Goal: Task Accomplishment & Management: Manage account settings

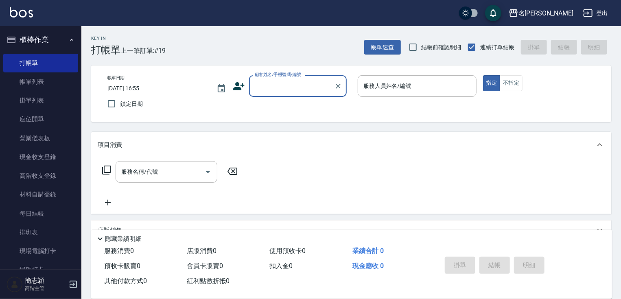
click at [262, 86] on input "顧客姓名/手機號碼/編號" at bounding box center [292, 86] width 78 height 14
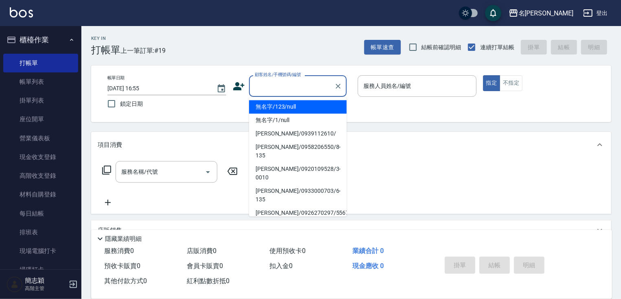
click at [276, 105] on li "無名字/123/null" at bounding box center [298, 106] width 98 height 13
type input "無名字/123/null"
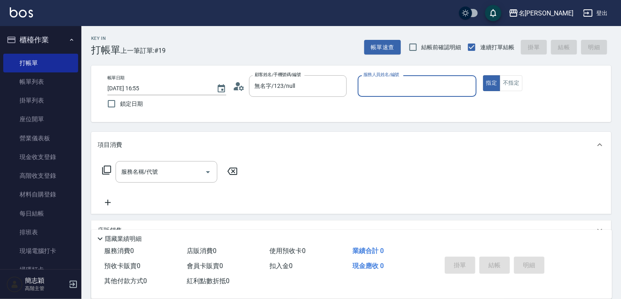
click at [435, 83] on input "服務人員姓名/編號" at bounding box center [416, 86] width 111 height 14
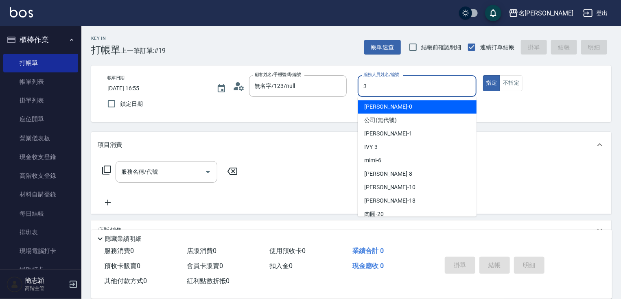
type input "IVY-3"
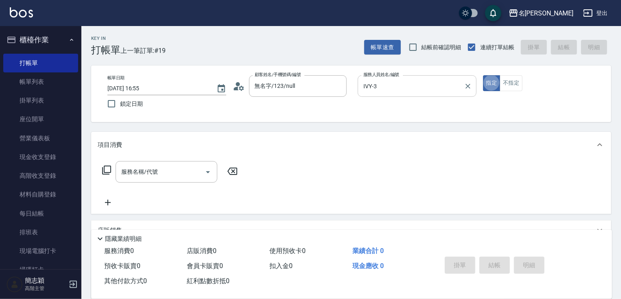
type button "true"
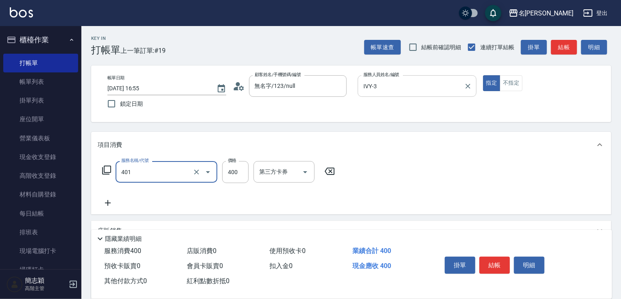
type input "剪髮(400)(401)"
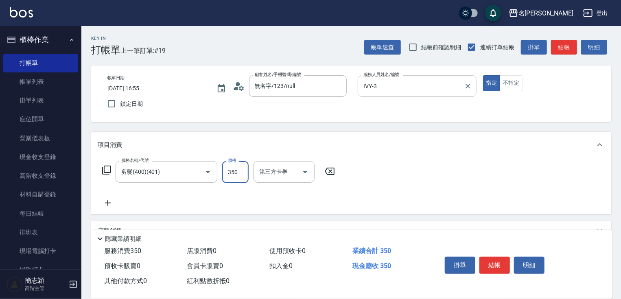
type input "350"
click at [488, 263] on button "結帳" at bounding box center [494, 265] width 31 height 17
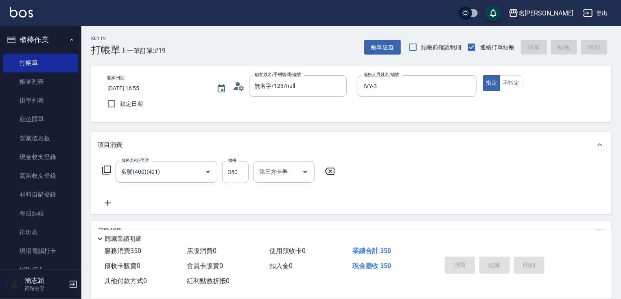
type input "2025/10/04 18:32"
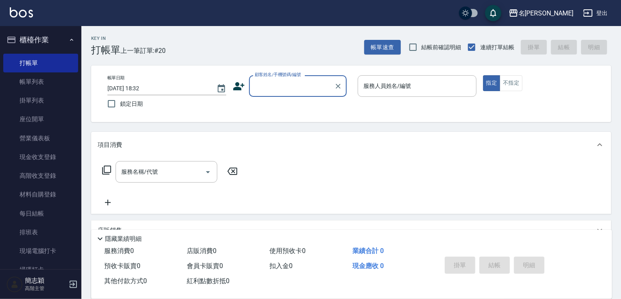
click at [293, 76] on label "顧客姓名/手機號碼/編號" at bounding box center [278, 75] width 46 height 6
click at [293, 79] on input "顧客姓名/手機號碼/編號" at bounding box center [292, 86] width 78 height 14
click at [299, 86] on input "顧客姓名/手機號碼/編號" at bounding box center [292, 86] width 78 height 14
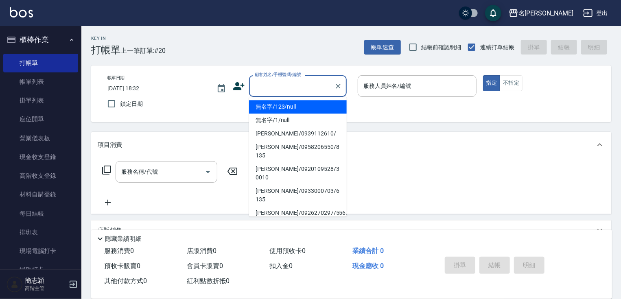
click at [294, 105] on li "無名字/123/null" at bounding box center [298, 106] width 98 height 13
type input "無名字/123/null"
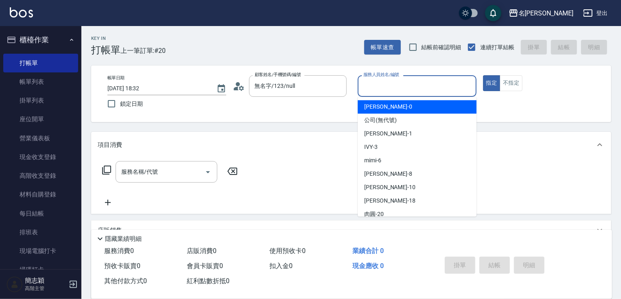
click at [396, 91] on input "服務人員姓名/編號" at bounding box center [416, 86] width 111 height 14
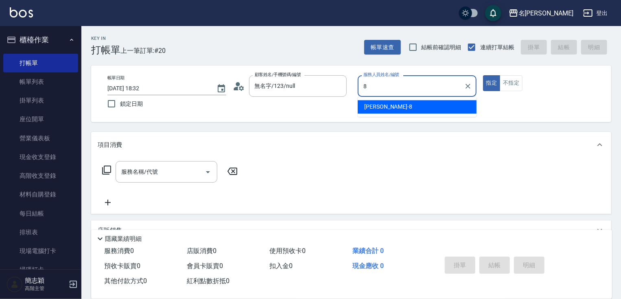
type input "曉容-8"
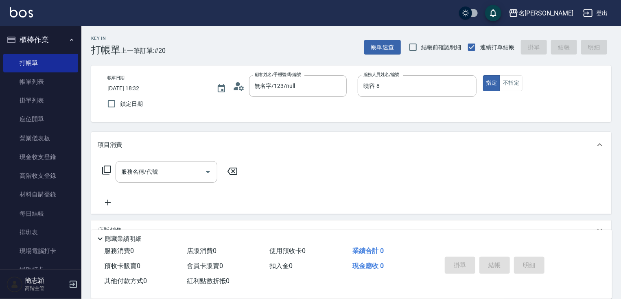
click at [523, 80] on div "指定 不指定" at bounding box center [542, 83] width 119 height 16
click at [514, 83] on button "不指定" at bounding box center [510, 83] width 23 height 16
click at [177, 173] on input "服務名稱/代號" at bounding box center [160, 172] width 82 height 14
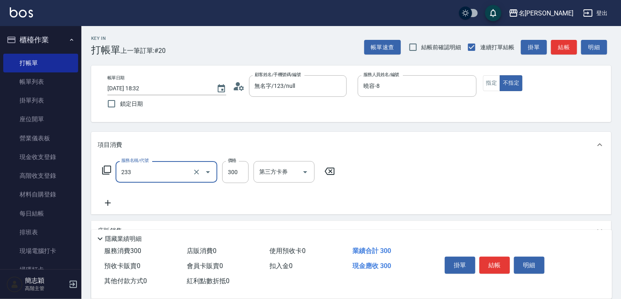
type input "洗髮300(233)"
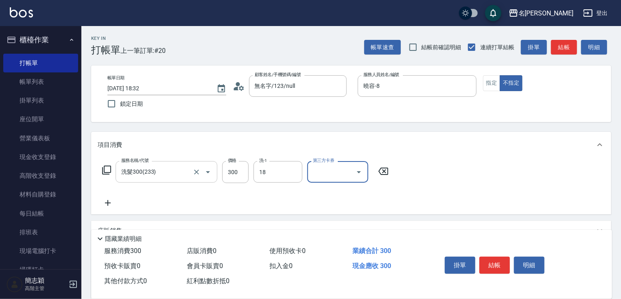
type input "小慧-18"
click at [497, 265] on button "結帳" at bounding box center [494, 265] width 31 height 17
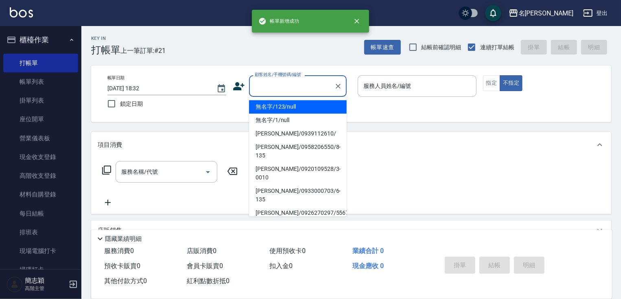
click at [300, 80] on input "顧客姓名/手機號碼/編號" at bounding box center [292, 86] width 78 height 14
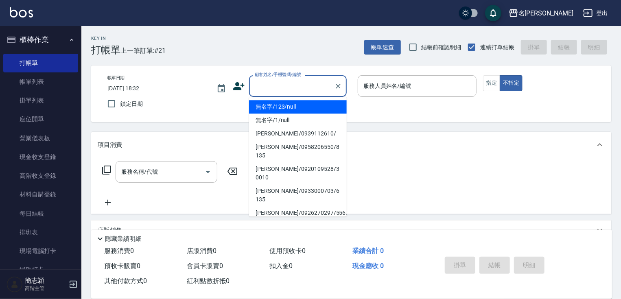
click at [299, 108] on li "無名字/123/null" at bounding box center [298, 106] width 98 height 13
type input "無名字/123/null"
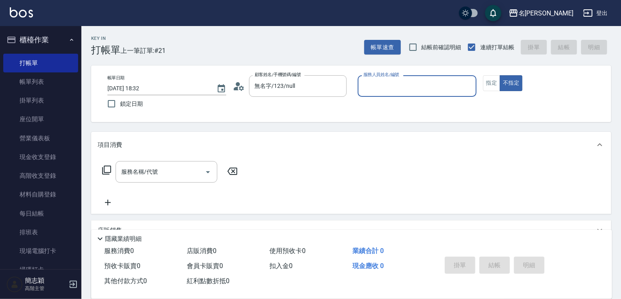
click at [401, 93] on div "服務人員姓名/編號" at bounding box center [417, 86] width 119 height 22
type input "Joanne-1"
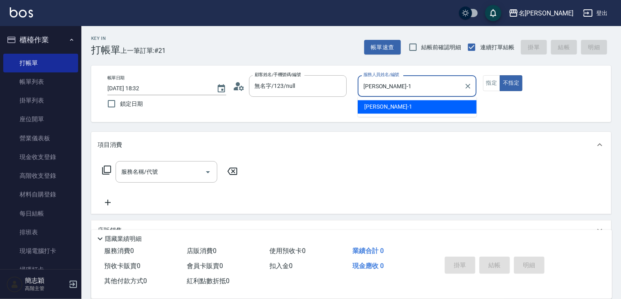
type button "false"
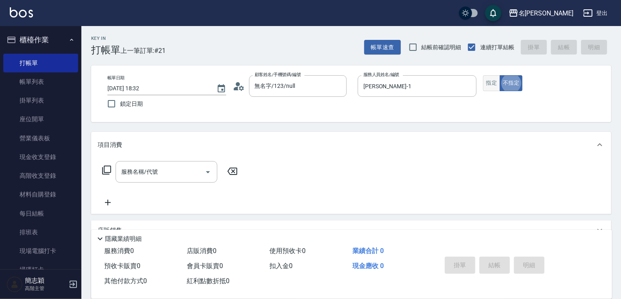
click at [498, 82] on button "指定" at bounding box center [491, 83] width 17 height 16
click at [175, 173] on input "服務名稱/代號" at bounding box center [160, 172] width 82 height 14
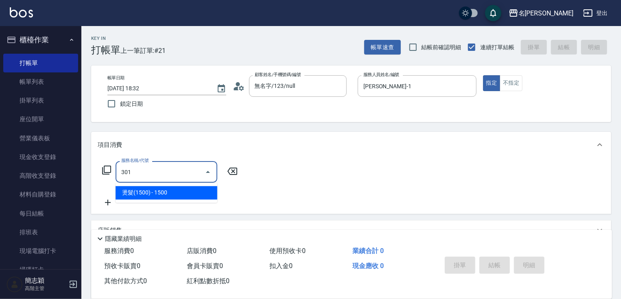
type input "燙髮(1500)(301)"
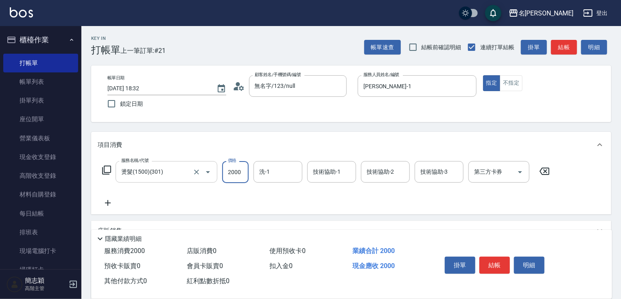
type input "2000"
type input "23323"
click at [275, 179] on input "洗-1" at bounding box center [277, 172] width 41 height 14
type input "鴨肉-23"
type input "1"
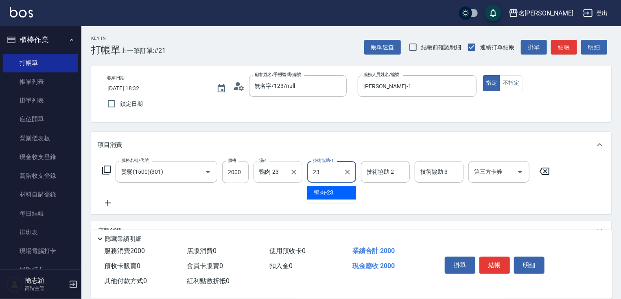
type input "鴨肉-23"
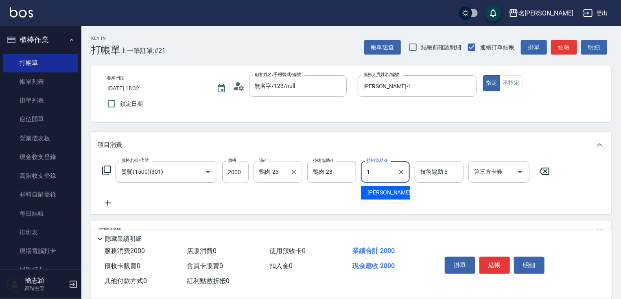
type input "1"
type input "Joanne-1"
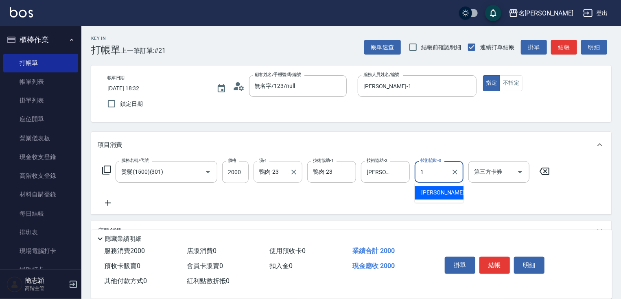
type input "Joanne-1"
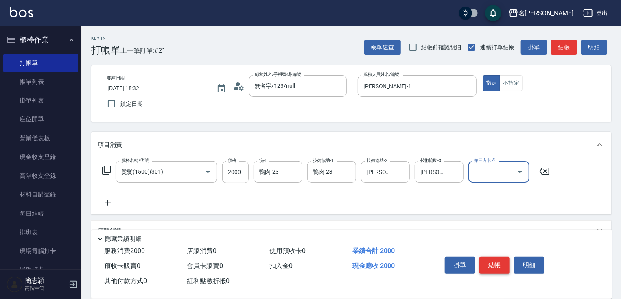
click at [487, 263] on button "結帳" at bounding box center [494, 265] width 31 height 17
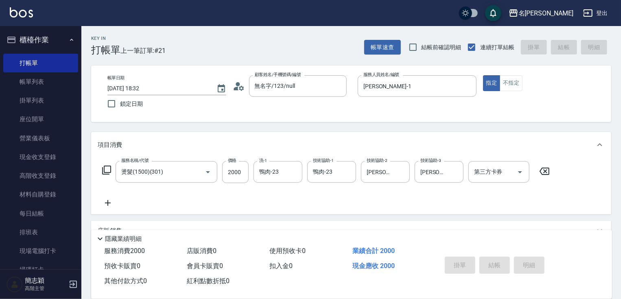
type input "2025/10/04 18:33"
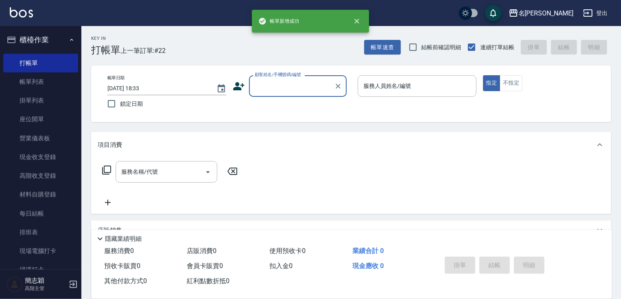
click at [270, 89] on input "顧客姓名/手機號碼/編號" at bounding box center [292, 86] width 78 height 14
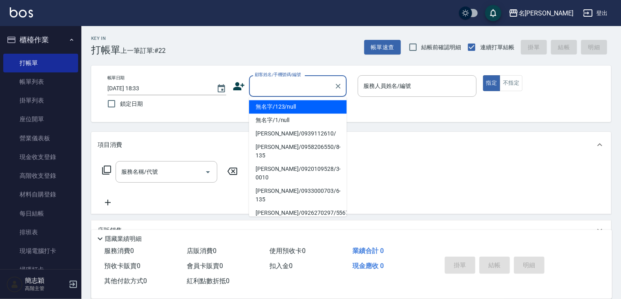
drag, startPoint x: 282, startPoint y: 101, endPoint x: 285, endPoint y: 105, distance: 4.7
click at [282, 103] on li "無名字/123/null" at bounding box center [298, 106] width 98 height 13
type input "無名字/123/null"
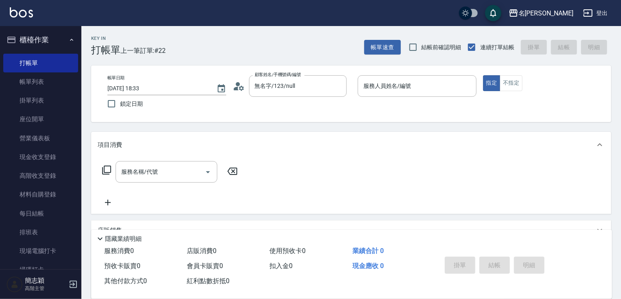
click at [285, 105] on div "帳單日期 2025/10/04 18:33 鎖定日期 顧客姓名/手機號碼/編號 無名字/123/null 顧客姓名/手機號碼/編號 服務人員姓名/編號 服務人…" at bounding box center [351, 93] width 500 height 37
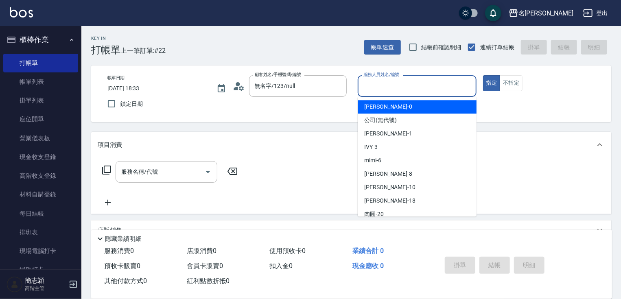
click at [424, 88] on input "服務人員姓名/編號" at bounding box center [416, 86] width 111 height 14
type input "mimi-6"
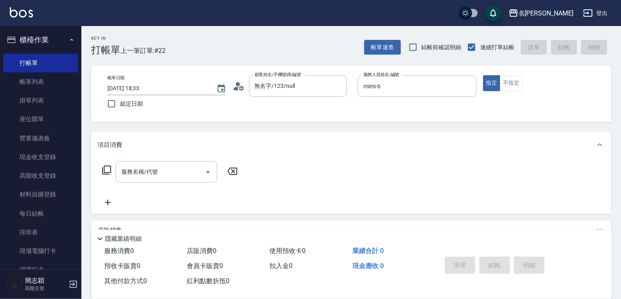
drag, startPoint x: 509, startPoint y: 90, endPoint x: 486, endPoint y: 96, distance: 23.4
click at [510, 89] on button "不指定" at bounding box center [510, 83] width 23 height 16
drag, startPoint x: 177, startPoint y: 168, endPoint x: 171, endPoint y: 171, distance: 6.2
click at [173, 171] on input "服務名稱/代號" at bounding box center [160, 172] width 82 height 14
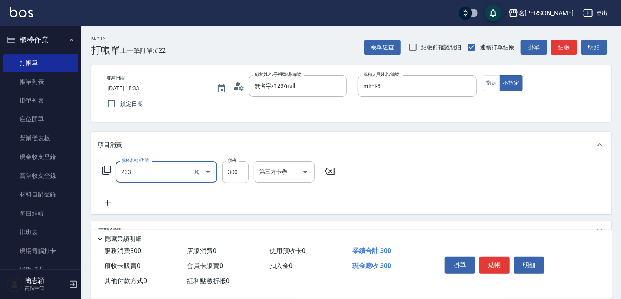
type input "洗髮300(233)"
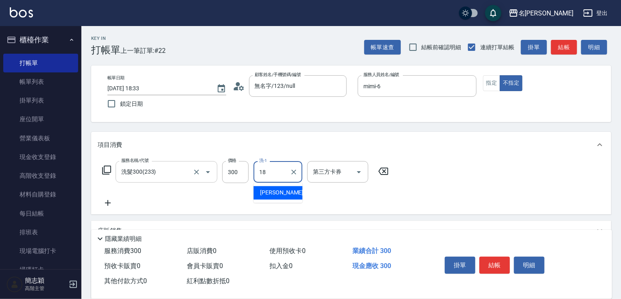
type input "小慧-18"
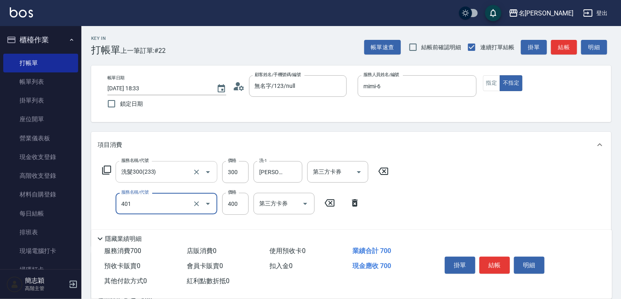
type input "剪髮(400)(401)"
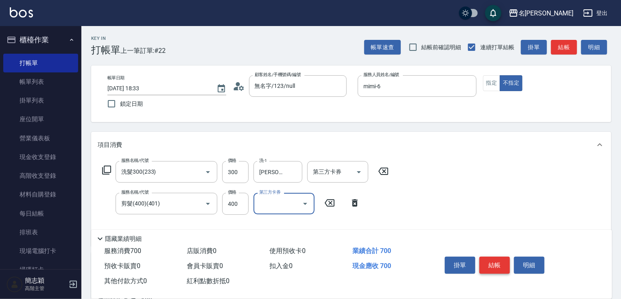
click at [493, 267] on button "結帳" at bounding box center [494, 265] width 31 height 17
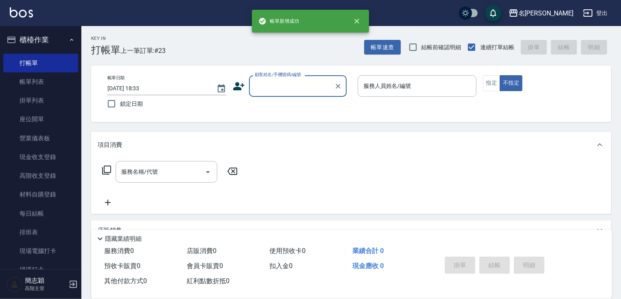
click at [287, 87] on input "顧客姓名/手機號碼/編號" at bounding box center [292, 86] width 78 height 14
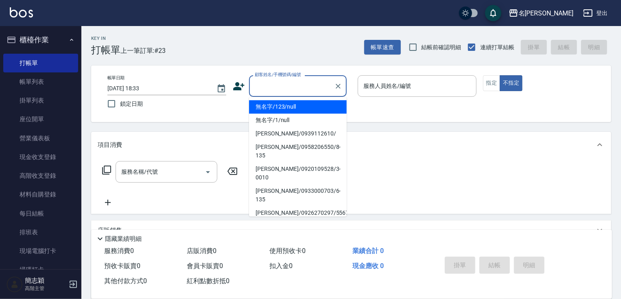
click at [287, 107] on li "無名字/123/null" at bounding box center [298, 106] width 98 height 13
type input "無名字/123/null"
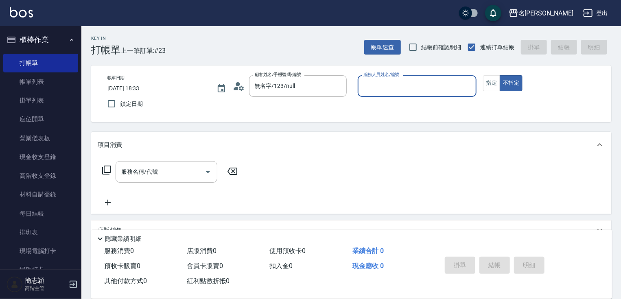
click at [411, 76] on div "服務人員姓名/編號" at bounding box center [417, 86] width 119 height 22
type input "Joanne-1"
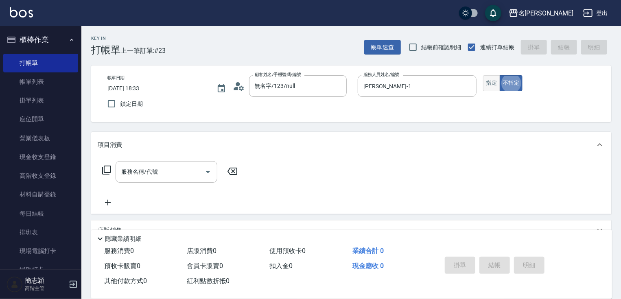
click at [495, 86] on button "指定" at bounding box center [491, 83] width 17 height 16
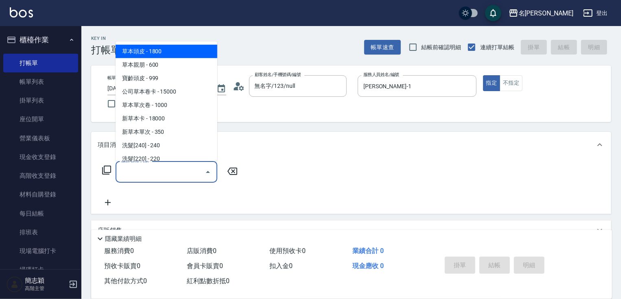
click at [160, 167] on input "服務名稱/代號" at bounding box center [160, 172] width 82 height 14
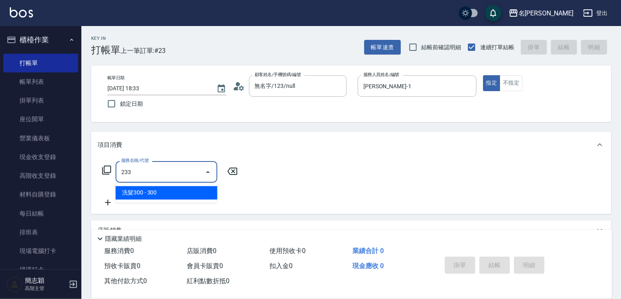
type input "洗髮300(233)"
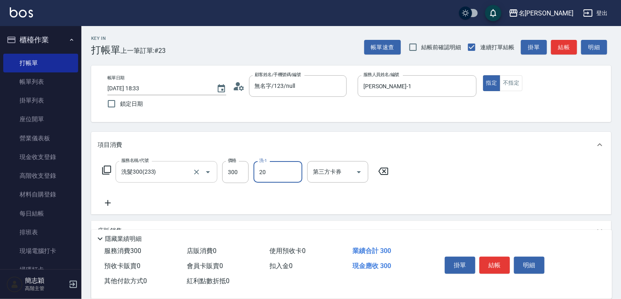
type input "肉圓-20"
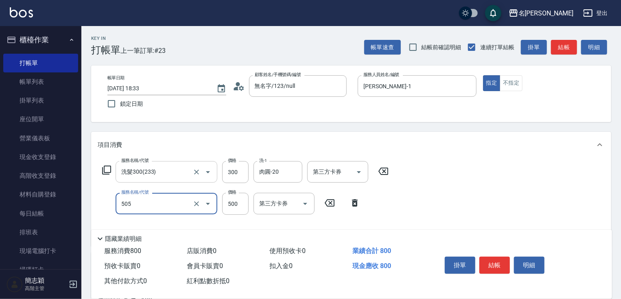
type input "補染(505)"
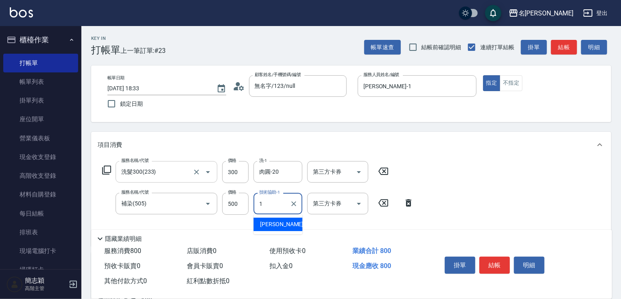
type input "Joanne-1"
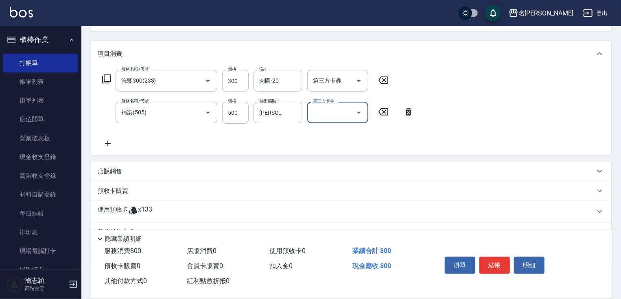
scroll to position [131, 0]
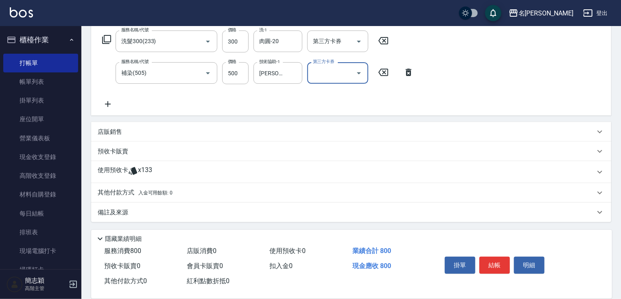
click at [118, 190] on p "其他付款方式 入金可用餘額: 0" at bounding box center [135, 192] width 75 height 9
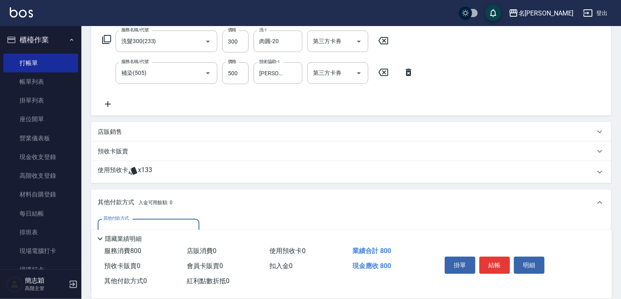
scroll to position [227, 0]
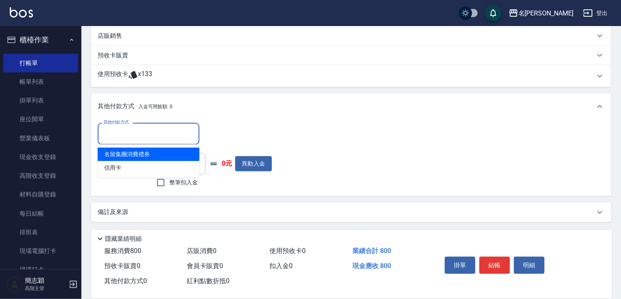
click at [156, 127] on input "其他付款方式" at bounding box center [148, 134] width 94 height 14
click at [133, 164] on span "信用卡" at bounding box center [149, 167] width 102 height 13
type input "信用卡"
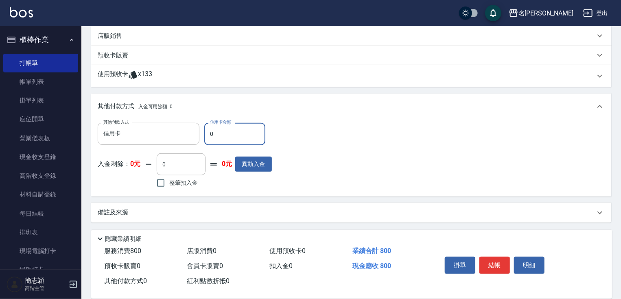
drag, startPoint x: 214, startPoint y: 134, endPoint x: 225, endPoint y: 134, distance: 10.6
click at [220, 134] on input "0" at bounding box center [234, 134] width 61 height 22
type input "800"
click at [501, 264] on button "結帳" at bounding box center [494, 265] width 31 height 17
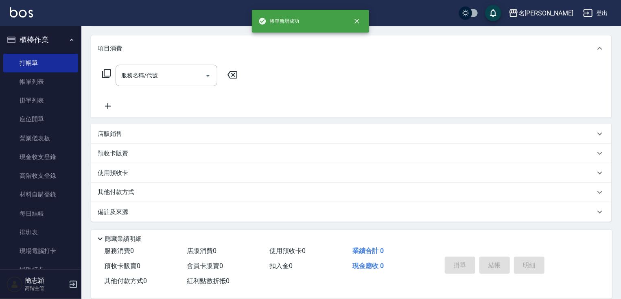
scroll to position [0, 0]
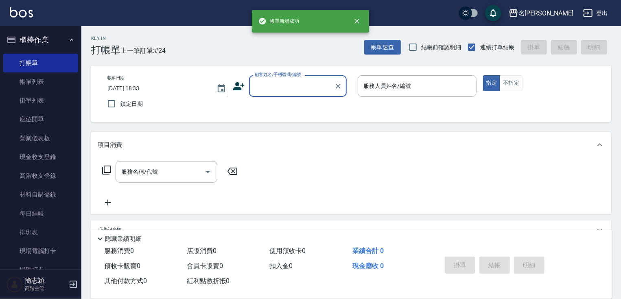
click at [295, 84] on input "顧客姓名/手機號碼/編號" at bounding box center [292, 86] width 78 height 14
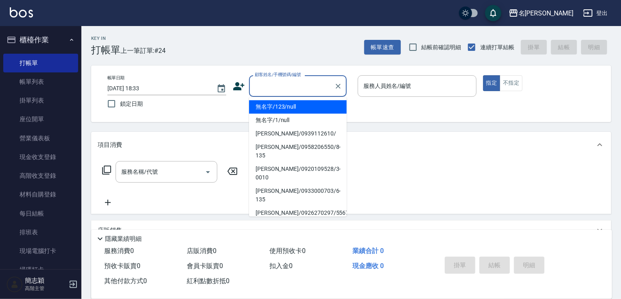
click at [295, 107] on li "無名字/123/null" at bounding box center [298, 106] width 98 height 13
type input "無名字/123/null"
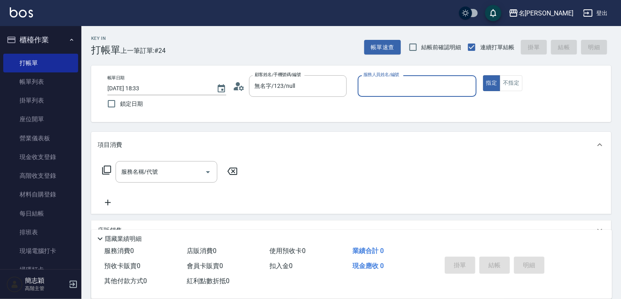
click at [397, 87] on input "服務人員姓名/編號" at bounding box center [416, 86] width 111 height 14
type input "曉容-8"
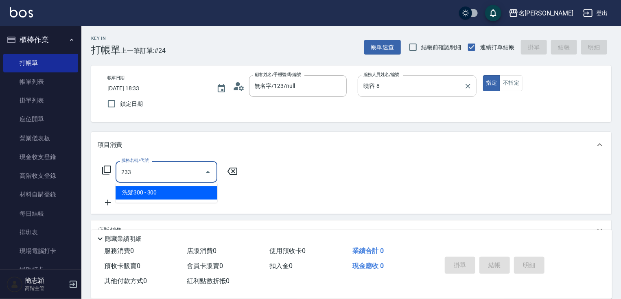
type input "洗髮300(233)"
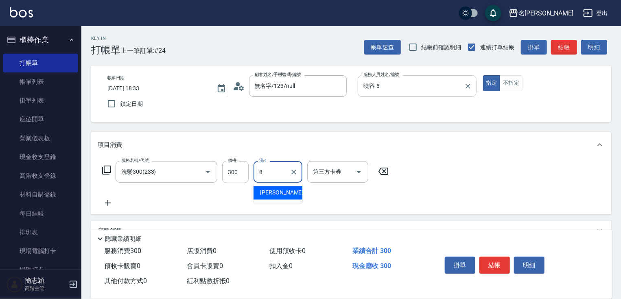
type input "曉容-8"
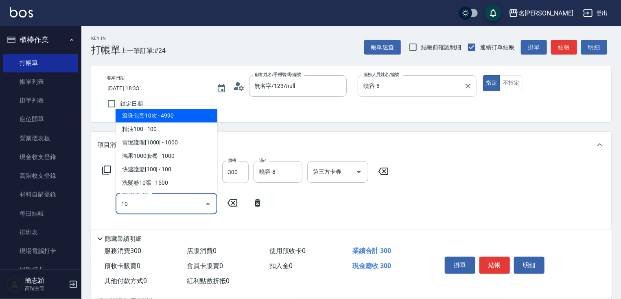
type input "1"
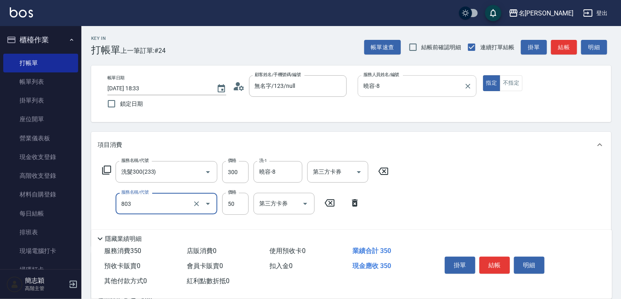
type input "吹捲短[50](803)"
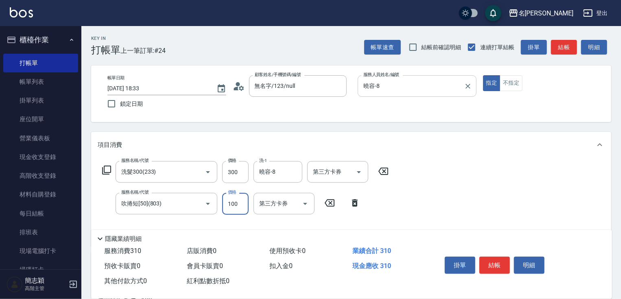
type input "100"
type input "潤絲20(801)"
type input "8"
type input "曉容-8"
click at [500, 266] on button "結帳" at bounding box center [494, 265] width 31 height 17
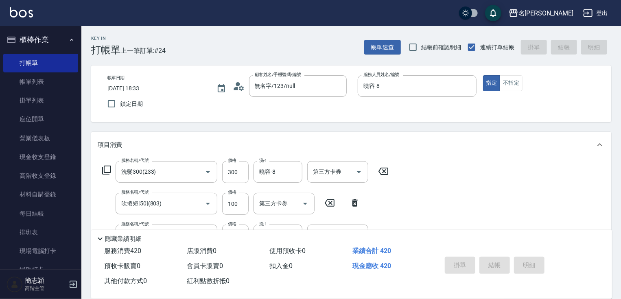
type input "2025/10/04 18:34"
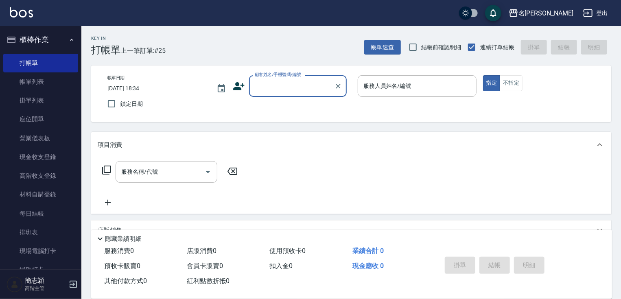
click at [294, 92] on input "顧客姓名/手機號碼/編號" at bounding box center [292, 86] width 78 height 14
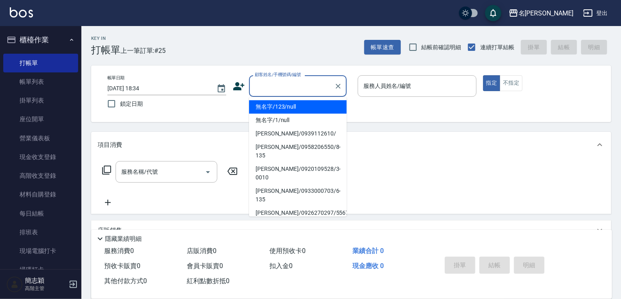
click at [296, 109] on li "無名字/123/null" at bounding box center [298, 106] width 98 height 13
type input "無名字/123/null"
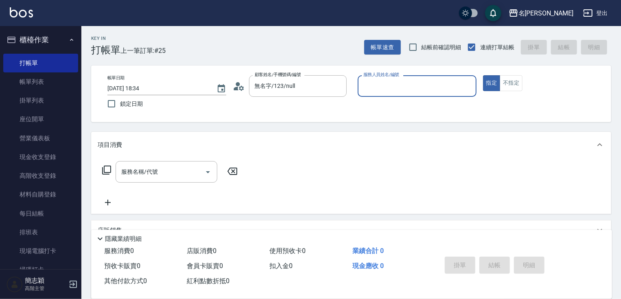
click at [390, 78] on label "服務人員姓名/編號" at bounding box center [381, 75] width 36 height 6
click at [390, 82] on input "服務人員姓名/編號" at bounding box center [416, 86] width 111 height 14
type input "mimi-6"
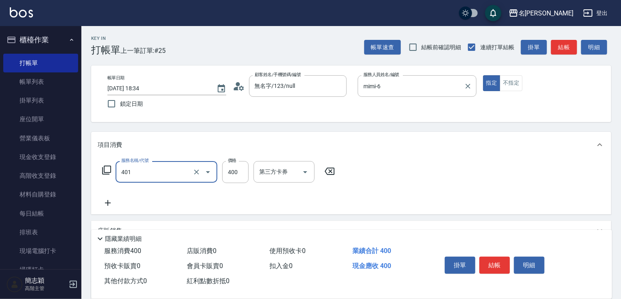
type input "剪髮(400)(401)"
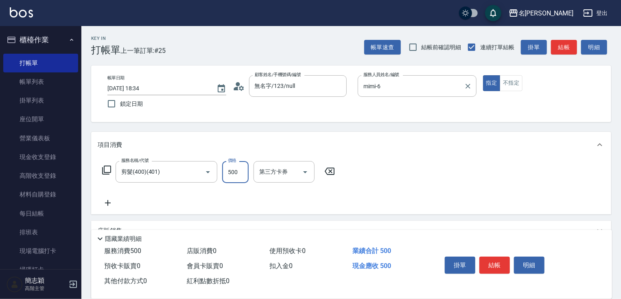
type input "500"
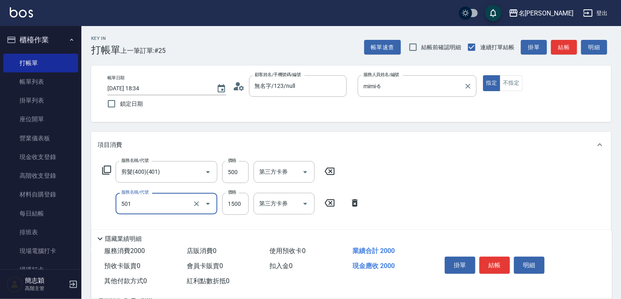
type input "染髮(1500)(501)"
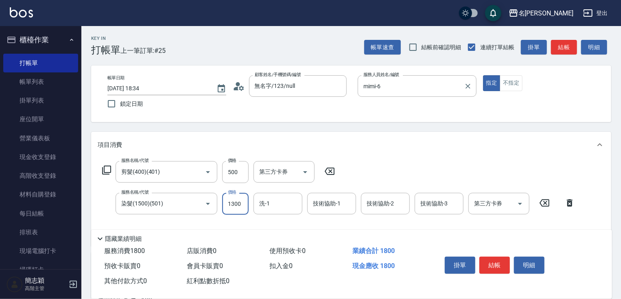
type input "1300"
type input "肉圓-20"
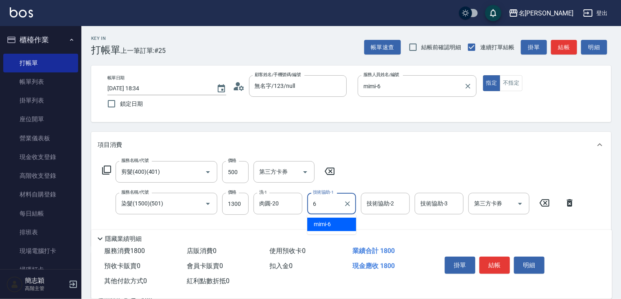
type input "mimi-6"
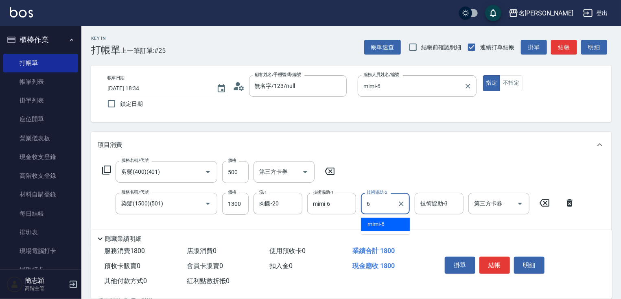
type input "mimi-6"
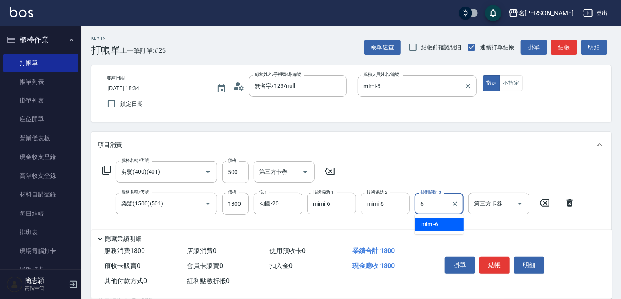
type input "mimi-6"
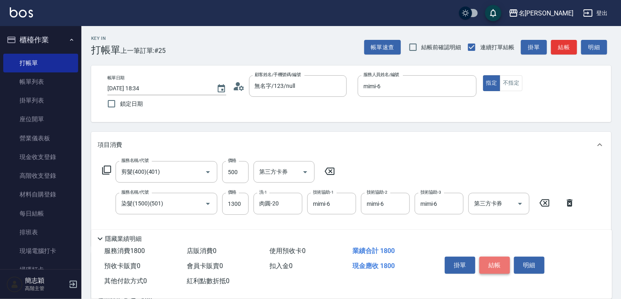
click at [498, 267] on button "結帳" at bounding box center [494, 265] width 31 height 17
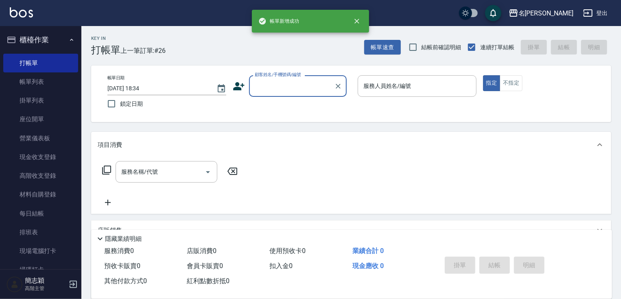
click at [308, 85] on input "顧客姓名/手機號碼/編號" at bounding box center [292, 86] width 78 height 14
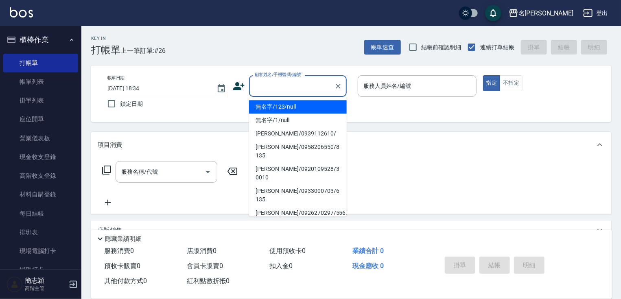
click at [306, 110] on li "無名字/123/null" at bounding box center [298, 106] width 98 height 13
type input "無名字/123/null"
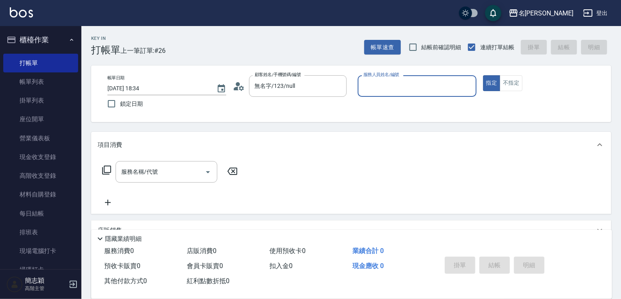
click at [378, 87] on div "服務人員姓名/編號 服務人員姓名/編號" at bounding box center [417, 86] width 119 height 22
type input "Joanne-1"
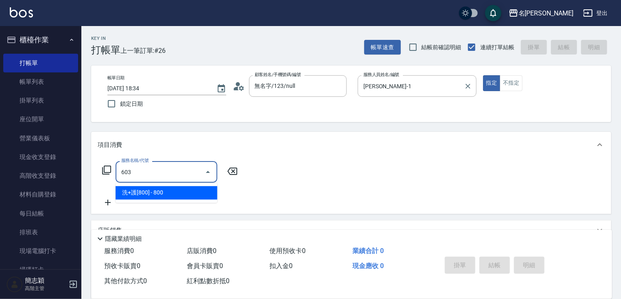
type input "洗+護[800](603)"
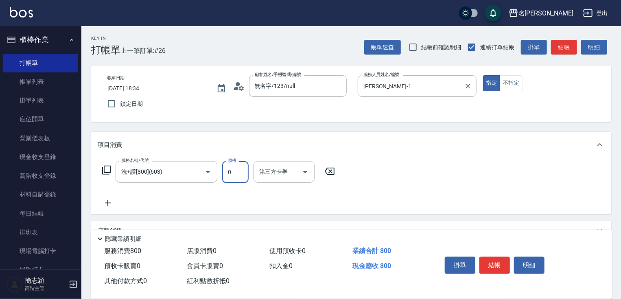
type input "0"
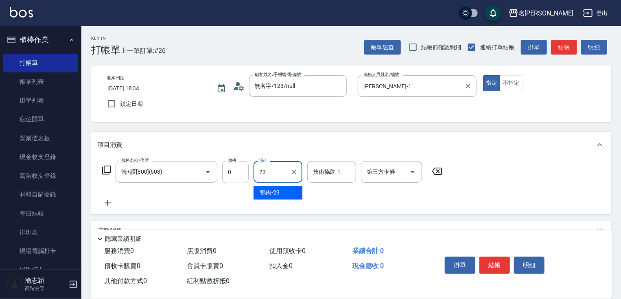
type input "鴨肉-23"
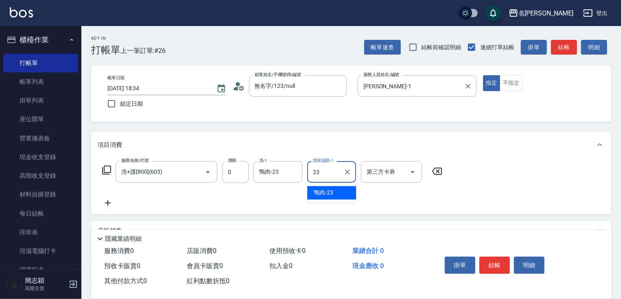
type input "鴨肉-23"
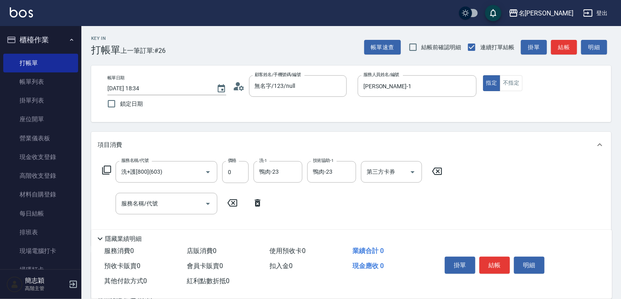
click at [261, 205] on icon at bounding box center [257, 203] width 20 height 10
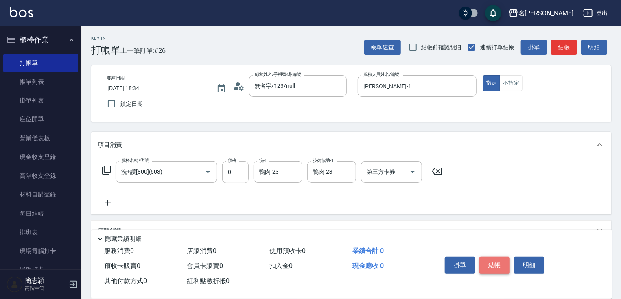
click at [506, 257] on button "結帳" at bounding box center [494, 265] width 31 height 17
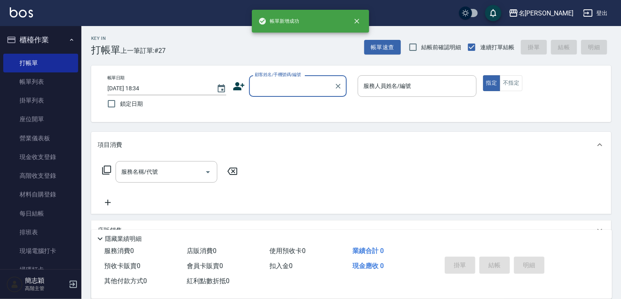
click at [303, 81] on input "顧客姓名/手機號碼/編號" at bounding box center [292, 86] width 78 height 14
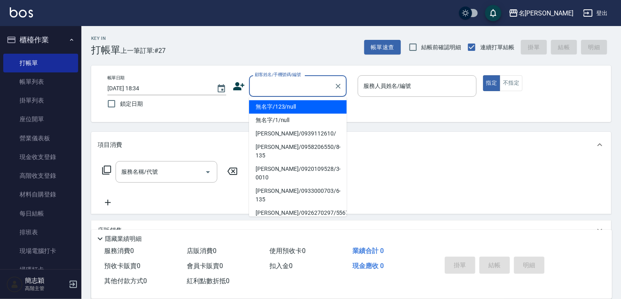
click at [311, 105] on li "無名字/123/null" at bounding box center [298, 106] width 98 height 13
type input "無名字/123/null"
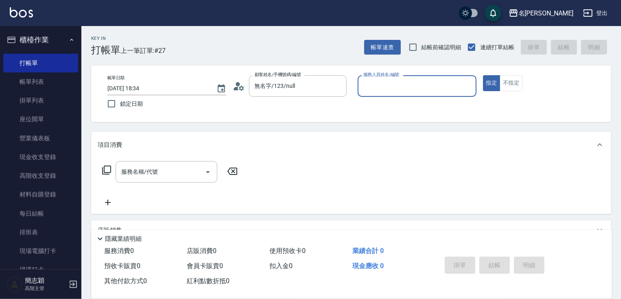
click at [390, 93] on div "服務人員姓名/編號" at bounding box center [417, 86] width 119 height 22
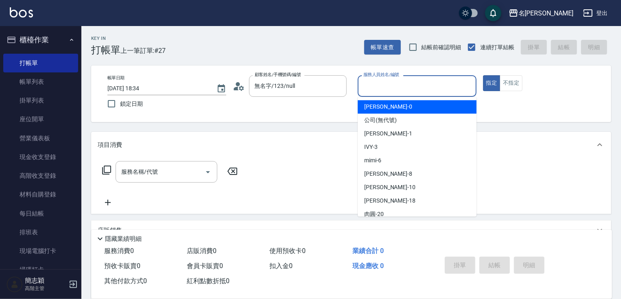
type input "ken-0"
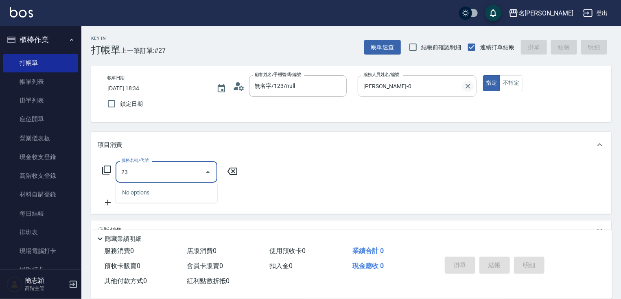
click at [467, 85] on icon "Clear" at bounding box center [467, 86] width 5 height 5
type input "23"
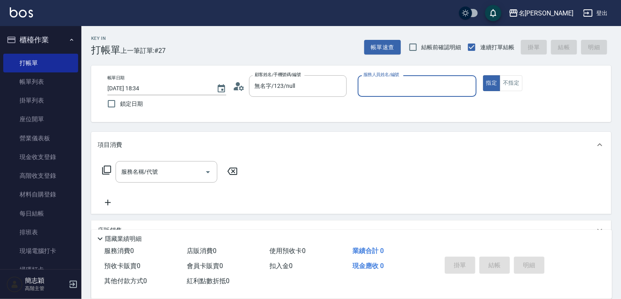
click at [392, 93] on input "服務人員姓名/編號" at bounding box center [416, 86] width 111 height 14
type input "Joanne-1"
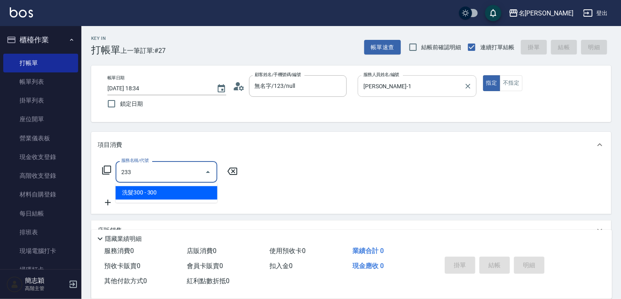
type input "洗髮300(233)"
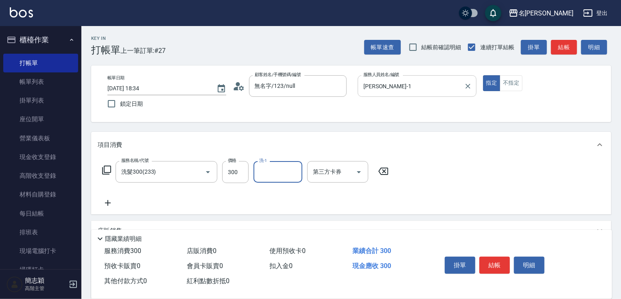
type input "1"
type input "鴨肉-23"
click at [505, 268] on button "結帳" at bounding box center [494, 265] width 31 height 17
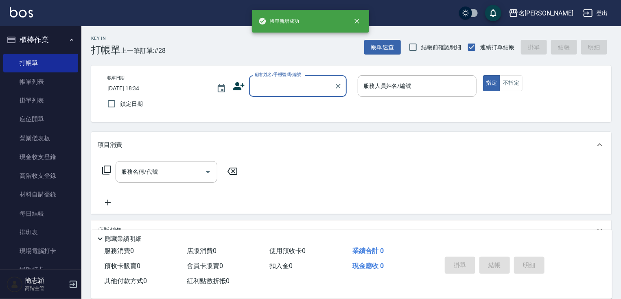
click at [291, 84] on input "顧客姓名/手機號碼/編號" at bounding box center [292, 86] width 78 height 14
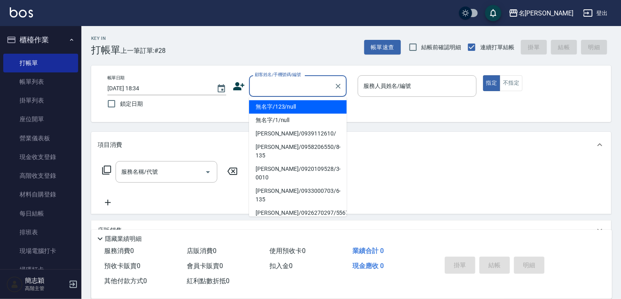
click at [294, 107] on li "無名字/123/null" at bounding box center [298, 106] width 98 height 13
type input "無名字/123/null"
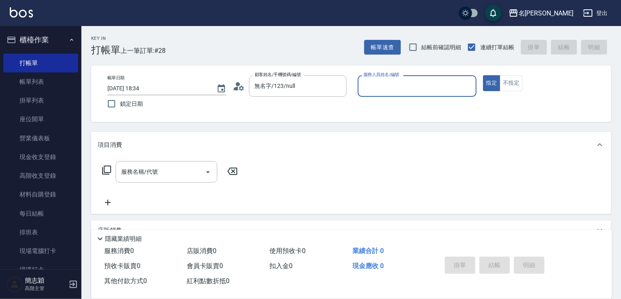
click at [376, 89] on div "服務人員姓名/編號 服務人員姓名/編號" at bounding box center [417, 86] width 119 height 22
type input "曉容-8"
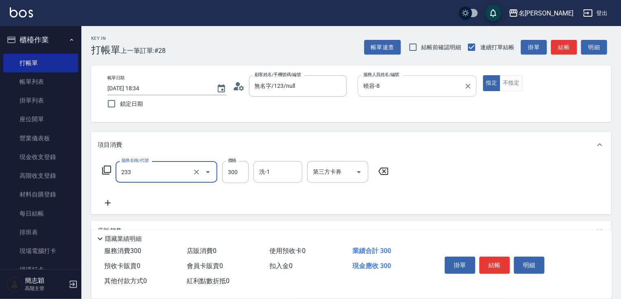
type input "洗髮300(233)"
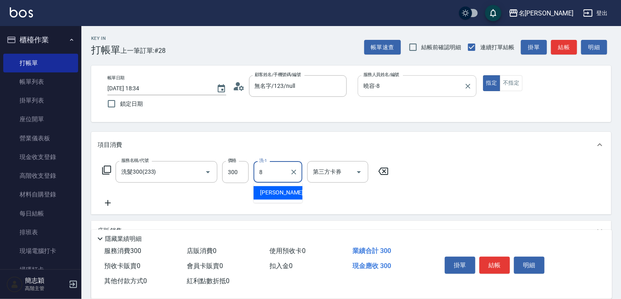
type input "曉容-8"
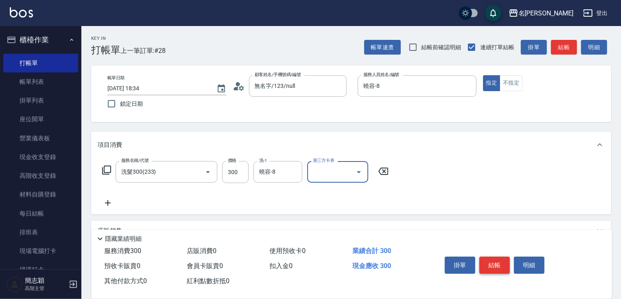
click at [497, 265] on button "結帳" at bounding box center [494, 265] width 31 height 17
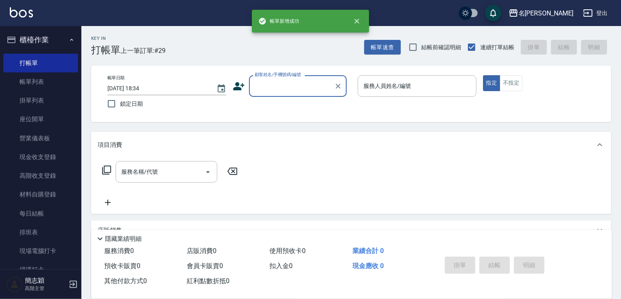
click at [291, 91] on input "顧客姓名/手機號碼/編號" at bounding box center [292, 86] width 78 height 14
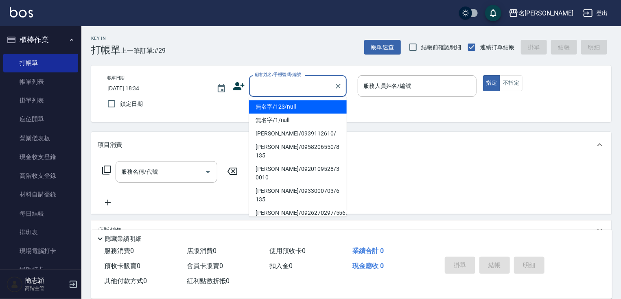
click at [293, 109] on li "無名字/123/null" at bounding box center [298, 106] width 98 height 13
type input "無名字/123/null"
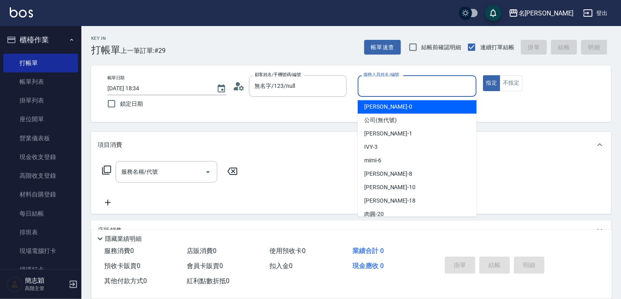
click at [412, 85] on input "服務人員姓名/編號" at bounding box center [416, 86] width 111 height 14
type input "mimi-6"
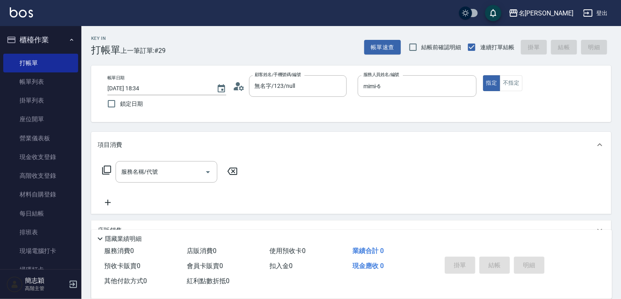
click at [523, 86] on div "指定 不指定" at bounding box center [542, 83] width 119 height 16
click at [517, 86] on button "不指定" at bounding box center [510, 83] width 23 height 16
click at [156, 176] on div "服務名稱/代號 服務名稱/代號" at bounding box center [167, 172] width 102 height 22
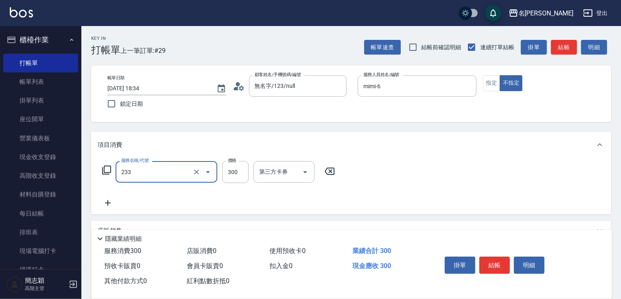
type input "洗髮300(233)"
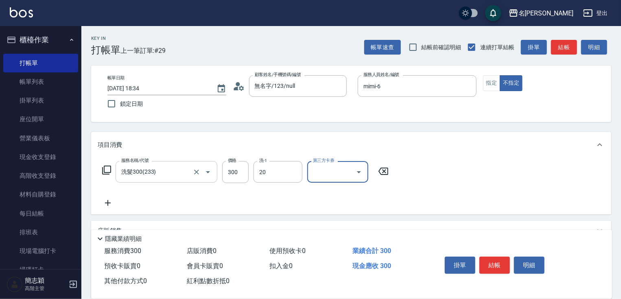
type input "肉圓-20"
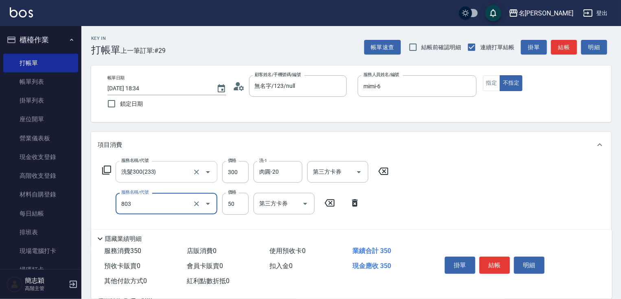
type input "2"
type input "吹捲短[50](803)"
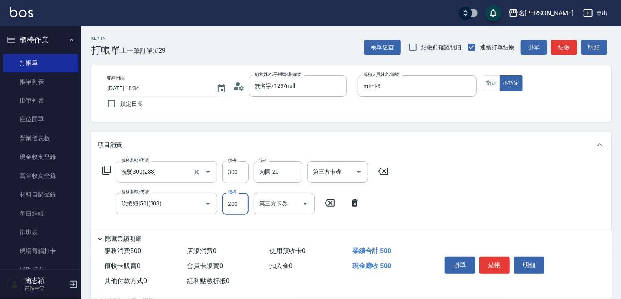
type input "200"
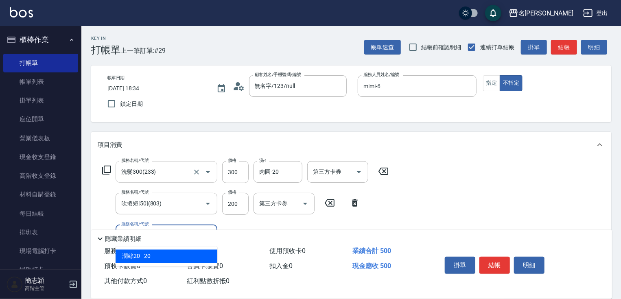
type input "潤絲20(801)"
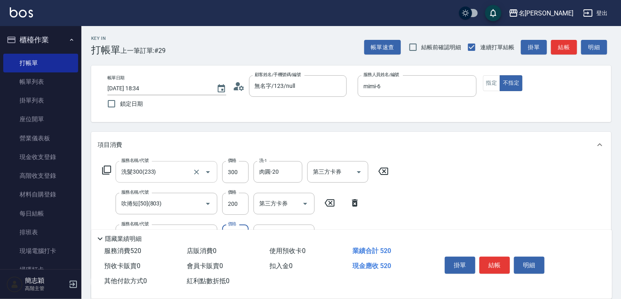
type input "10"
click at [491, 262] on button "結帳" at bounding box center [494, 265] width 31 height 17
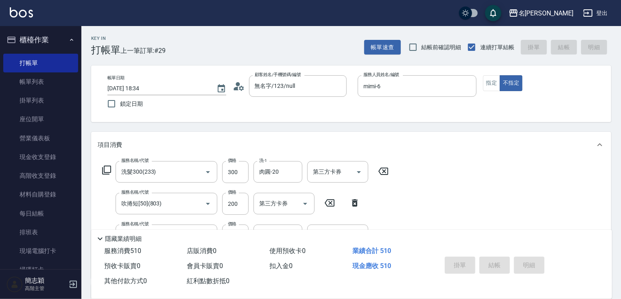
type input "2025/10/04 18:35"
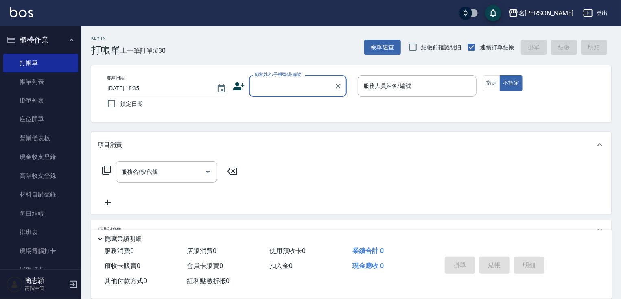
click at [274, 85] on input "顧客姓名/手機號碼/編號" at bounding box center [292, 86] width 78 height 14
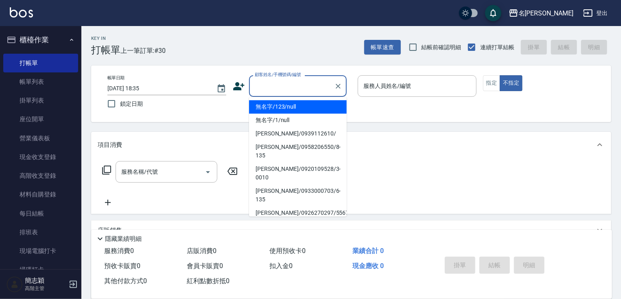
click at [275, 107] on li "無名字/123/null" at bounding box center [298, 106] width 98 height 13
type input "無名字/123/null"
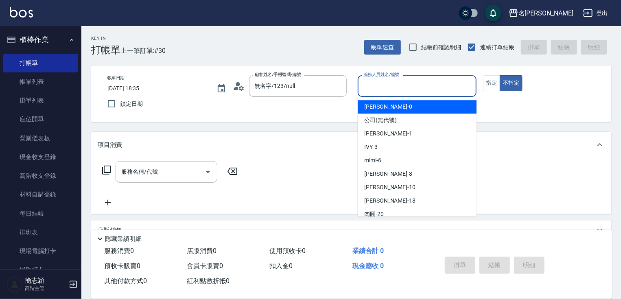
click at [374, 90] on input "服務人員姓名/編號" at bounding box center [416, 86] width 111 height 14
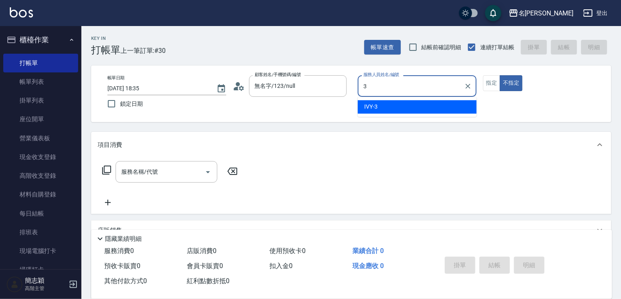
type input "IVY-3"
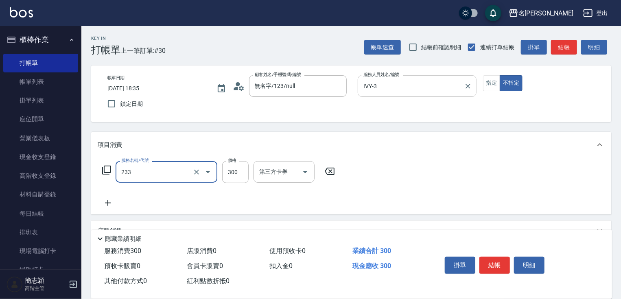
type input "洗髮300(233)"
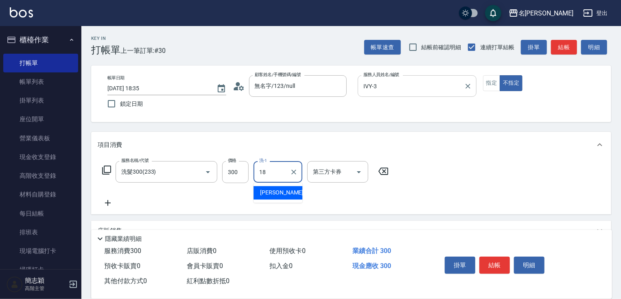
type input "小慧-18"
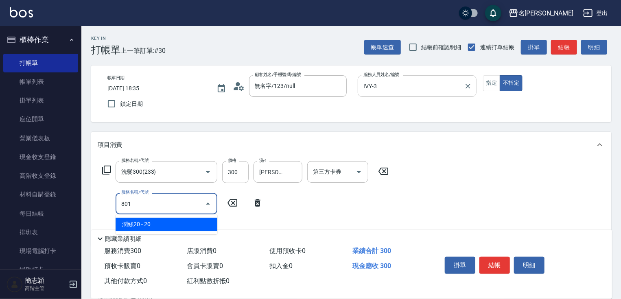
type input "潤絲20(801)"
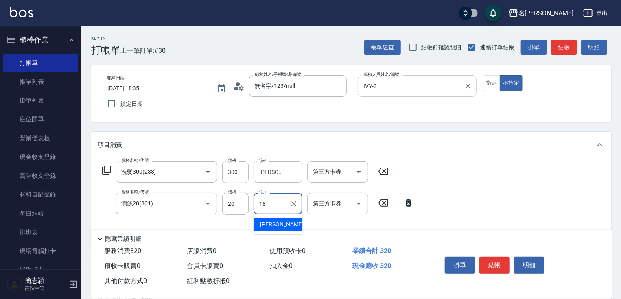
type input "小慧-18"
type input "吹捲短[50](803)"
type input "200"
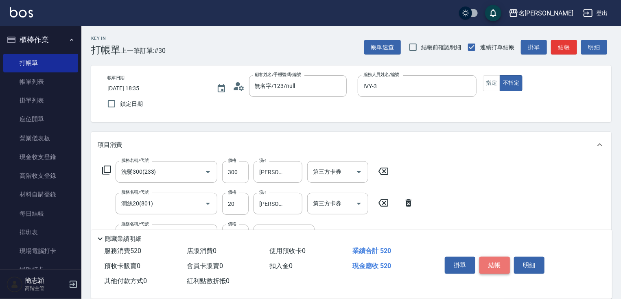
click at [493, 257] on button "結帳" at bounding box center [494, 265] width 31 height 17
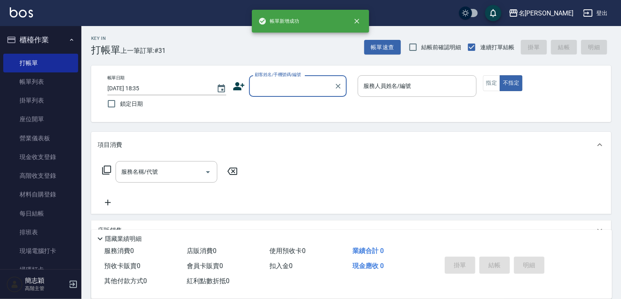
click at [318, 85] on input "顧客姓名/手機號碼/編號" at bounding box center [292, 86] width 78 height 14
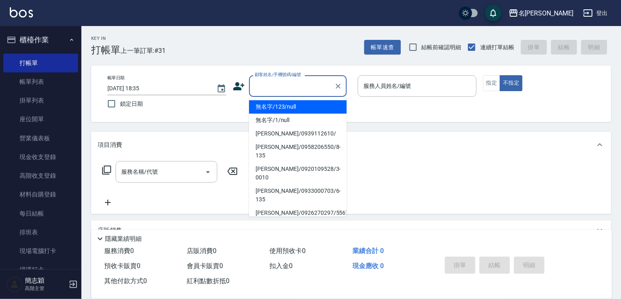
click at [308, 106] on li "無名字/123/null" at bounding box center [298, 106] width 98 height 13
type input "無名字/123/null"
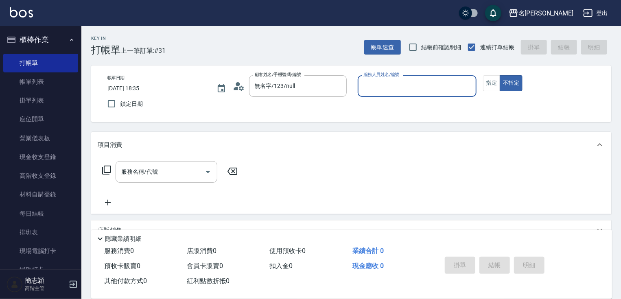
click at [387, 93] on div "服務人員姓名/編號" at bounding box center [417, 86] width 119 height 22
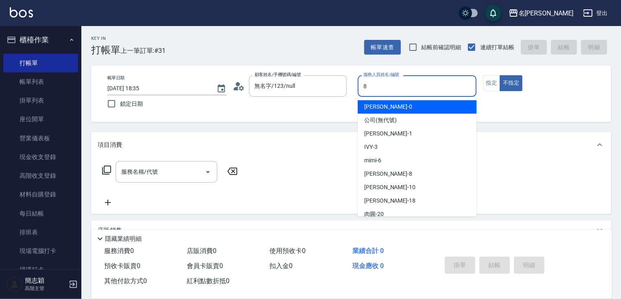
type input "曉容-8"
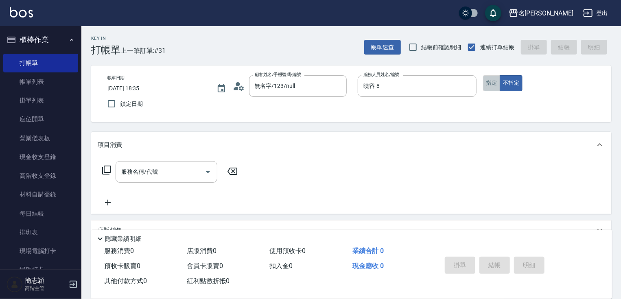
click at [490, 79] on button "指定" at bounding box center [491, 83] width 17 height 16
click at [174, 172] on input "服務名稱/代號" at bounding box center [160, 172] width 82 height 14
click at [243, 37] on div "Key In 打帳單 上一筆訂單:#31 帳單速查 結帳前確認明細 連續打單結帳 掛單 結帳 明細" at bounding box center [346, 41] width 530 height 30
click at [158, 172] on input "服務名稱/代號" at bounding box center [160, 172] width 82 height 14
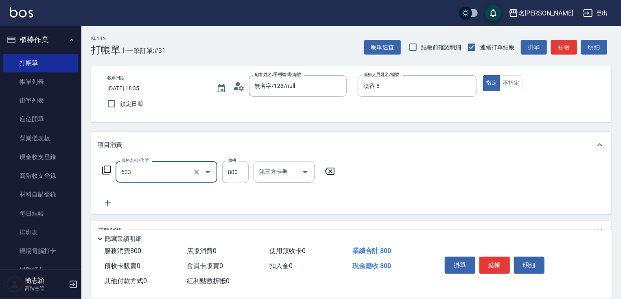
type input "洗+護[800](603)"
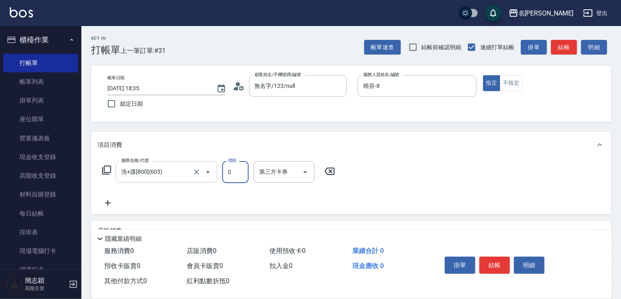
type input "0"
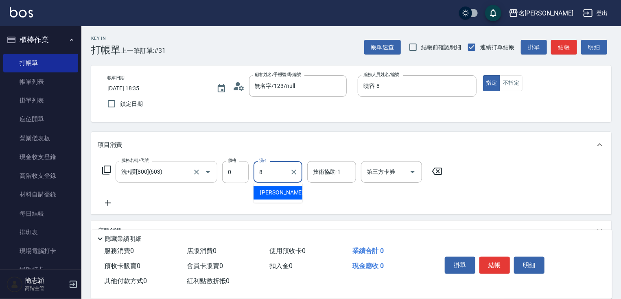
type input "曉容-8"
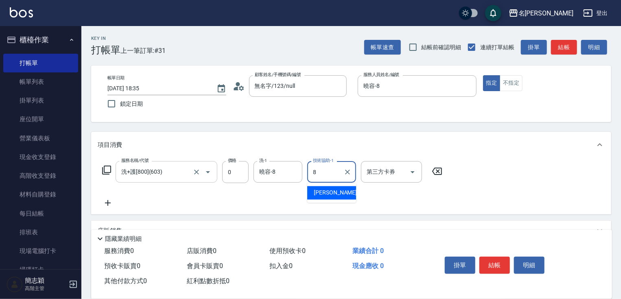
type input "曉容-8"
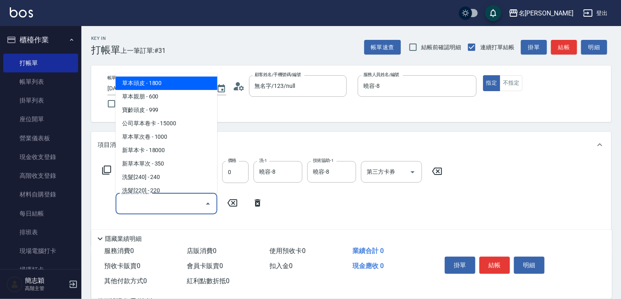
click at [158, 200] on input "服務名稱/代號" at bounding box center [160, 203] width 82 height 14
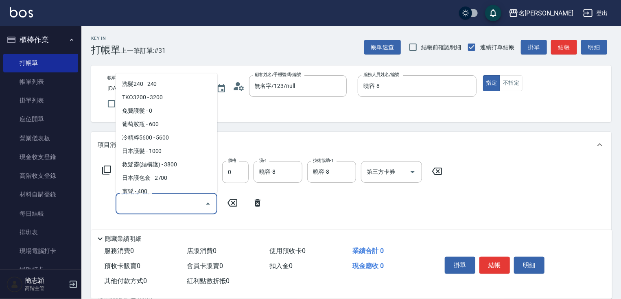
scroll to position [867, 0]
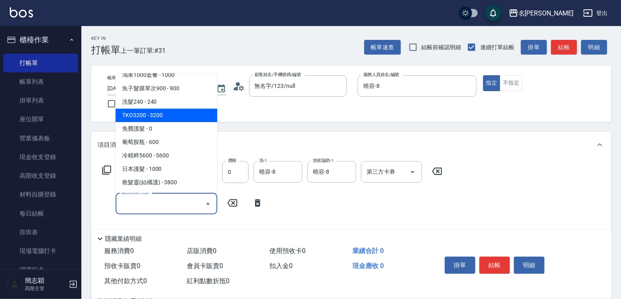
click at [186, 119] on span "TKO3200 - 3200" at bounding box center [167, 115] width 102 height 13
type input "TKO3200(613)"
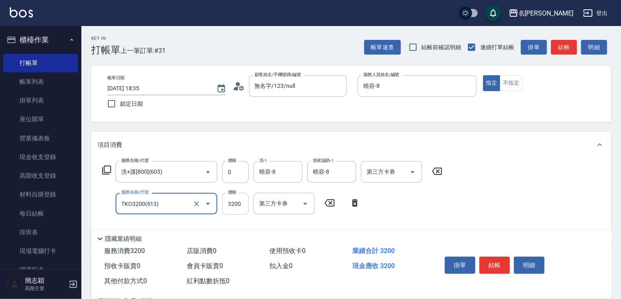
click at [233, 205] on input "3200" at bounding box center [235, 204] width 26 height 22
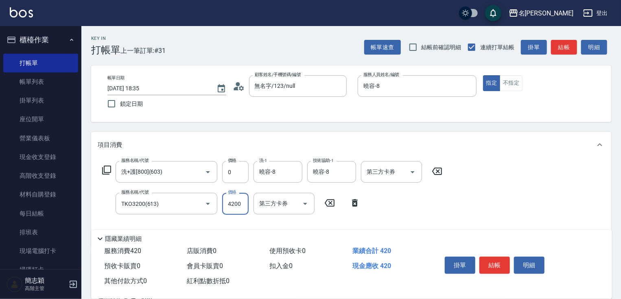
type input "4200"
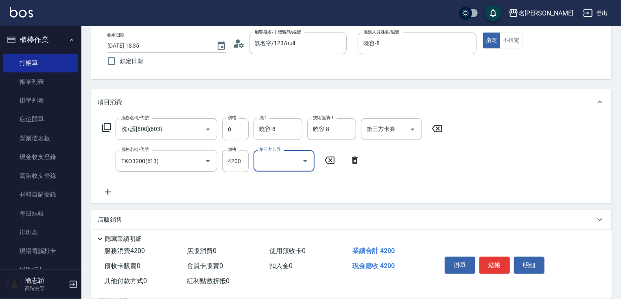
scroll to position [131, 0]
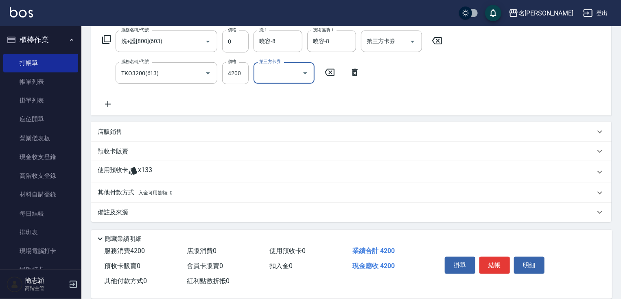
click at [128, 195] on p "其他付款方式 入金可用餘額: 0" at bounding box center [135, 192] width 75 height 9
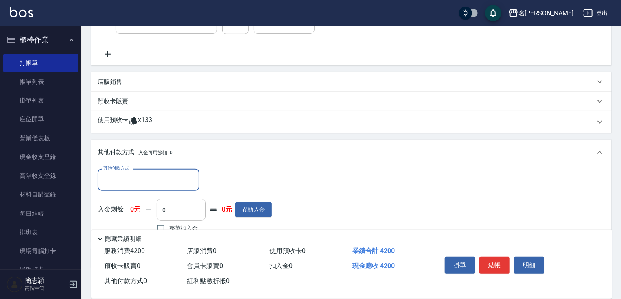
scroll to position [227, 0]
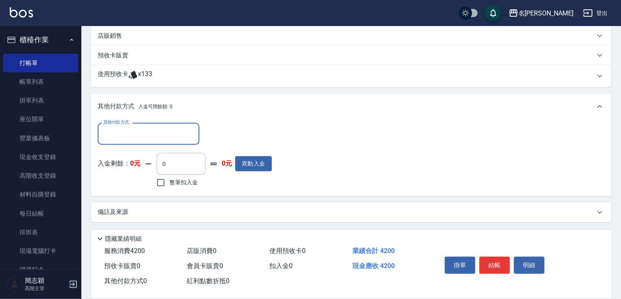
click at [112, 130] on input "其他付款方式" at bounding box center [148, 134] width 94 height 14
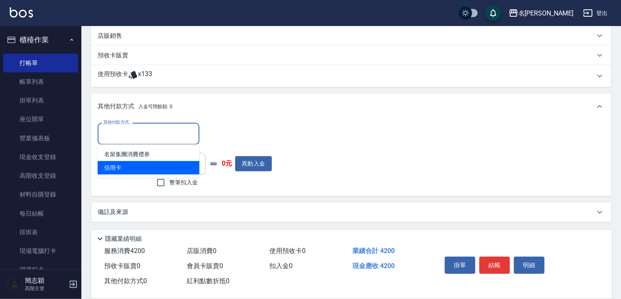
click at [114, 163] on span "信用卡" at bounding box center [149, 167] width 102 height 13
type input "信用卡"
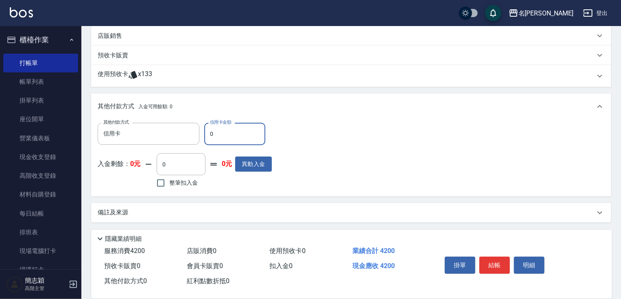
drag, startPoint x: 208, startPoint y: 135, endPoint x: 217, endPoint y: 135, distance: 8.6
click at [215, 135] on input "0" at bounding box center [234, 134] width 61 height 22
type input "4200"
click at [500, 271] on button "結帳" at bounding box center [494, 265] width 31 height 17
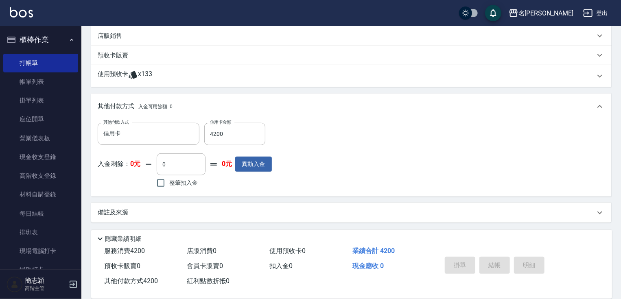
type input "2025/10/04 18:36"
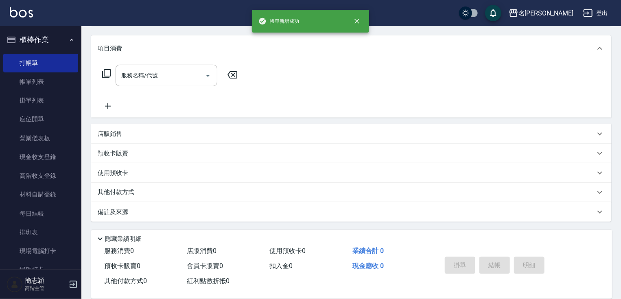
scroll to position [0, 0]
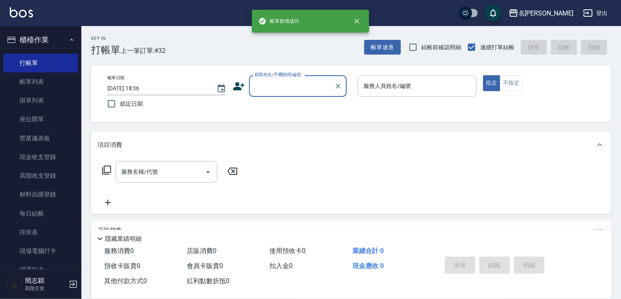
click at [288, 87] on input "顧客姓名/手機號碼/編號" at bounding box center [292, 86] width 78 height 14
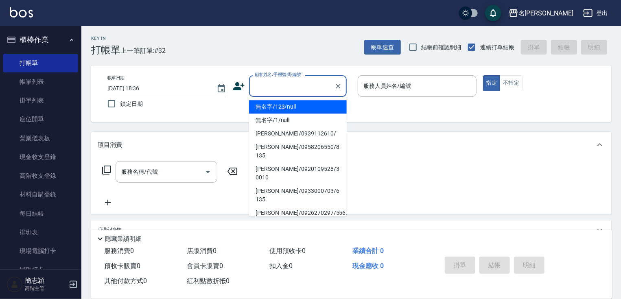
click at [290, 106] on li "無名字/123/null" at bounding box center [298, 106] width 98 height 13
type input "無名字/123/null"
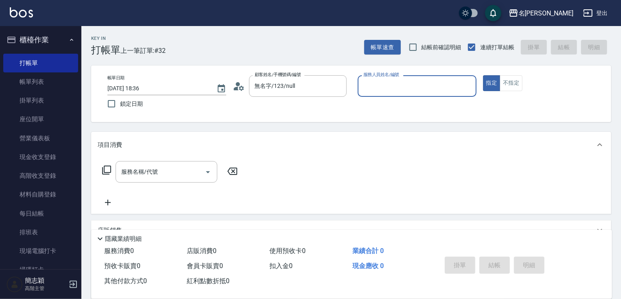
click at [405, 76] on div "服務人員姓名/編號" at bounding box center [417, 86] width 119 height 22
type input "曉容-8"
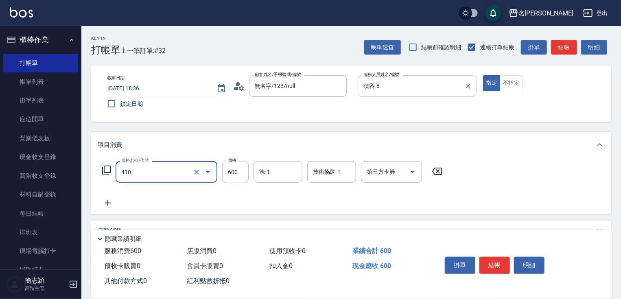
type input "鴻果頭皮SPA(410)"
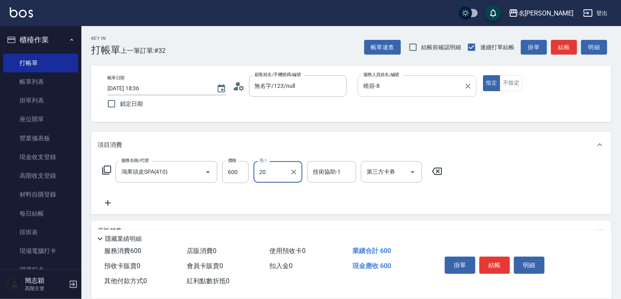
type input "肉圓-20"
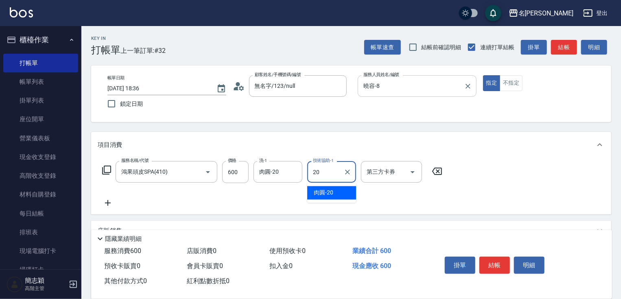
type input "肉圓-20"
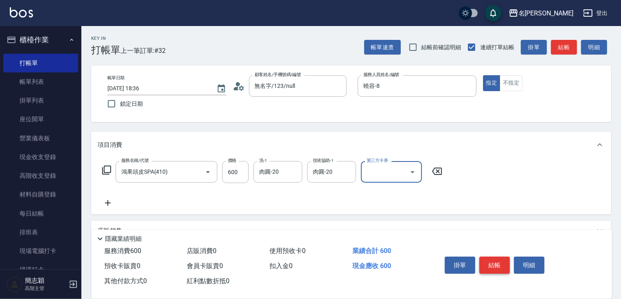
click at [496, 257] on button "結帳" at bounding box center [494, 265] width 31 height 17
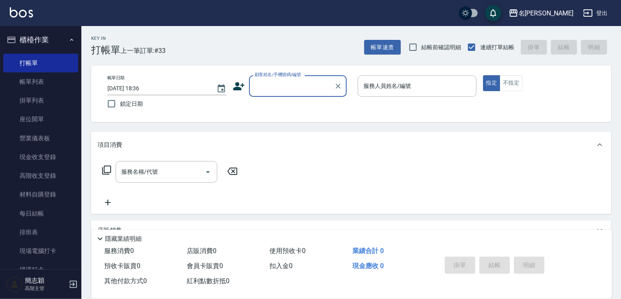
click at [304, 87] on input "顧客姓名/手機號碼/編號" at bounding box center [292, 86] width 78 height 14
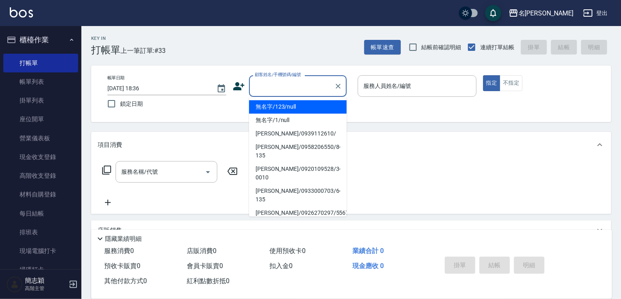
click at [304, 109] on li "無名字/123/null" at bounding box center [298, 106] width 98 height 13
type input "無名字/123/null"
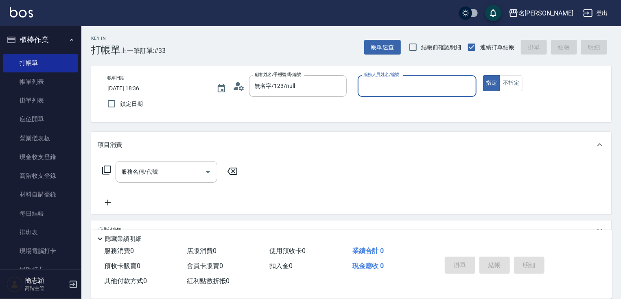
click at [391, 76] on div "服務人員姓名/編號" at bounding box center [417, 86] width 119 height 22
type input "mimi-6"
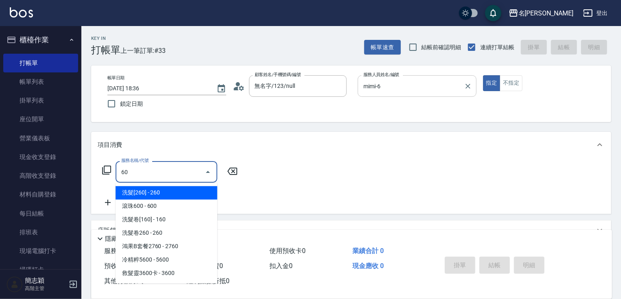
type input "6"
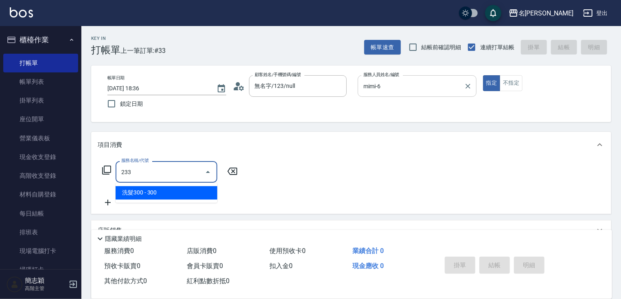
type input "洗髮300(233)"
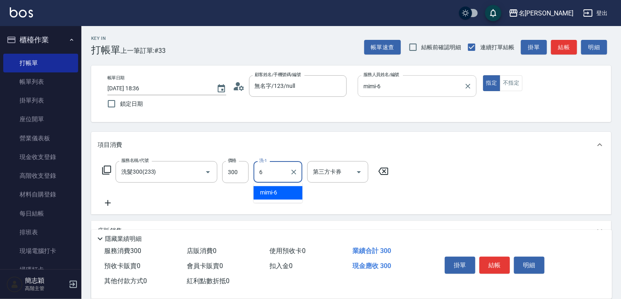
type input "mimi-6"
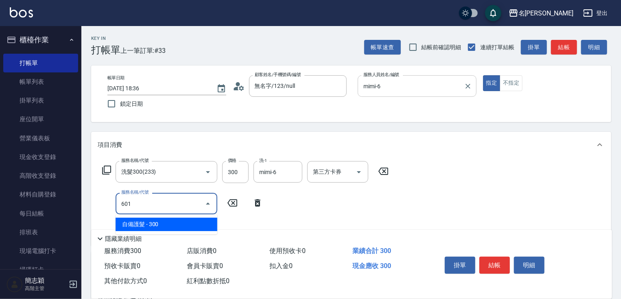
type input "自備護髮(601)"
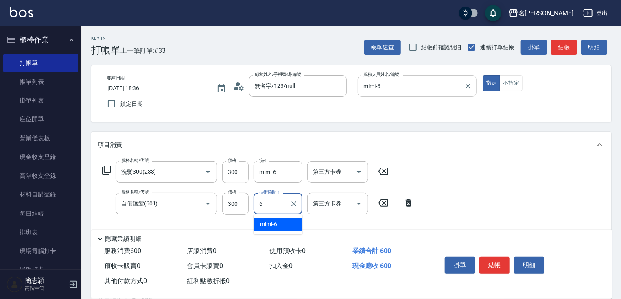
type input "mimi-6"
click at [498, 261] on button "結帳" at bounding box center [494, 265] width 31 height 17
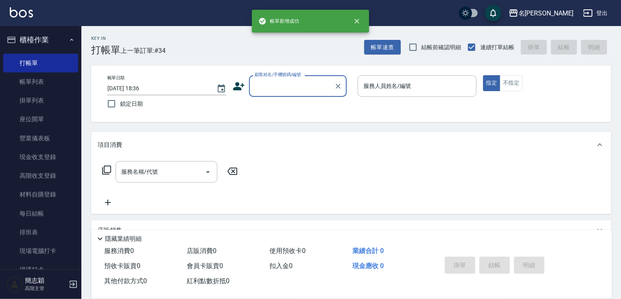
click at [291, 84] on input "顧客姓名/手機號碼/編號" at bounding box center [292, 86] width 78 height 14
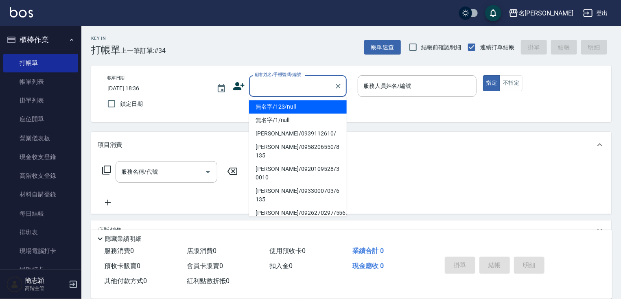
click at [300, 103] on li "無名字/123/null" at bounding box center [298, 106] width 98 height 13
type input "無名字/123/null"
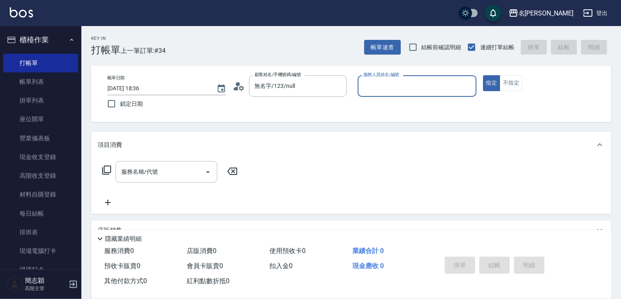
click at [401, 83] on div "服務人員姓名/編號 服務人員姓名/編號" at bounding box center [417, 86] width 119 height 22
type input "曉容-8"
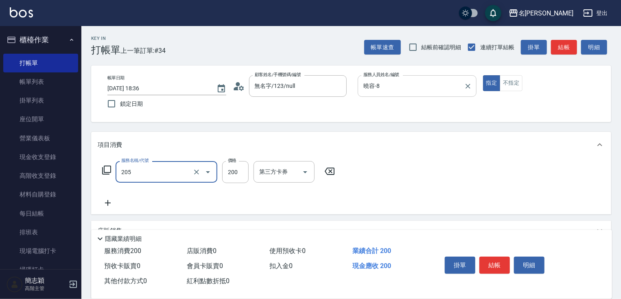
type input "洗髮[200](205)"
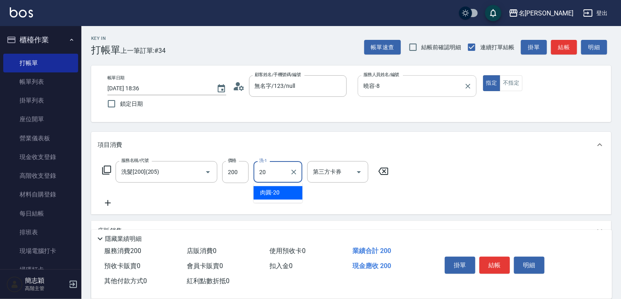
type input "肉圓-20"
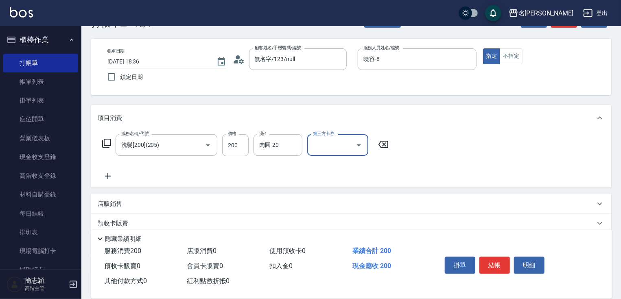
scroll to position [93, 0]
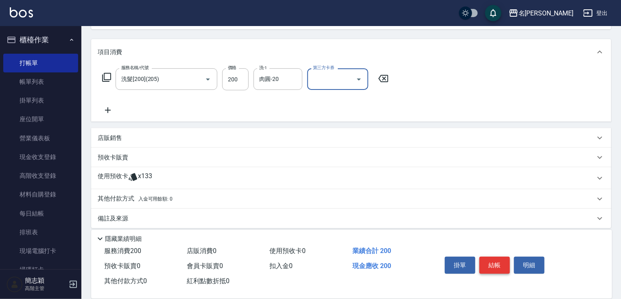
click at [497, 261] on button "結帳" at bounding box center [494, 265] width 31 height 17
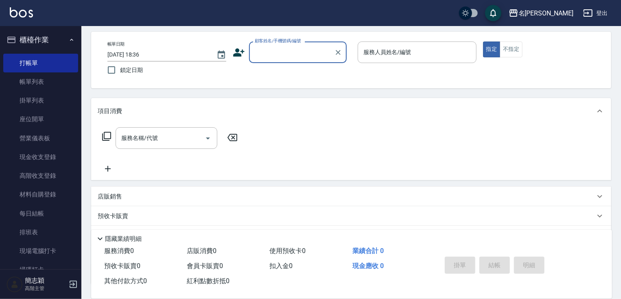
scroll to position [0, 0]
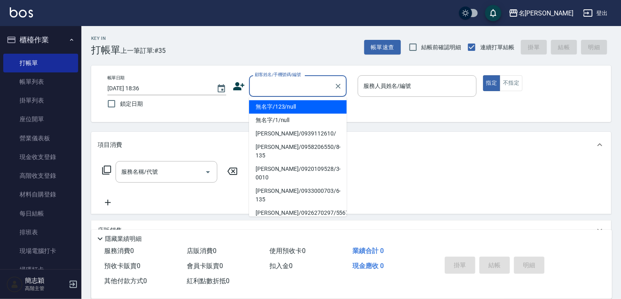
click at [276, 81] on input "顧客姓名/手機號碼/編號" at bounding box center [292, 86] width 78 height 14
click at [277, 109] on li "無名字/123/null" at bounding box center [298, 106] width 98 height 13
type input "無名字/123/null"
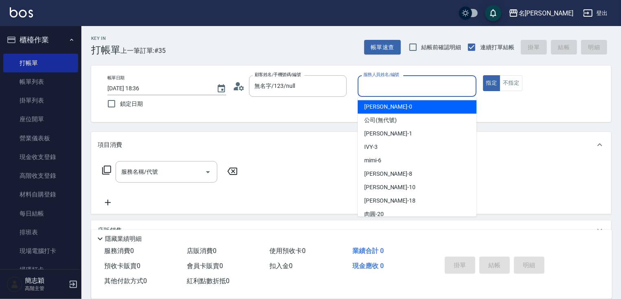
click at [410, 85] on input "服務人員姓名/編號" at bounding box center [416, 86] width 111 height 14
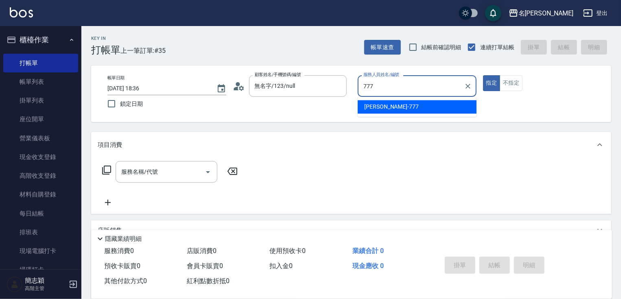
type input "TERRY-777"
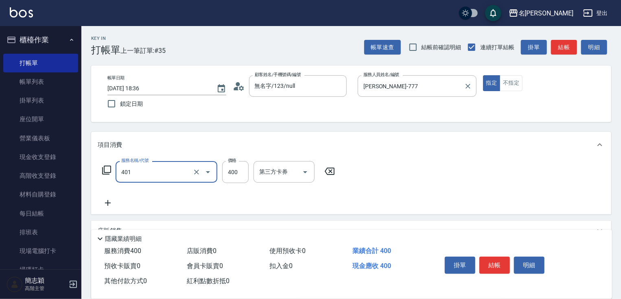
type input "剪髮(400)(401)"
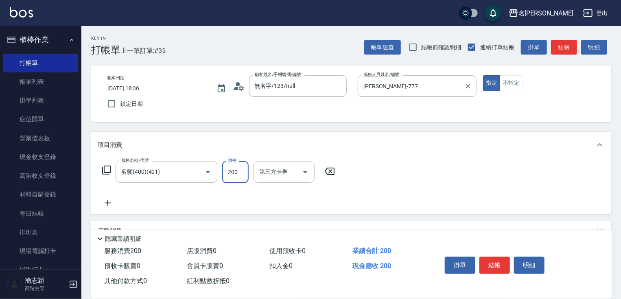
type input "200"
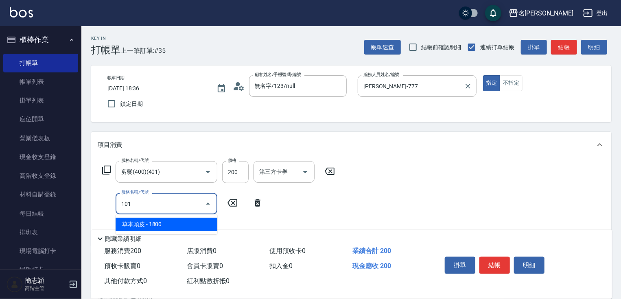
type input "草本頭皮(101)"
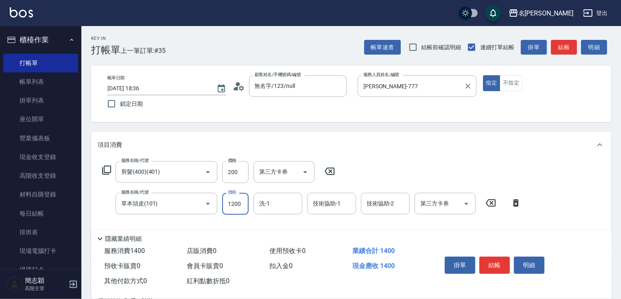
type input "1200"
type input "TERRY-777"
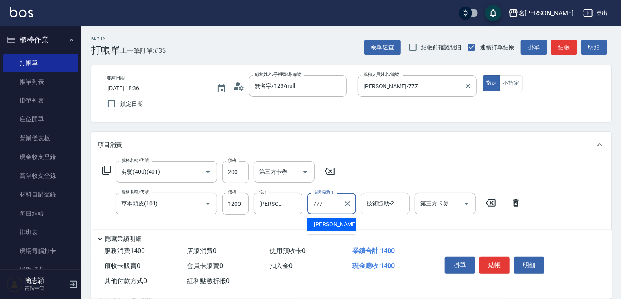
type input "TERRY-777"
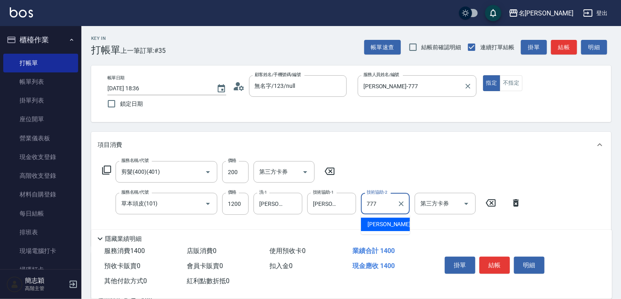
type input "TERRY-777"
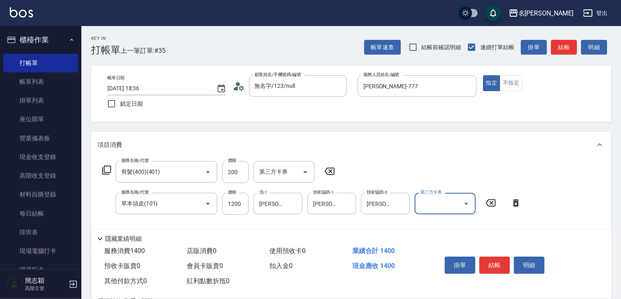
scroll to position [131, 0]
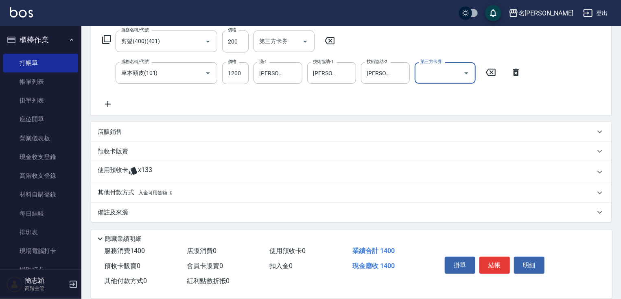
click at [107, 195] on p "其他付款方式 入金可用餘額: 0" at bounding box center [135, 192] width 75 height 9
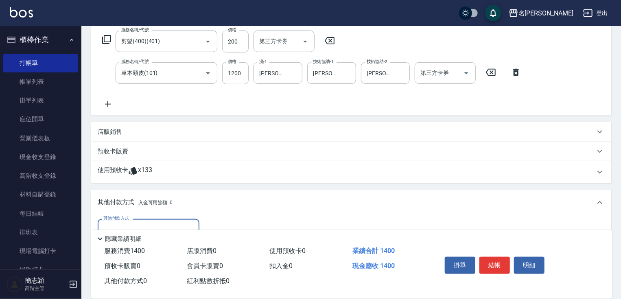
scroll to position [227, 0]
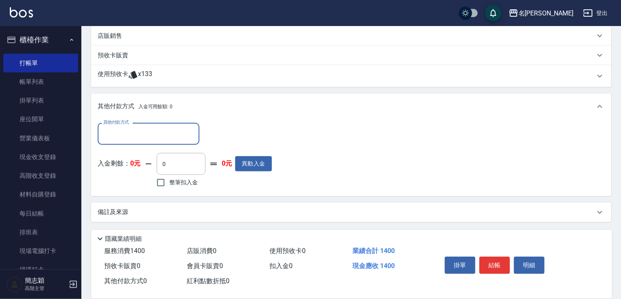
click at [157, 133] on input "其他付款方式" at bounding box center [148, 134] width 94 height 14
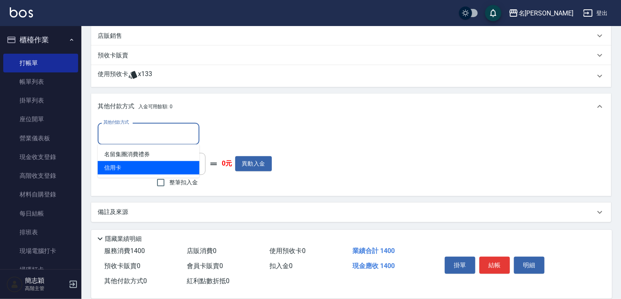
click at [124, 164] on span "信用卡" at bounding box center [149, 167] width 102 height 13
type input "信用卡"
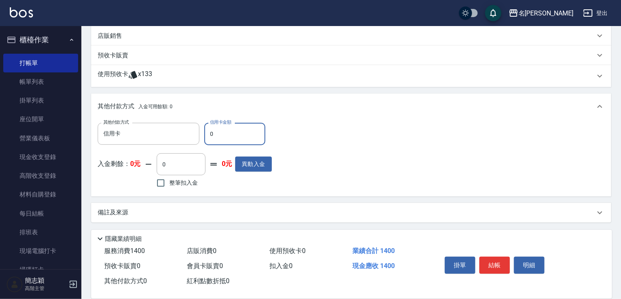
click at [223, 133] on input "0" at bounding box center [234, 134] width 61 height 22
type input "1400"
click at [493, 264] on button "結帳" at bounding box center [494, 265] width 31 height 17
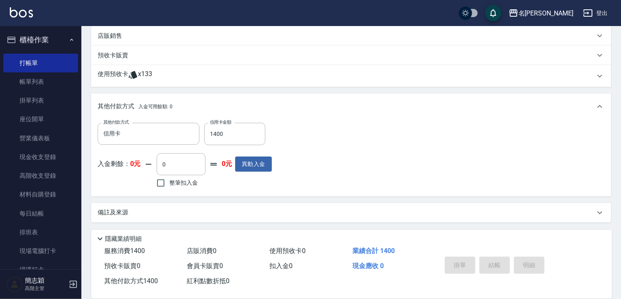
type input "2025/10/04 18:37"
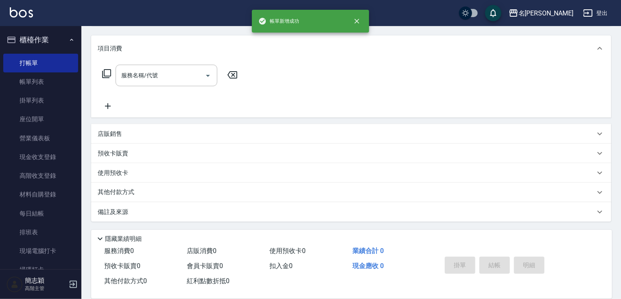
scroll to position [0, 0]
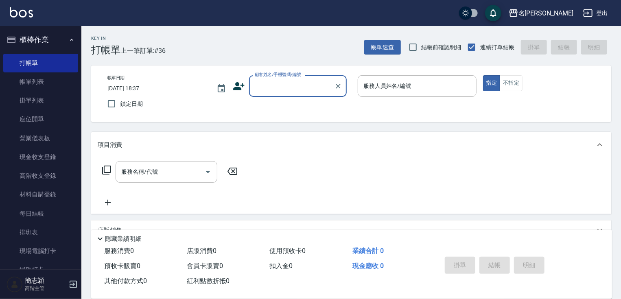
click at [299, 85] on input "顧客姓名/手機號碼/編號" at bounding box center [292, 86] width 78 height 14
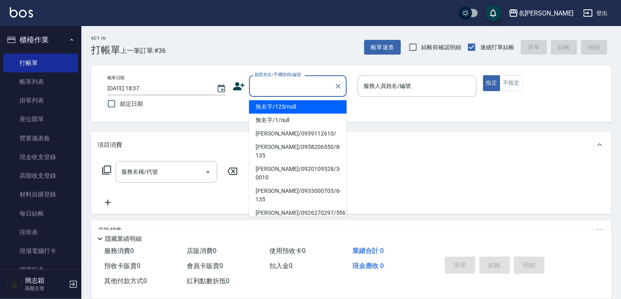
click at [298, 106] on li "無名字/123/null" at bounding box center [298, 106] width 98 height 13
type input "無名字/123/null"
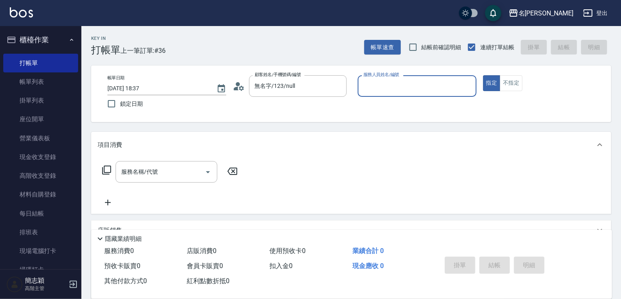
click at [391, 88] on div "服務人員姓名/編號 服務人員姓名/編號" at bounding box center [417, 86] width 119 height 22
type input "TERRY-777"
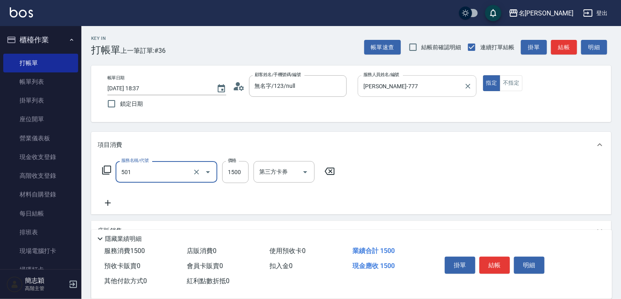
type input "染髮(1500)(501)"
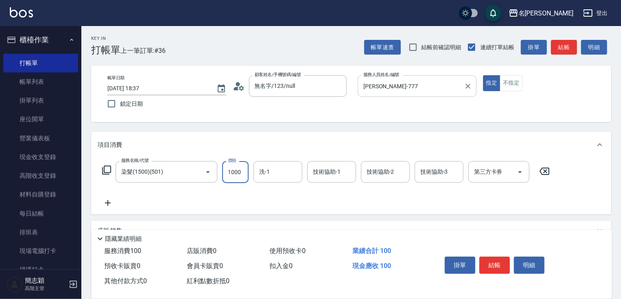
type input "1000"
type input "TERRY-777"
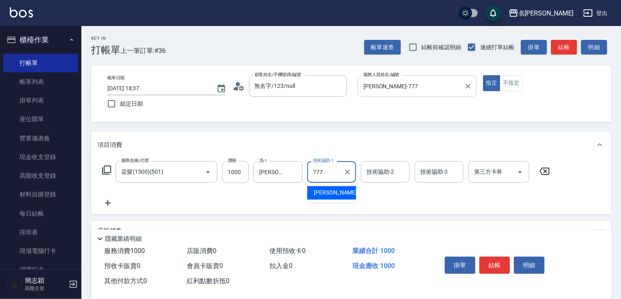
type input "TERRY-777"
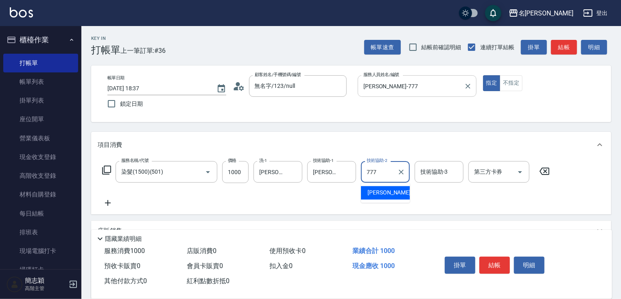
type input "TERRY-777"
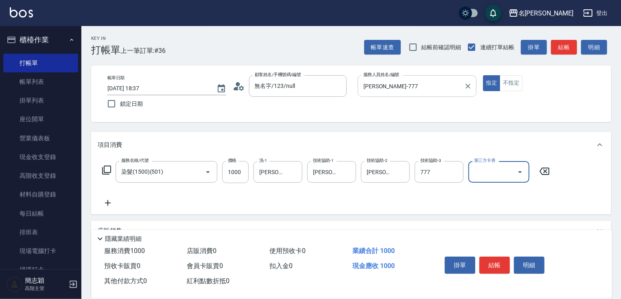
type input "TERRY-777"
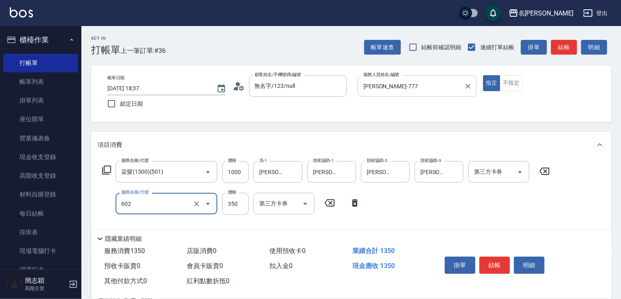
type input "護髮(602)"
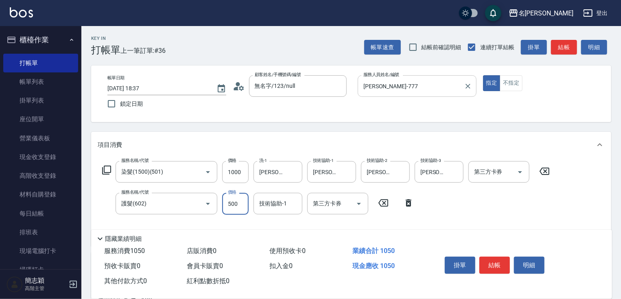
type input "500"
type input "TERRY-777"
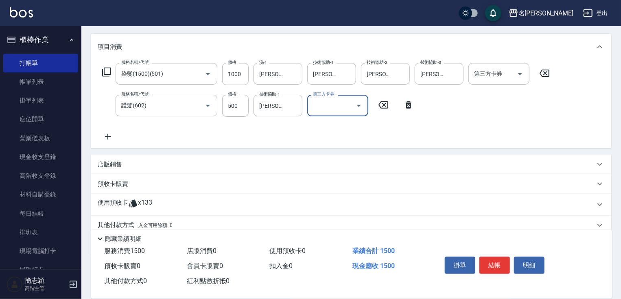
scroll to position [131, 0]
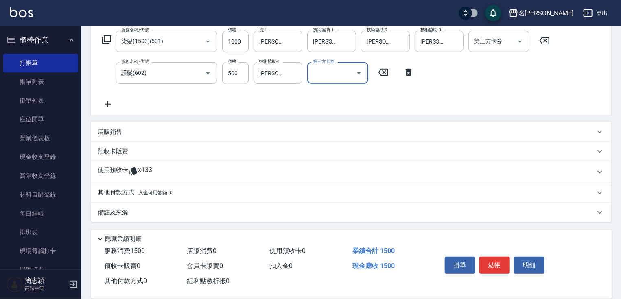
click at [125, 194] on p "其他付款方式 入金可用餘額: 0" at bounding box center [135, 192] width 75 height 9
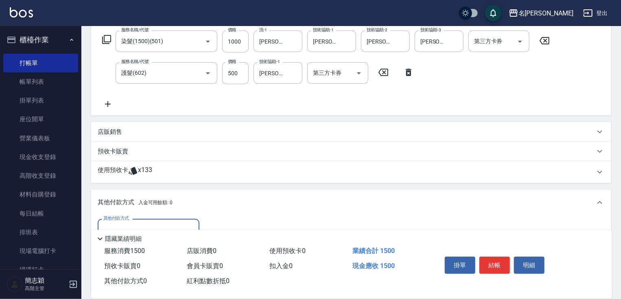
scroll to position [227, 0]
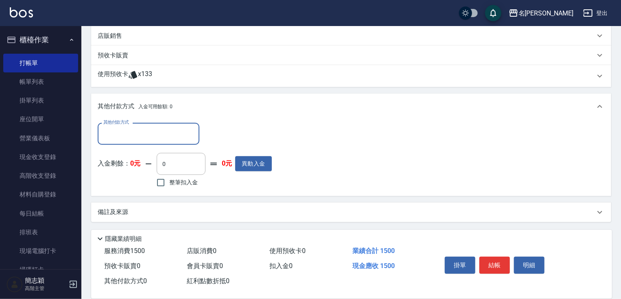
click at [153, 128] on input "其他付款方式" at bounding box center [148, 134] width 94 height 14
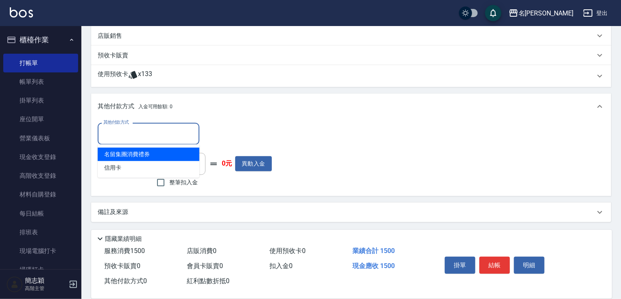
click at [140, 164] on span "信用卡" at bounding box center [149, 167] width 102 height 13
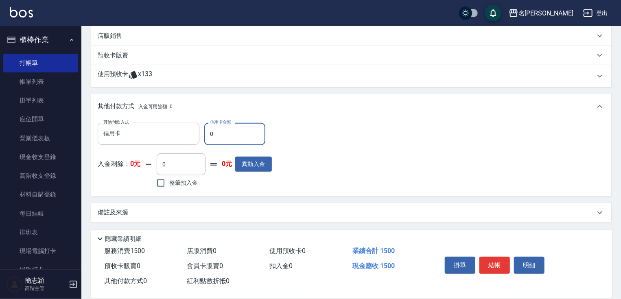
drag, startPoint x: 207, startPoint y: 135, endPoint x: 248, endPoint y: 135, distance: 41.5
click at [223, 135] on input "0" at bounding box center [234, 134] width 61 height 22
drag, startPoint x: 479, startPoint y: 274, endPoint x: 494, endPoint y: 264, distance: 17.9
click at [479, 273] on div "掛單 結帳 明細" at bounding box center [494, 266] width 106 height 26
click at [494, 264] on button "結帳" at bounding box center [494, 265] width 31 height 17
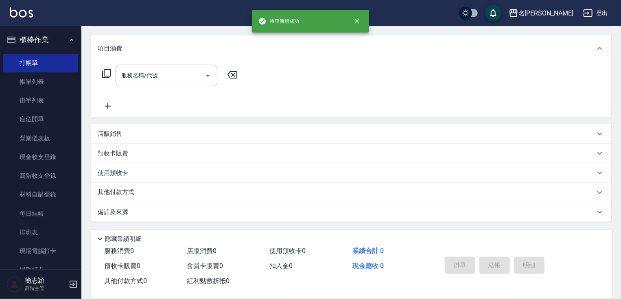
scroll to position [0, 0]
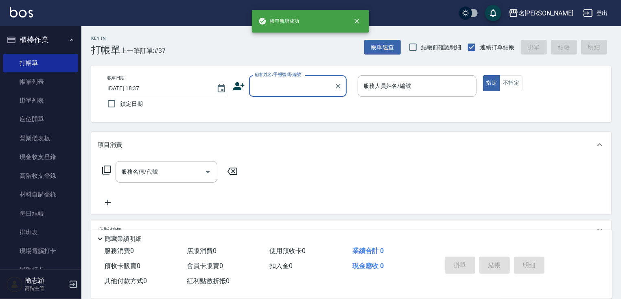
click at [298, 83] on input "顧客姓名/手機號碼/編號" at bounding box center [292, 86] width 78 height 14
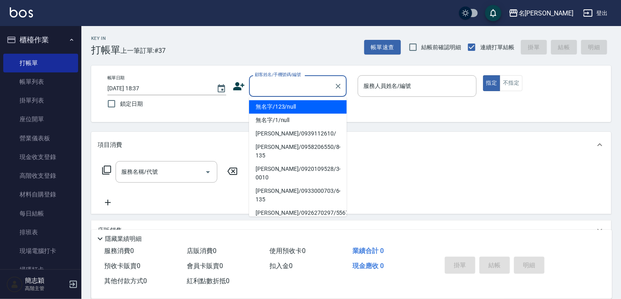
click at [299, 108] on li "無名字/123/null" at bounding box center [298, 106] width 98 height 13
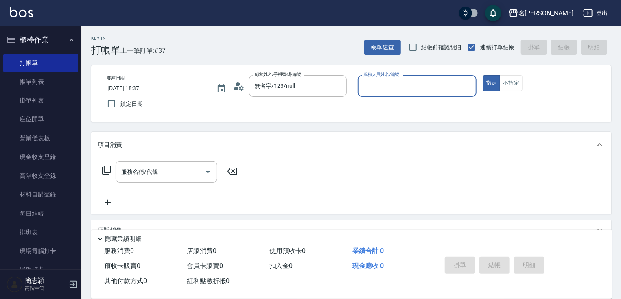
click at [386, 88] on div "服務人員姓名/編號 服務人員姓名/編號" at bounding box center [417, 86] width 119 height 22
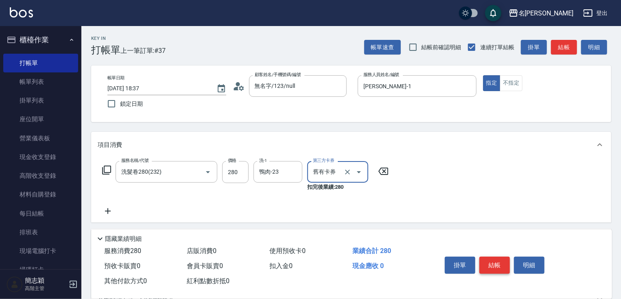
click at [493, 260] on button "結帳" at bounding box center [494, 265] width 31 height 17
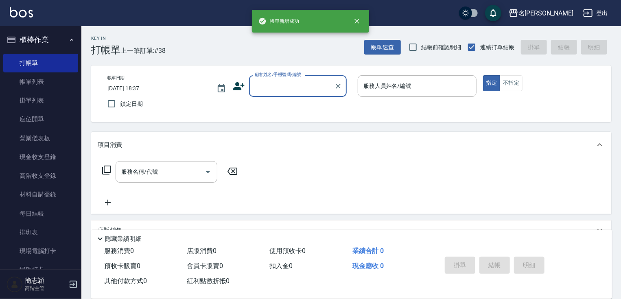
click at [304, 93] on div "顧客姓名/手機號碼/編號" at bounding box center [298, 86] width 98 height 22
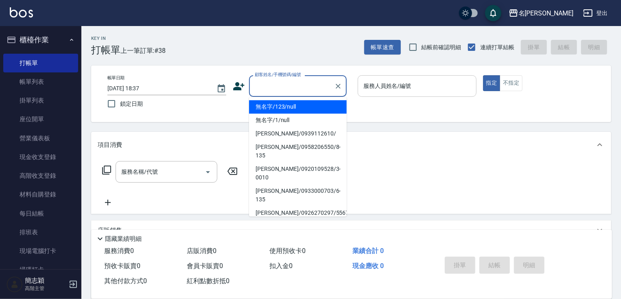
click at [295, 109] on li "無名字/123/null" at bounding box center [298, 106] width 98 height 13
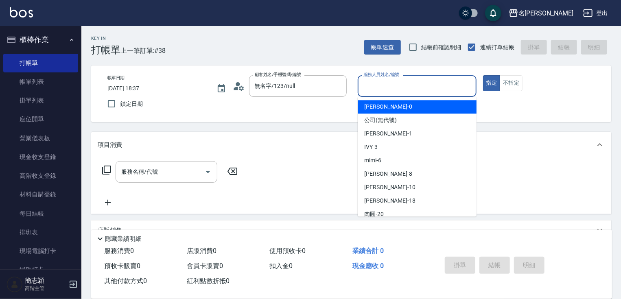
click at [400, 81] on div "服務人員姓名/編號 服務人員姓名/編號" at bounding box center [417, 86] width 119 height 22
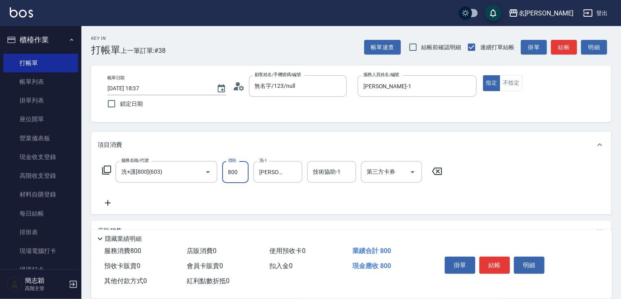
click at [226, 168] on input "800" at bounding box center [235, 172] width 26 height 22
click at [289, 171] on button "Clear" at bounding box center [293, 171] width 11 height 11
click at [277, 172] on input "洗-1" at bounding box center [277, 172] width 41 height 14
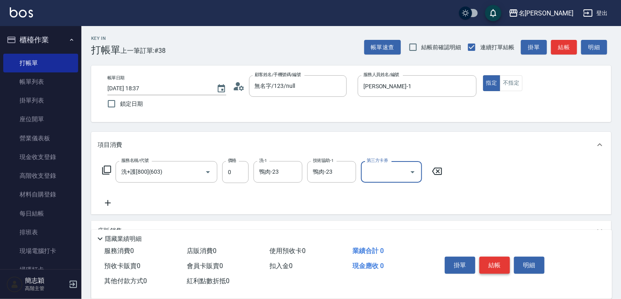
click at [484, 258] on button "結帳" at bounding box center [494, 265] width 31 height 17
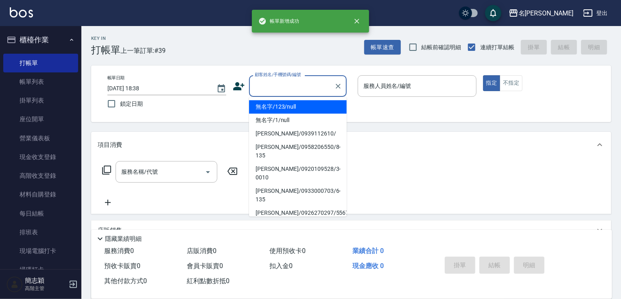
click at [273, 91] on input "顧客姓名/手機號碼/編號" at bounding box center [292, 86] width 78 height 14
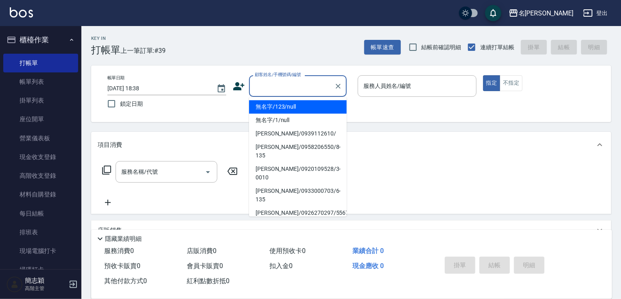
click at [275, 110] on li "無名字/123/null" at bounding box center [298, 106] width 98 height 13
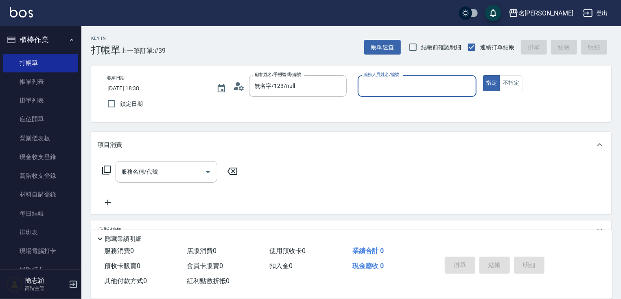
click at [400, 82] on div "服務人員姓名/編號 服務人員姓名/編號" at bounding box center [417, 86] width 119 height 22
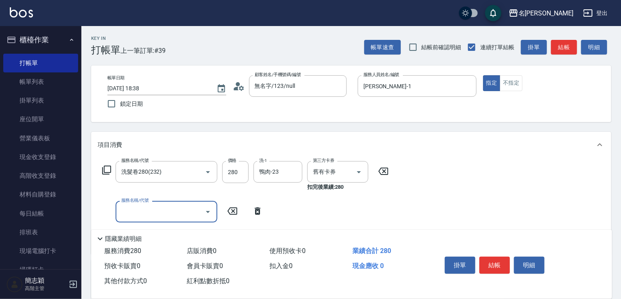
click at [254, 209] on icon at bounding box center [257, 211] width 20 height 10
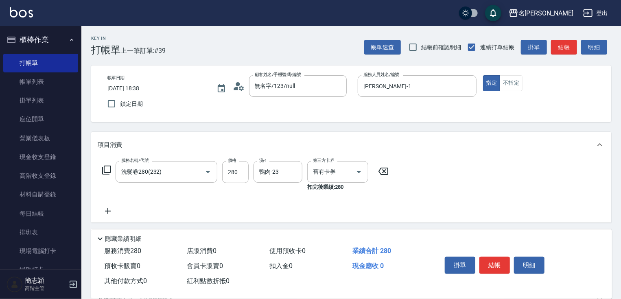
click at [504, 263] on button "結帳" at bounding box center [494, 265] width 31 height 17
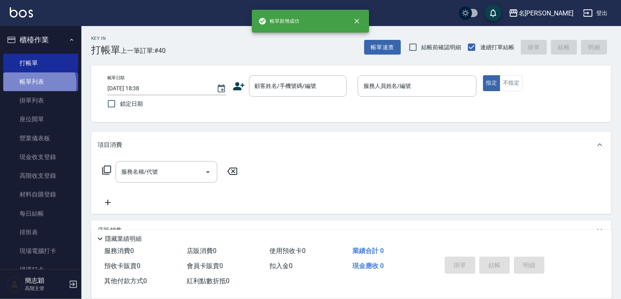
click at [33, 85] on link "帳單列表" at bounding box center [40, 81] width 75 height 19
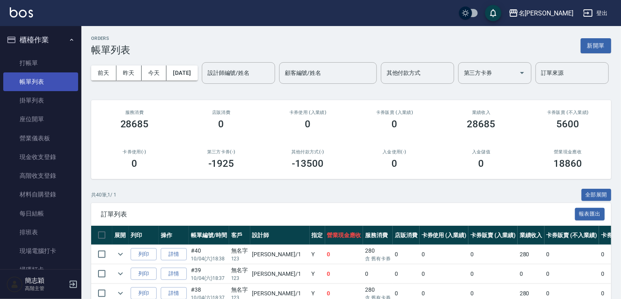
click at [38, 76] on link "帳單列表" at bounding box center [40, 81] width 75 height 19
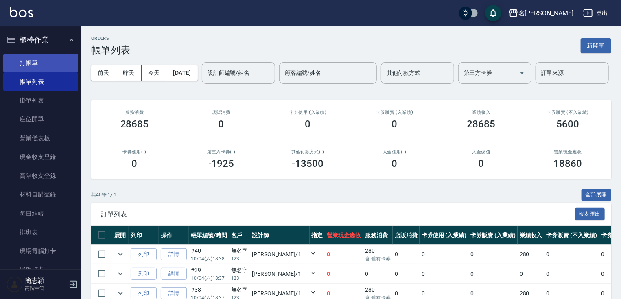
click at [43, 69] on link "打帳單" at bounding box center [40, 63] width 75 height 19
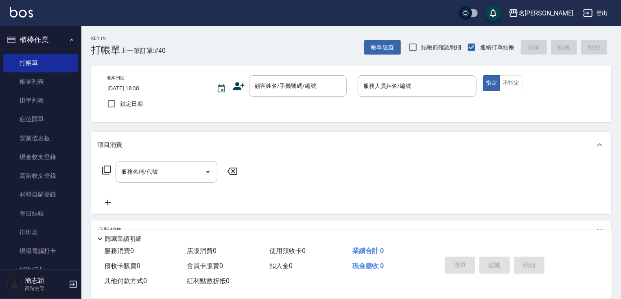
click at [269, 48] on div "Key In 打帳單 上一筆訂單:#40 帳單速查 結帳前確認明細 連續打單結帳 掛單 結帳 明細" at bounding box center [346, 41] width 530 height 30
click at [50, 157] on link "現金收支登錄" at bounding box center [40, 157] width 75 height 19
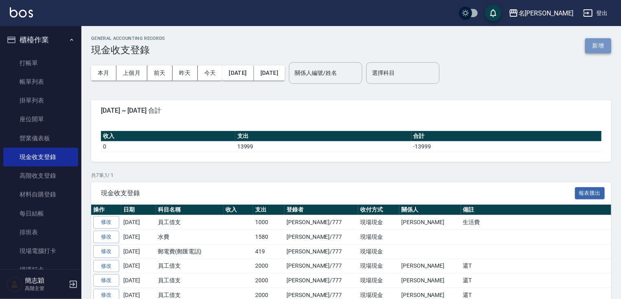
click at [604, 47] on button "新增" at bounding box center [598, 45] width 26 height 15
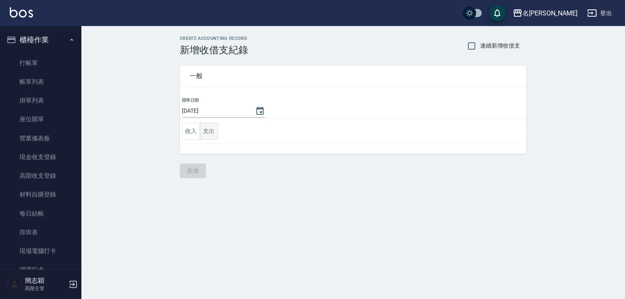
click at [212, 132] on button "支出" at bounding box center [209, 131] width 18 height 17
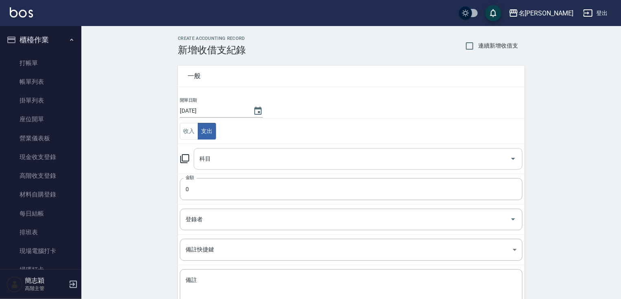
click at [249, 159] on input "科目" at bounding box center [351, 159] width 309 height 14
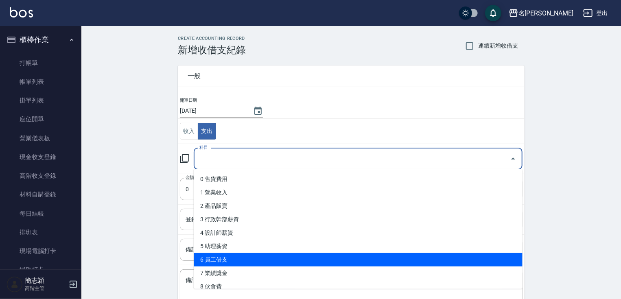
click at [238, 257] on li "6 員工借支" at bounding box center [358, 259] width 329 height 13
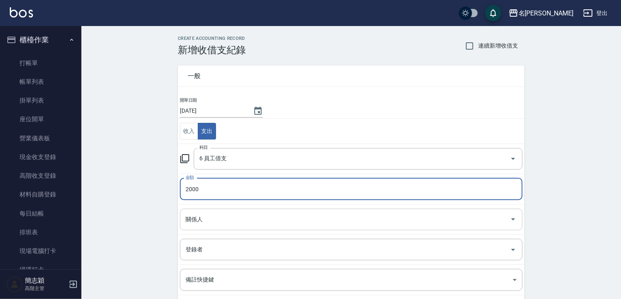
click at [242, 216] on input "關係人" at bounding box center [344, 219] width 323 height 14
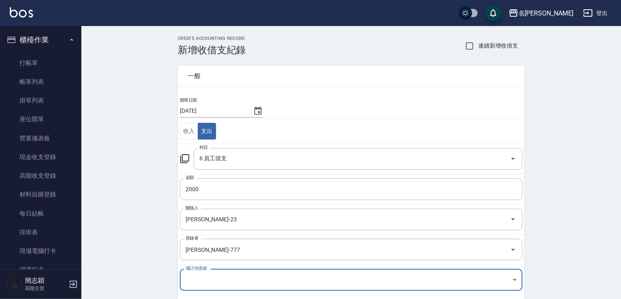
scroll to position [89, 0]
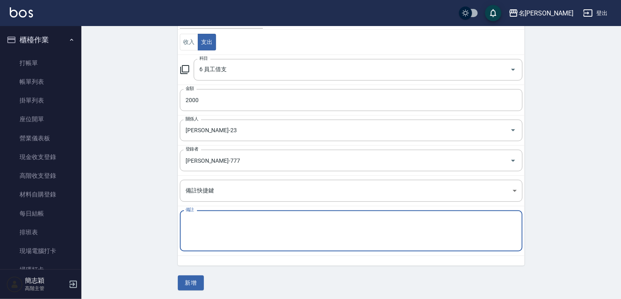
click at [385, 219] on textarea "備註" at bounding box center [350, 231] width 331 height 28
click at [186, 283] on button "新增" at bounding box center [191, 282] width 26 height 15
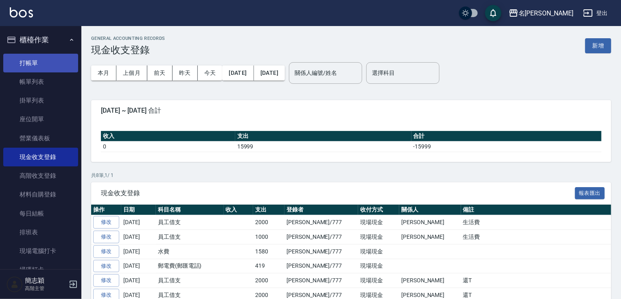
click at [31, 67] on link "打帳單" at bounding box center [40, 63] width 75 height 19
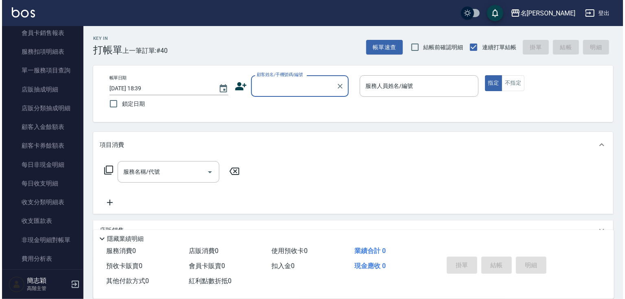
scroll to position [864, 0]
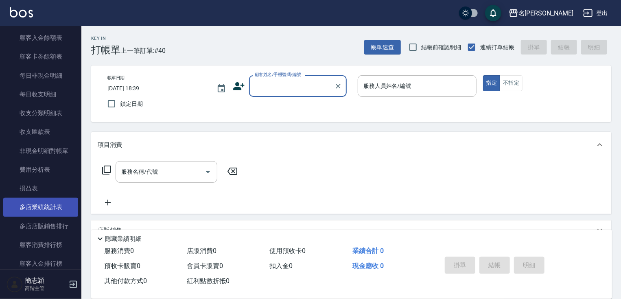
click at [59, 211] on link "多店業績統計表" at bounding box center [40, 207] width 75 height 19
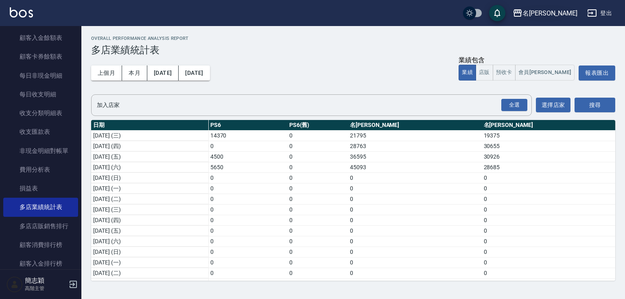
click at [563, 14] on div "名[PERSON_NAME]" at bounding box center [549, 13] width 55 height 10
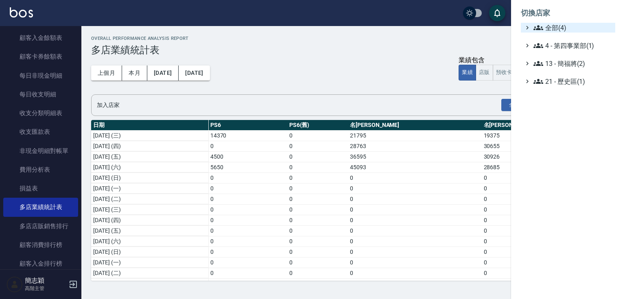
click at [558, 24] on span "全部(4)" at bounding box center [572, 28] width 79 height 10
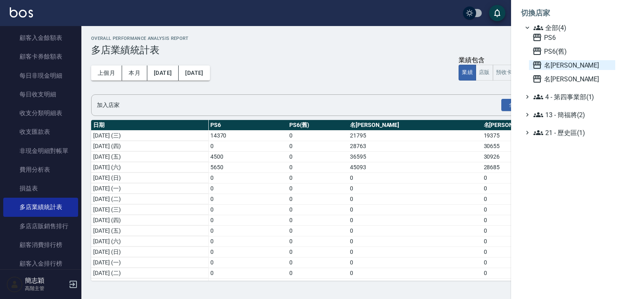
click at [555, 65] on span "名留中和" at bounding box center [572, 65] width 80 height 10
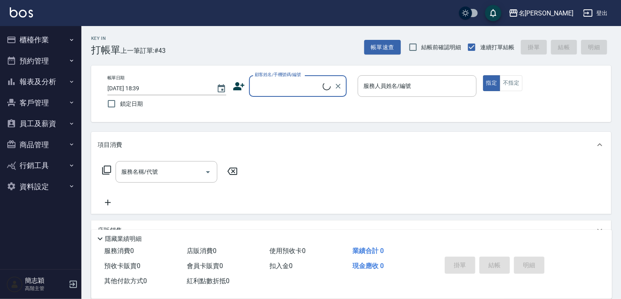
click at [52, 76] on button "報表及分析" at bounding box center [40, 81] width 75 height 21
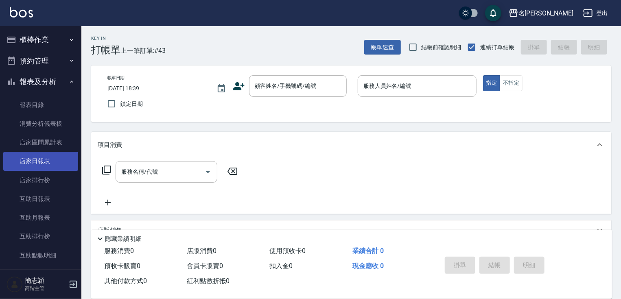
click at [54, 161] on link "店家日報表" at bounding box center [40, 161] width 75 height 19
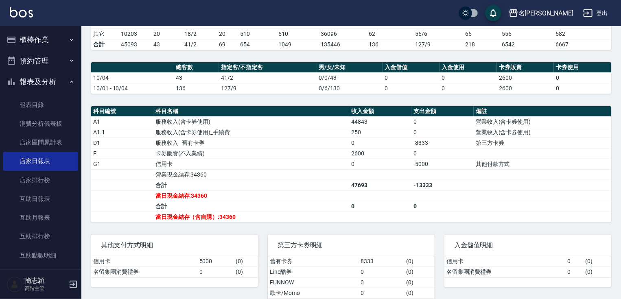
scroll to position [168, 0]
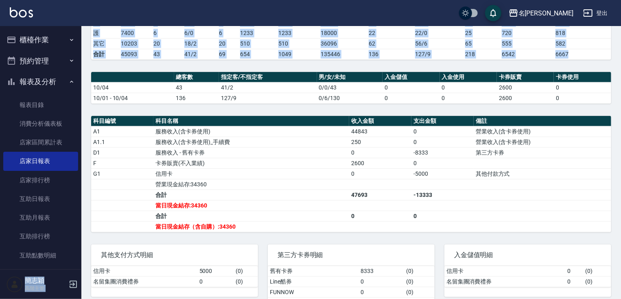
drag, startPoint x: 81, startPoint y: 73, endPoint x: 79, endPoint y: 80, distance: 7.1
click at [79, 81] on div "名留中和 登出 櫃檯作業 打帳單 帳單列表 掛單列表 座位開單 營業儀表板 現金收支登錄 高階收支登錄 材料自購登錄 每日結帳 排班表 現場電腦打卡 掃碼打卡…" at bounding box center [310, 79] width 621 height 495
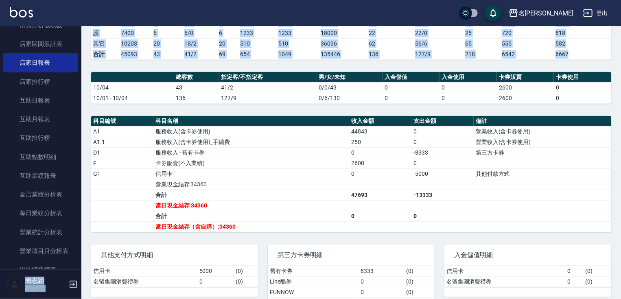
scroll to position [133, 0]
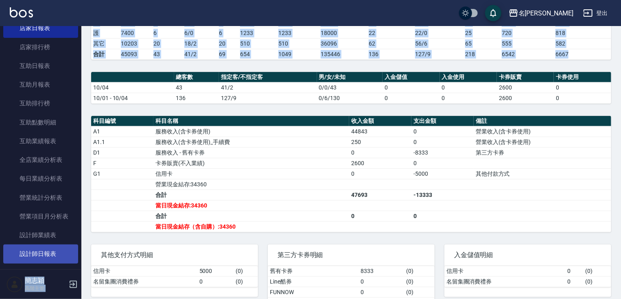
click at [61, 251] on link "設計師日報表" at bounding box center [40, 253] width 75 height 19
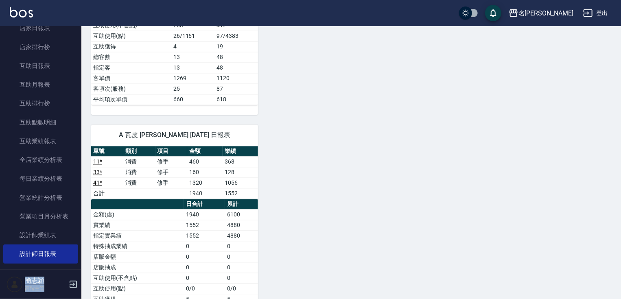
scroll to position [848, 0]
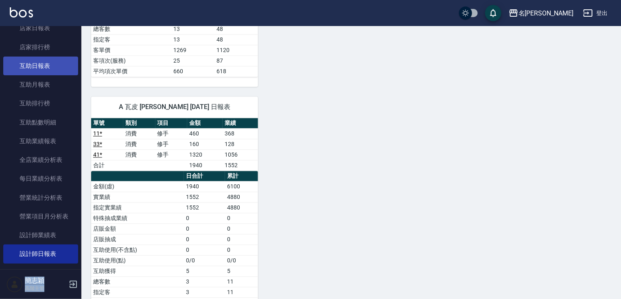
click at [64, 68] on link "互助日報表" at bounding box center [40, 66] width 75 height 19
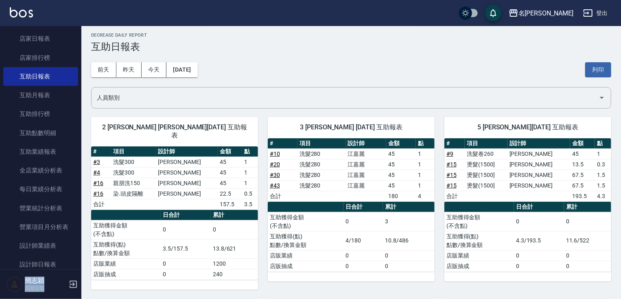
scroll to position [142, 0]
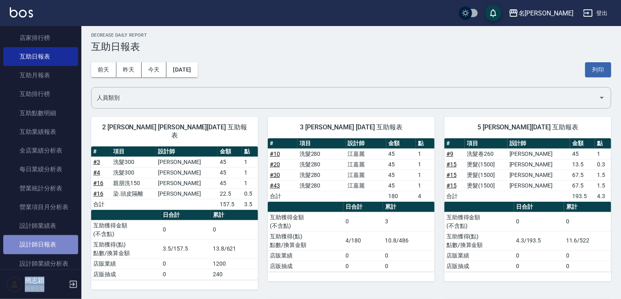
click at [56, 241] on link "設計師日報表" at bounding box center [40, 244] width 75 height 19
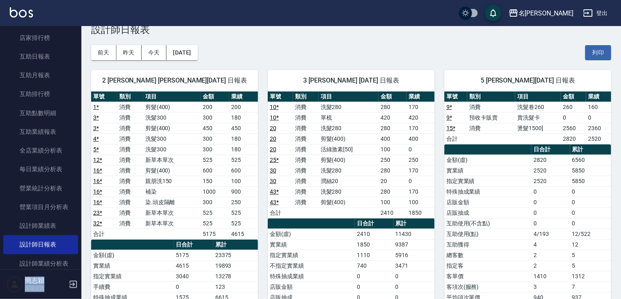
scroll to position [13, 0]
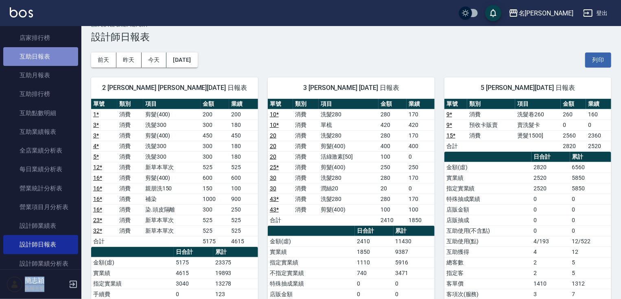
click at [55, 60] on link "互助日報表" at bounding box center [40, 56] width 75 height 19
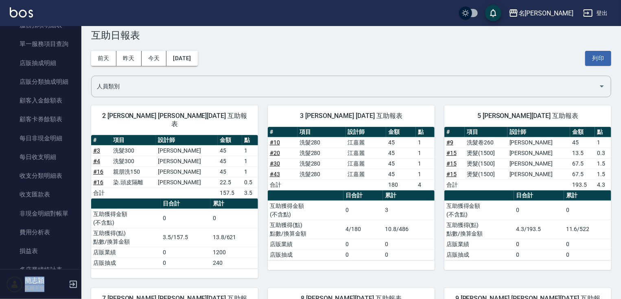
scroll to position [733, 0]
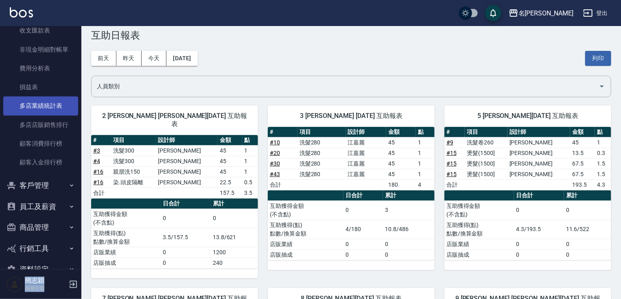
click at [52, 104] on link "多店業績統計表" at bounding box center [40, 105] width 75 height 19
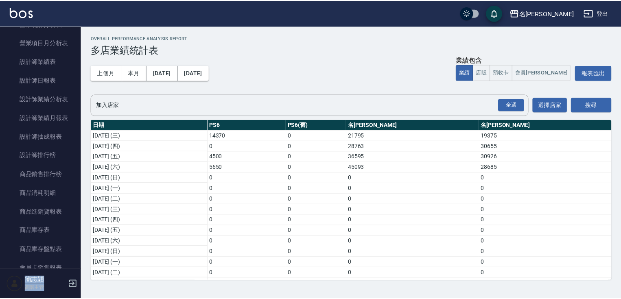
scroll to position [94, 0]
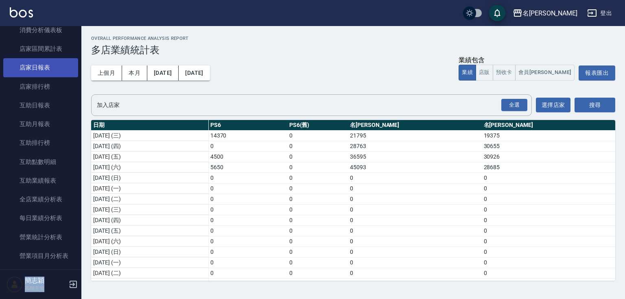
click at [59, 71] on link "店家日報表" at bounding box center [40, 67] width 75 height 19
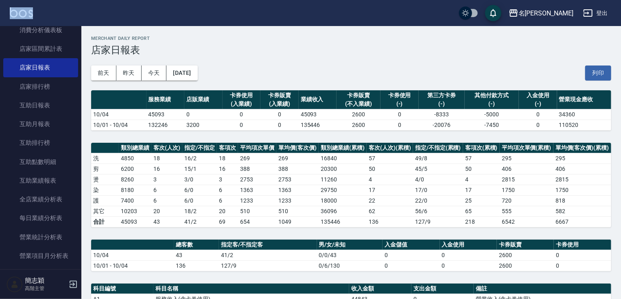
drag, startPoint x: 78, startPoint y: 52, endPoint x: 79, endPoint y: 23, distance: 29.3
click at [79, 23] on div "名留中和 登出 櫃檯作業 打帳單 帳單列表 掛單列表 座位開單 營業儀表板 現金收支登錄 高階收支登錄 材料自購登錄 每日結帳 排班表 現場電腦打卡 掃碼打卡…" at bounding box center [310, 247] width 621 height 495
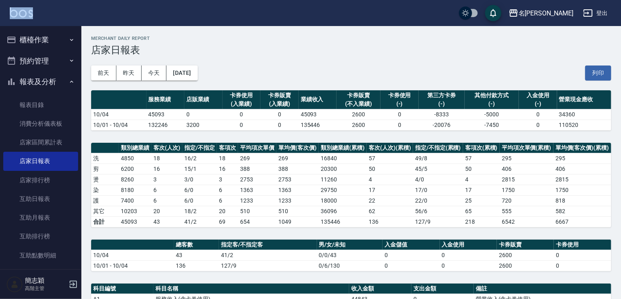
click at [47, 76] on button "報表及分析" at bounding box center [40, 81] width 75 height 21
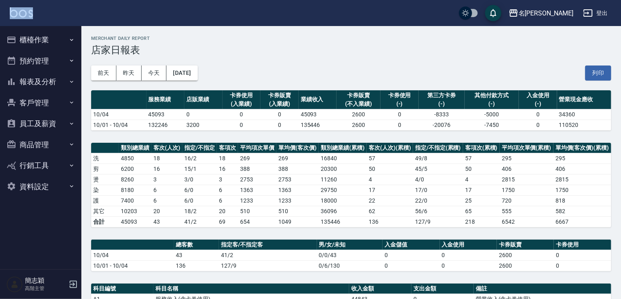
click at [57, 38] on button "櫃檯作業" at bounding box center [40, 39] width 75 height 21
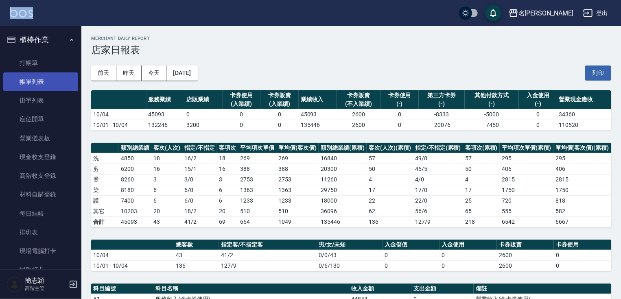
click at [43, 77] on link "帳單列表" at bounding box center [40, 81] width 75 height 19
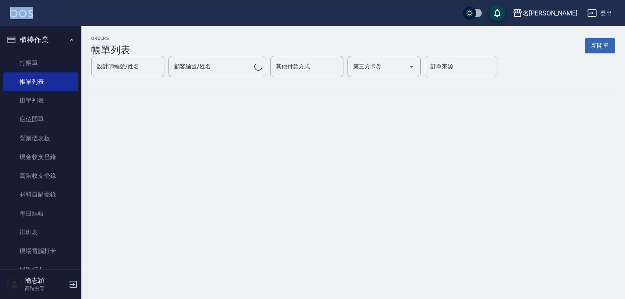
click at [67, 52] on ul "打帳單 帳單列表 掛單列表 座位開單 營業儀表板 現金收支登錄 高階收支登錄 材料自購登錄 每日結帳 排班表 現場電腦打卡 掃碼打卡" at bounding box center [40, 166] width 75 height 232
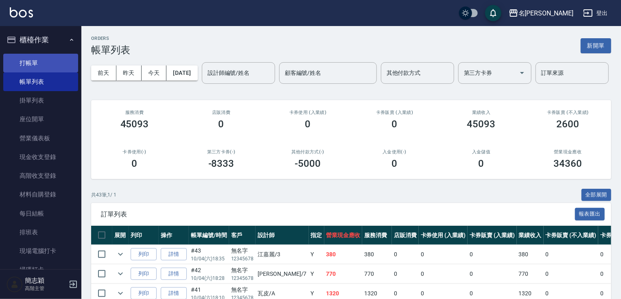
click at [54, 72] on link "打帳單" at bounding box center [40, 63] width 75 height 19
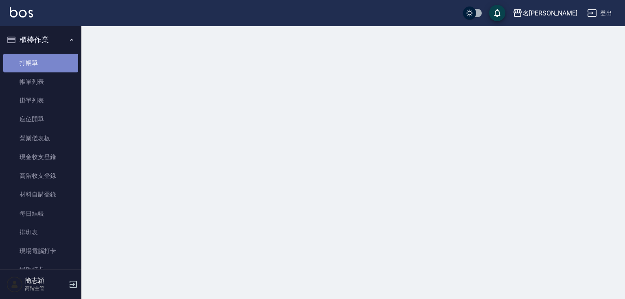
click at [55, 68] on link "打帳單" at bounding box center [40, 63] width 75 height 19
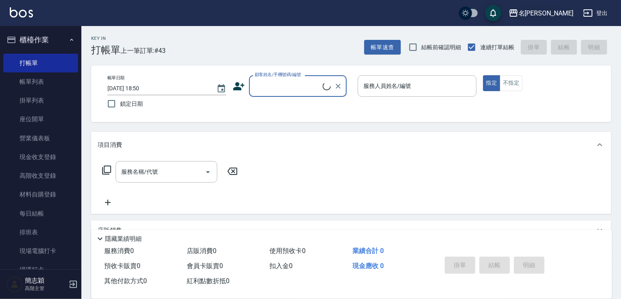
click at [553, 9] on div "名留中和" at bounding box center [545, 13] width 55 height 10
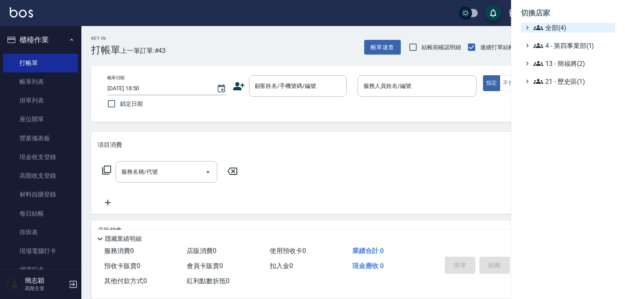
click at [547, 25] on span "全部(4)" at bounding box center [572, 28] width 79 height 10
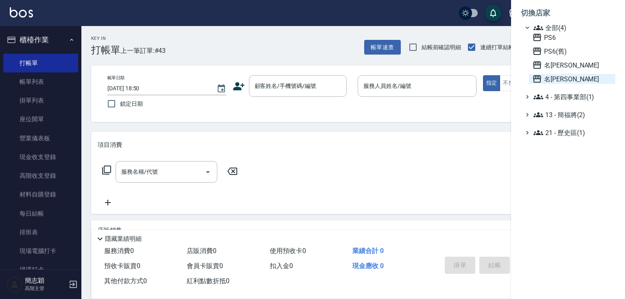
click at [549, 81] on span "名[PERSON_NAME]" at bounding box center [572, 79] width 80 height 10
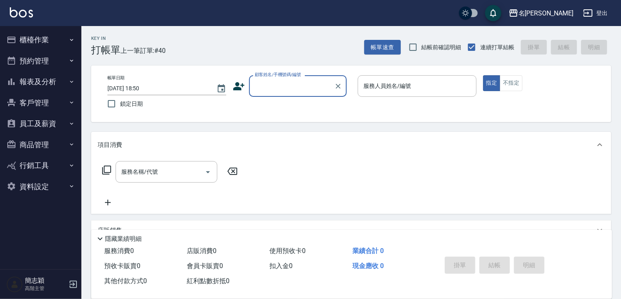
click at [42, 41] on button "櫃檯作業" at bounding box center [40, 39] width 75 height 21
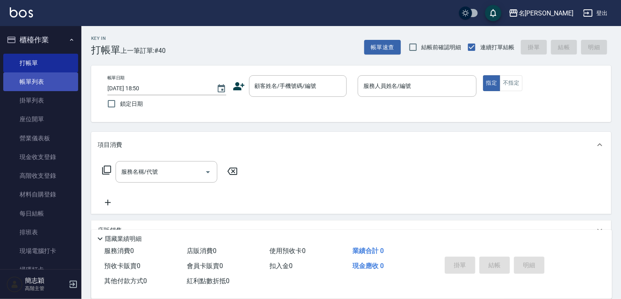
click at [44, 75] on link "帳單列表" at bounding box center [40, 81] width 75 height 19
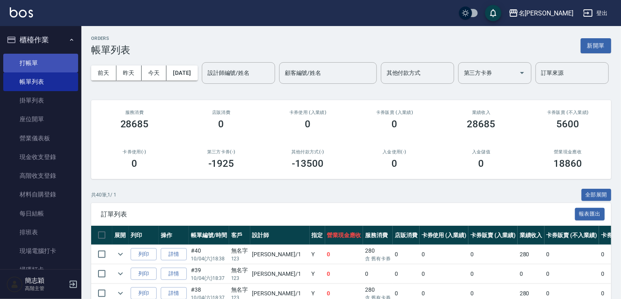
click at [55, 63] on link "打帳單" at bounding box center [40, 63] width 75 height 19
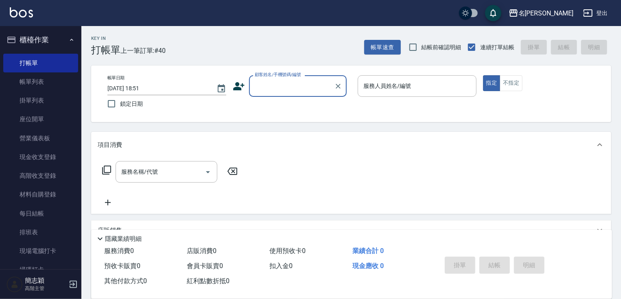
click at [291, 89] on input "顧客姓名/手機號碼/編號" at bounding box center [292, 86] width 78 height 14
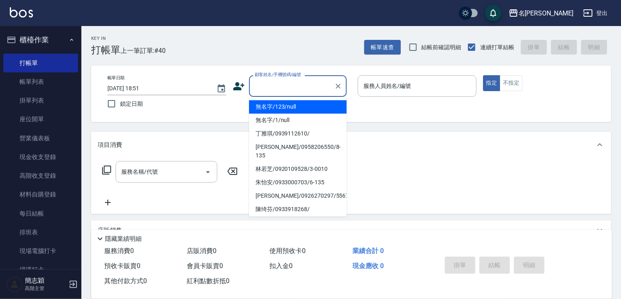
click at [291, 106] on li "無名字/123/null" at bounding box center [298, 106] width 98 height 13
type input "無名字/123/null"
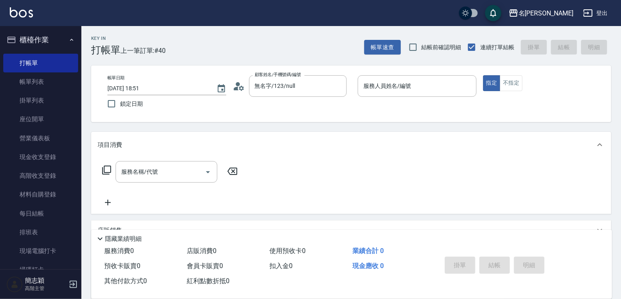
click at [353, 86] on div "帳單日期 2025/10/04 18:51 鎖定日期 顧客姓名/手機號碼/編號 無名字/123/null 顧客姓名/手機號碼/編號 服務人員姓名/編號 服務人…" at bounding box center [351, 93] width 500 height 37
click at [377, 87] on input "服務人員姓名/編號" at bounding box center [416, 86] width 111 height 14
type input "IVY-3"
type button "true"
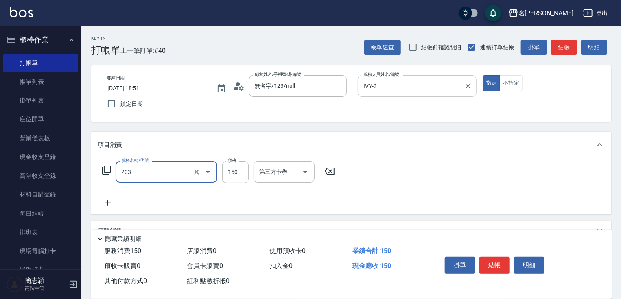
type input "洗髮[150](203)"
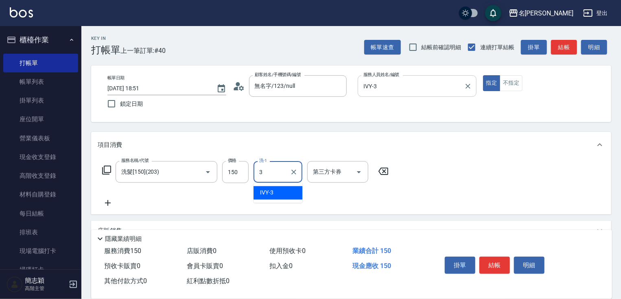
type input "IVY-3"
click at [575, 48] on button "結帳" at bounding box center [564, 47] width 26 height 15
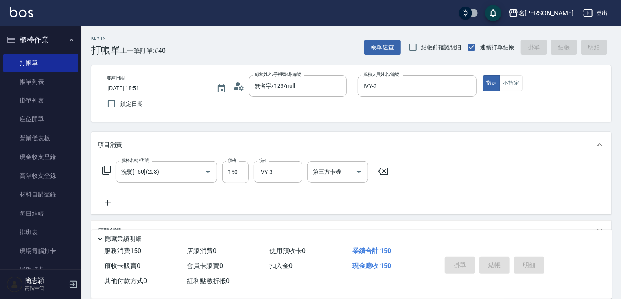
type input "2025/10/04 18:53"
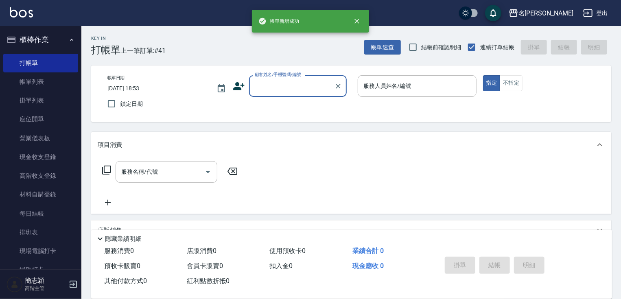
click at [281, 86] on input "顧客姓名/手機號碼/編號" at bounding box center [292, 86] width 78 height 14
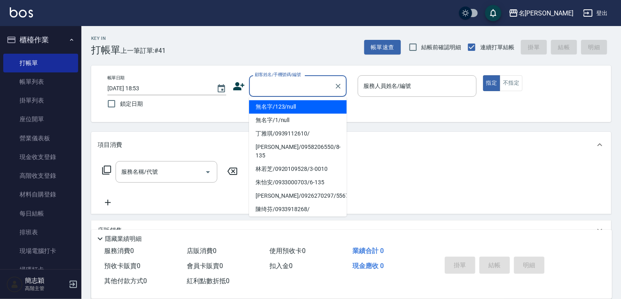
click at [284, 104] on li "無名字/123/null" at bounding box center [298, 106] width 98 height 13
type input "無名字/123/null"
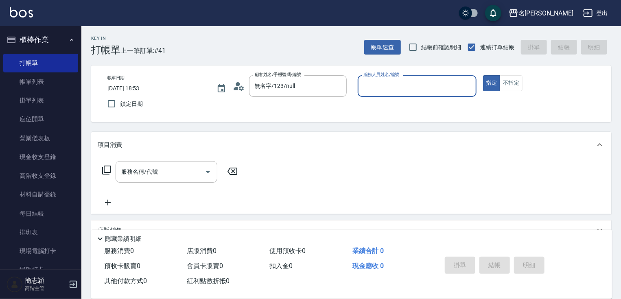
click at [398, 82] on div "服務人員姓名/編號 服務人員姓名/編號" at bounding box center [417, 86] width 119 height 22
type input "Joanne-1"
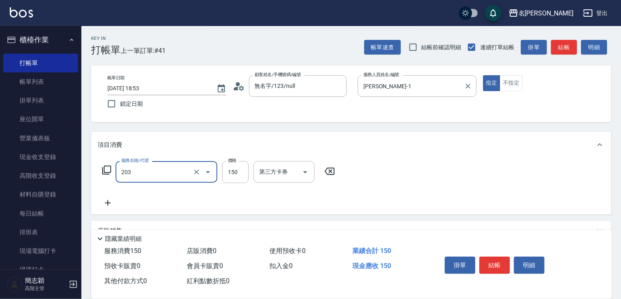
type input "洗髮[150](203)"
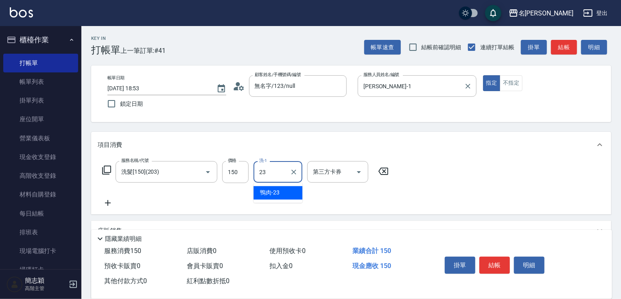
type input "鴨肉-23"
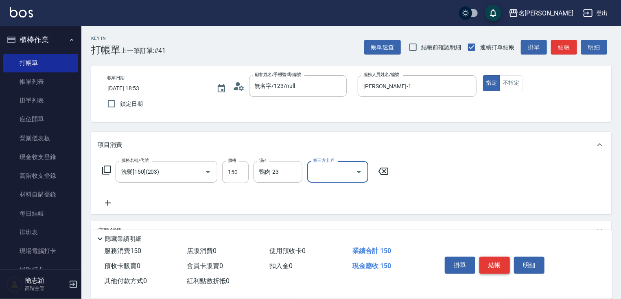
click at [485, 268] on button "結帳" at bounding box center [494, 265] width 31 height 17
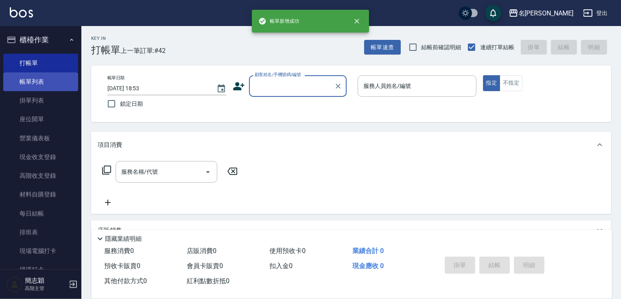
click at [44, 85] on link "帳單列表" at bounding box center [40, 81] width 75 height 19
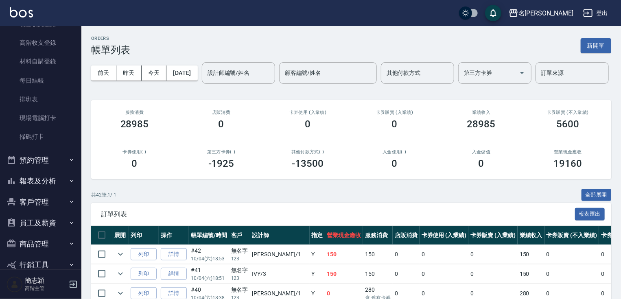
scroll to position [135, 0]
click at [59, 175] on button "報表及分析" at bounding box center [40, 179] width 75 height 21
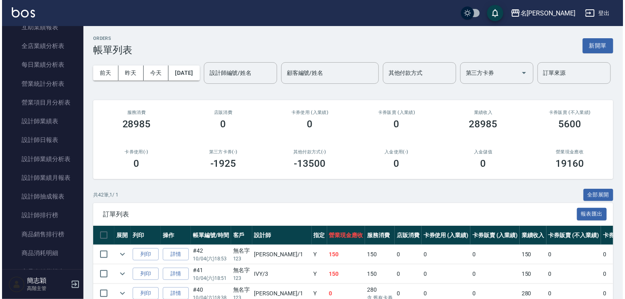
scroll to position [492, 0]
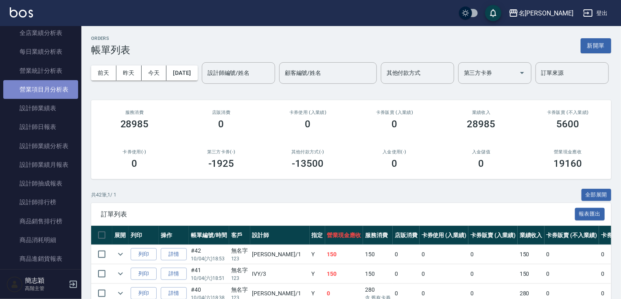
click at [59, 93] on link "營業項目月分析表" at bounding box center [40, 89] width 75 height 19
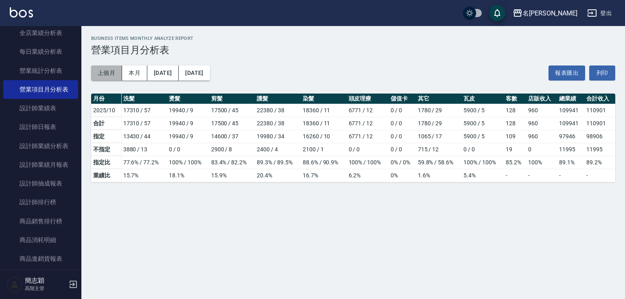
click at [115, 70] on button "上個月" at bounding box center [106, 72] width 31 height 15
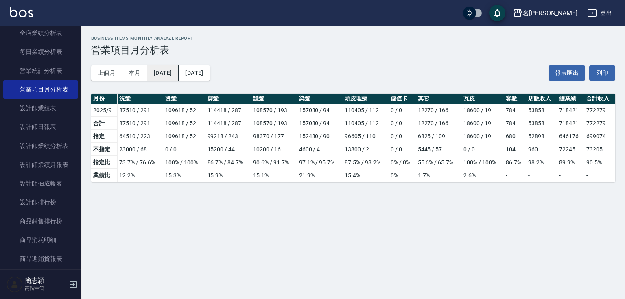
click at [171, 73] on button "2025/09/01" at bounding box center [162, 72] width 31 height 15
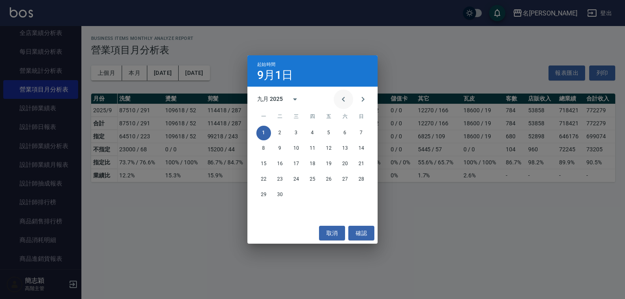
click at [342, 96] on icon "Previous month" at bounding box center [343, 99] width 10 height 10
click at [328, 129] on button "1" at bounding box center [328, 133] width 15 height 15
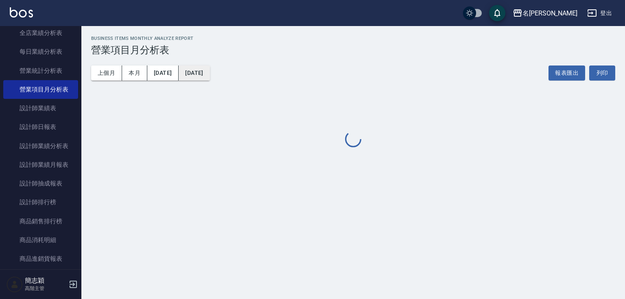
click at [209, 75] on button "2025/09/30" at bounding box center [194, 72] width 31 height 15
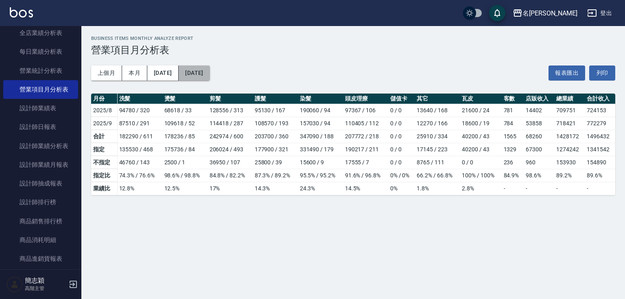
click at [209, 74] on button "2025/09/30" at bounding box center [194, 72] width 31 height 15
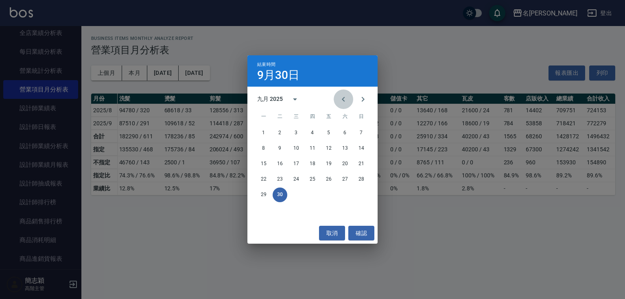
click at [341, 98] on icon "Previous month" at bounding box center [343, 99] width 10 height 10
click at [360, 194] on button "31" at bounding box center [361, 195] width 15 height 15
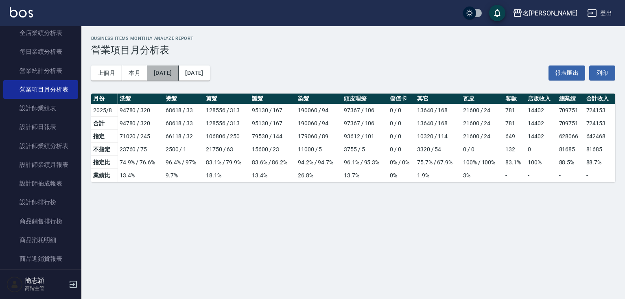
click at [174, 78] on button "2025/08/01" at bounding box center [162, 72] width 31 height 15
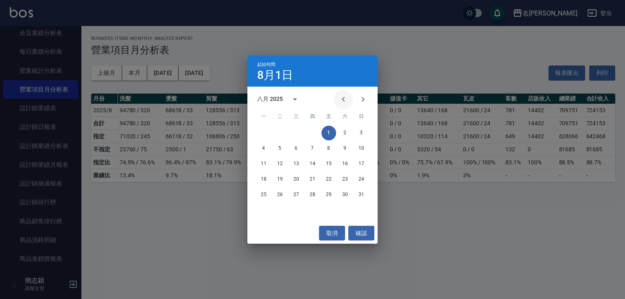
click at [342, 96] on icon "Previous month" at bounding box center [343, 99] width 10 height 10
click at [283, 129] on button "1" at bounding box center [280, 133] width 15 height 15
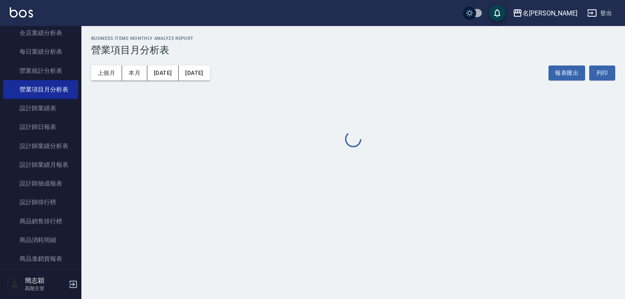
click at [234, 80] on div "上個月 本月 2025/07/01 2025/08/31 報表匯出 列印" at bounding box center [353, 73] width 524 height 35
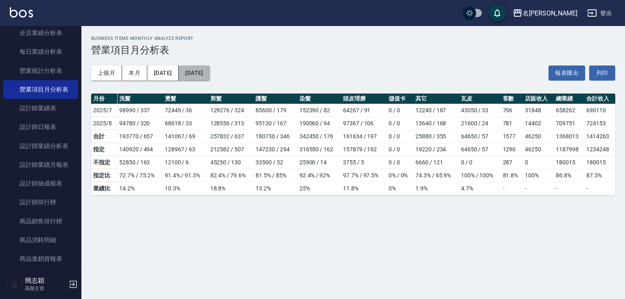
click at [209, 75] on button "2025/08/31" at bounding box center [194, 72] width 31 height 15
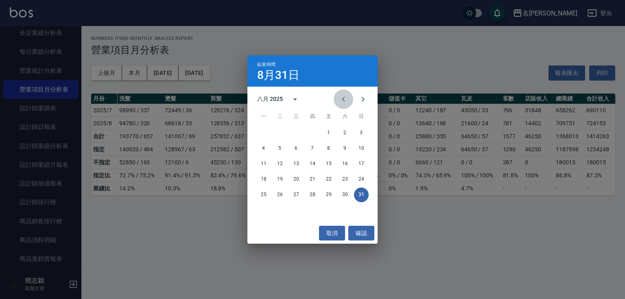
click at [346, 97] on icon "Previous month" at bounding box center [343, 99] width 10 height 10
click at [311, 195] on button "31" at bounding box center [312, 195] width 15 height 15
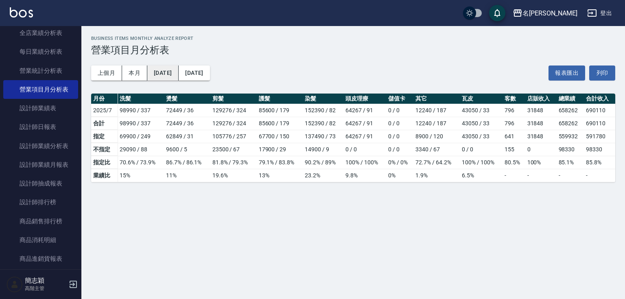
click at [174, 74] on button "2025/07/01" at bounding box center [162, 72] width 31 height 15
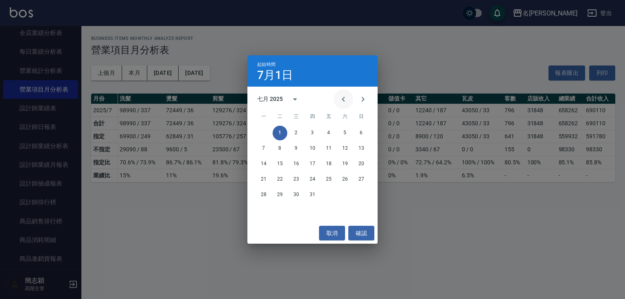
click at [342, 102] on icon "Previous month" at bounding box center [343, 99] width 10 height 10
click at [358, 132] on button "1" at bounding box center [361, 133] width 15 height 15
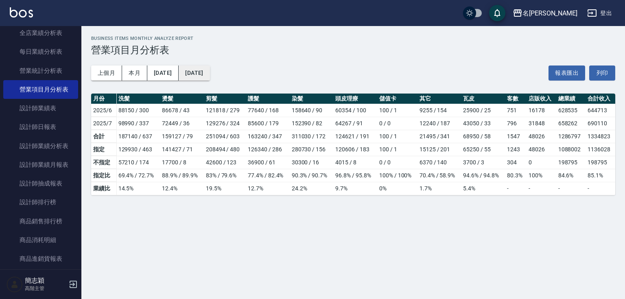
click at [209, 72] on button "2025/07/31" at bounding box center [194, 72] width 31 height 15
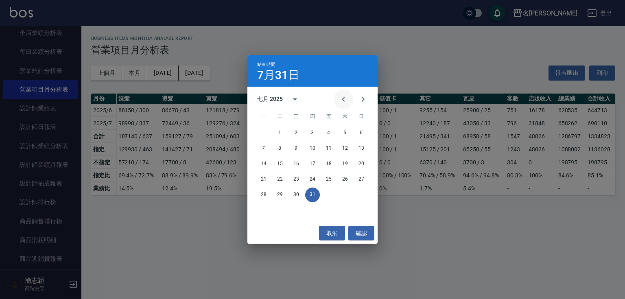
click at [347, 96] on icon "Previous month" at bounding box center [343, 99] width 10 height 10
click at [260, 208] on button "30" at bounding box center [263, 210] width 15 height 15
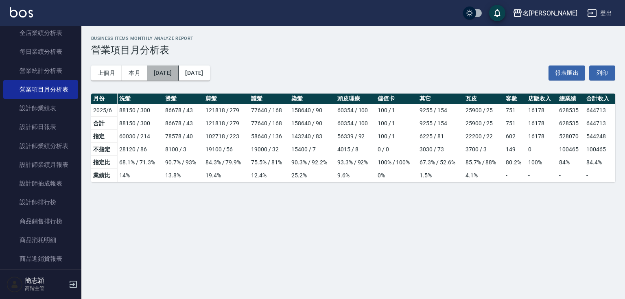
click at [179, 74] on button "2025/06/01" at bounding box center [162, 72] width 31 height 15
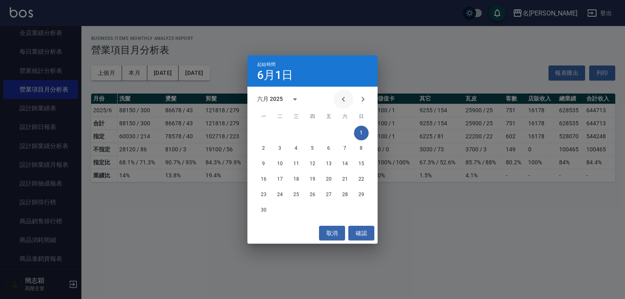
click at [340, 102] on icon "Previous month" at bounding box center [343, 99] width 10 height 10
click at [314, 131] on button "1" at bounding box center [312, 133] width 15 height 15
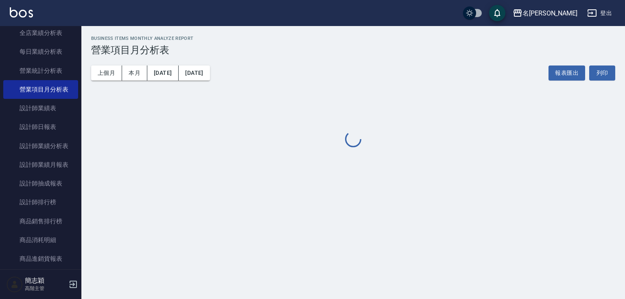
click at [235, 81] on div "上個月 本月 2025/05/01 2025/06/30 報表匯出 列印" at bounding box center [353, 73] width 524 height 35
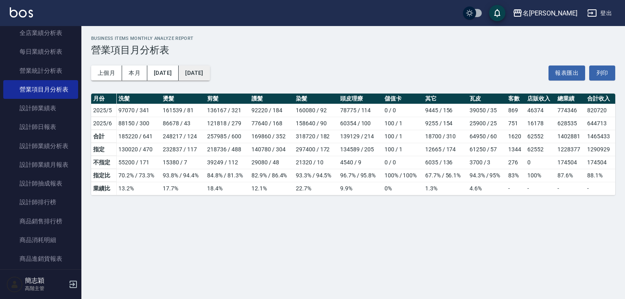
click at [205, 76] on button "2025/06/30" at bounding box center [194, 72] width 31 height 15
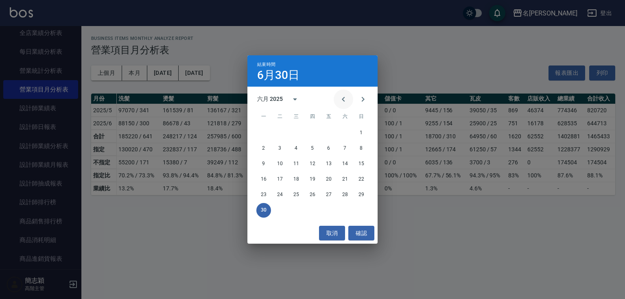
click at [338, 99] on button "Previous month" at bounding box center [344, 99] width 20 height 20
click at [343, 194] on button "31" at bounding box center [345, 195] width 15 height 15
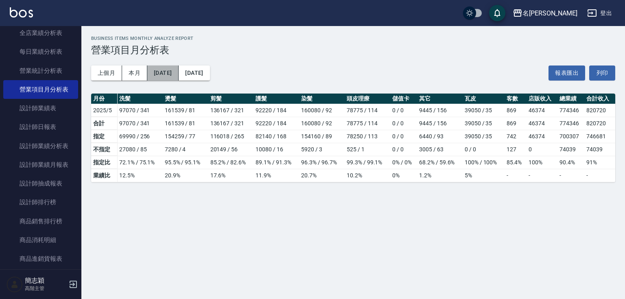
click at [176, 72] on button "2025/05/01" at bounding box center [162, 72] width 31 height 15
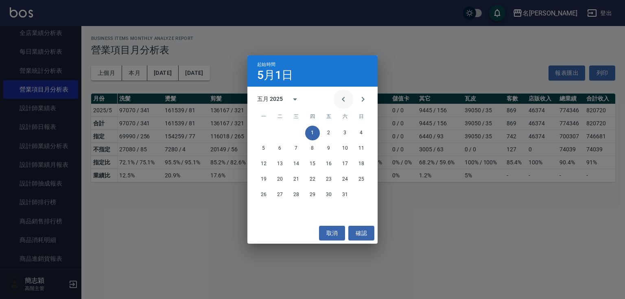
click at [346, 99] on icon "Previous month" at bounding box center [343, 99] width 10 height 10
click at [287, 133] on div "1 2 3 4 5 6" at bounding box center [312, 133] width 130 height 15
click at [283, 132] on button "1" at bounding box center [280, 133] width 15 height 15
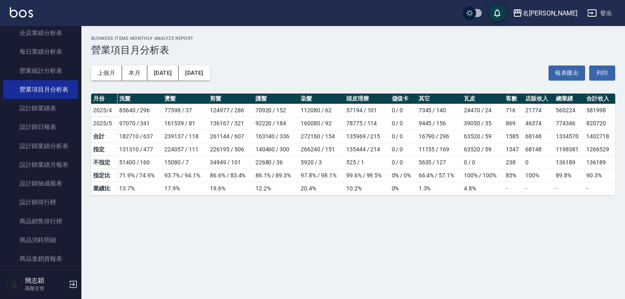
click at [237, 82] on div "上個月 本月 2025/04/01 2025/05/31 報表匯出 列印" at bounding box center [353, 73] width 524 height 35
click at [209, 76] on button "2025/05/31" at bounding box center [194, 72] width 31 height 15
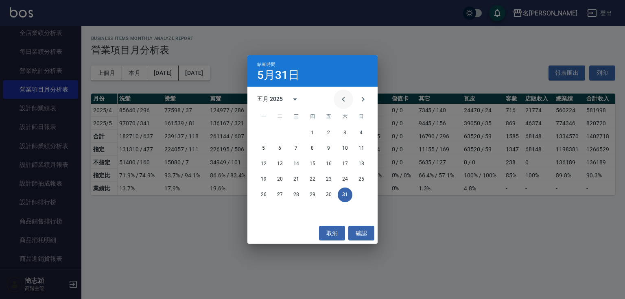
click at [340, 96] on icon "Previous month" at bounding box center [343, 99] width 10 height 10
click at [301, 190] on button "30" at bounding box center [296, 195] width 15 height 15
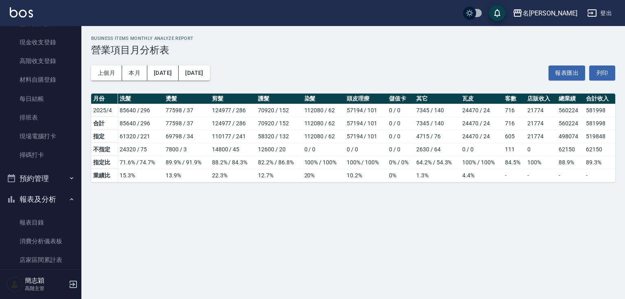
scroll to position [93, 0]
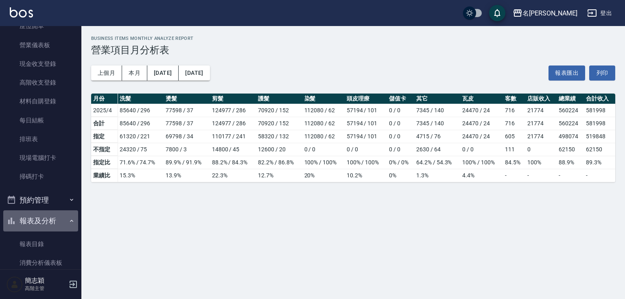
click at [44, 220] on button "報表及分析" at bounding box center [40, 220] width 75 height 21
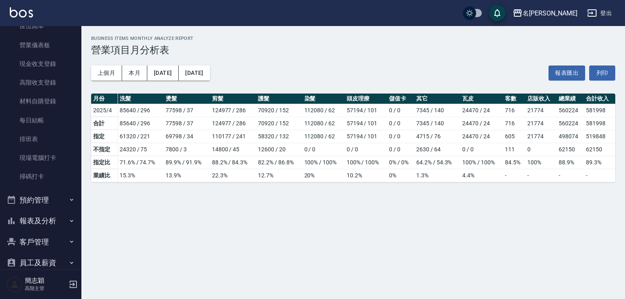
drag, startPoint x: 77, startPoint y: 90, endPoint x: 81, endPoint y: 67, distance: 23.9
click at [81, 67] on nav "櫃檯作業 打帳單 帳單列表 掛單列表 座位開單 營業儀表板 現金收支登錄 高階收支登錄 材料自購登錄 每日結帳 排班表 現場電腦打卡 掃碼打卡 預約管理 預約…" at bounding box center [40, 147] width 81 height 243
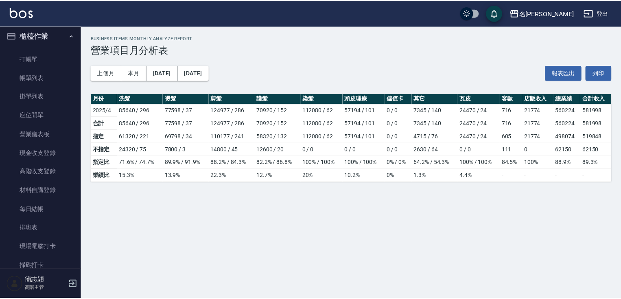
scroll to position [2, 0]
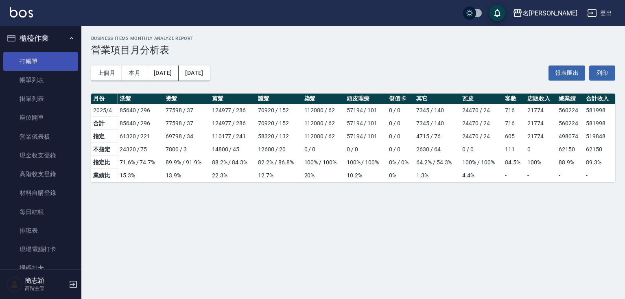
click at [42, 65] on link "打帳單" at bounding box center [40, 61] width 75 height 19
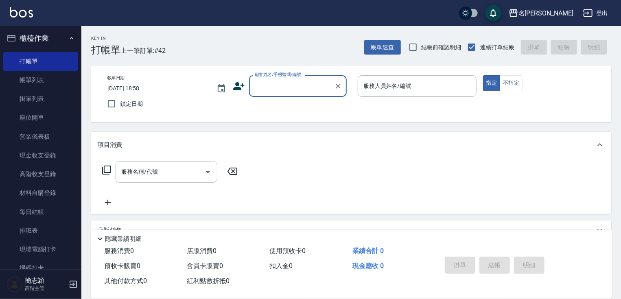
click at [273, 81] on input "顧客姓名/手機號碼/編號" at bounding box center [292, 86] width 78 height 14
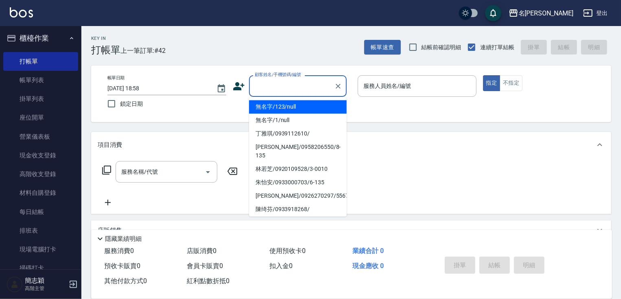
click at [280, 108] on li "無名字/123/null" at bounding box center [298, 106] width 98 height 13
type input "無名字/123/null"
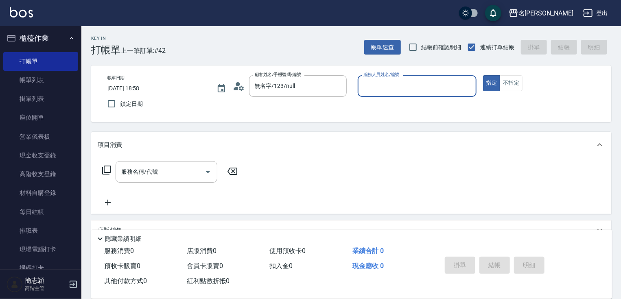
click at [394, 78] on label "服務人員姓名/編號" at bounding box center [381, 75] width 36 height 6
click at [394, 79] on input "服務人員姓名/編號" at bounding box center [416, 86] width 111 height 14
type input "mimi-6"
type button "true"
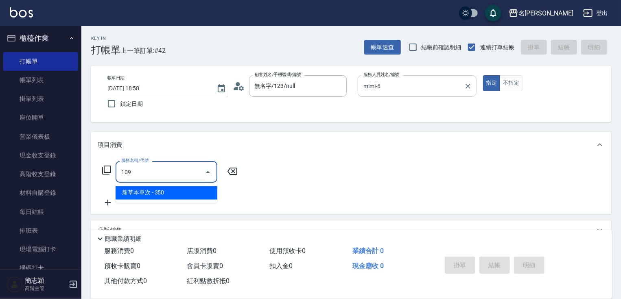
type input "新草本單次(109)"
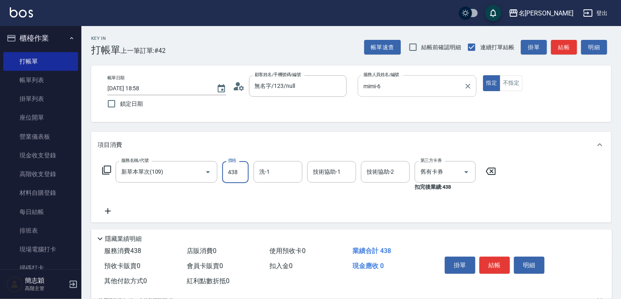
type input "438"
type input "小慧-18"
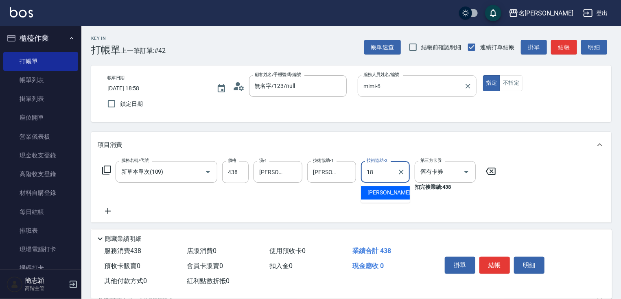
type input "小慧-18"
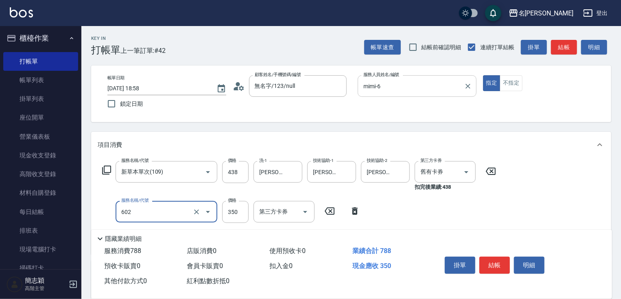
type input "602"
type input "0"
type input "護髮(602)"
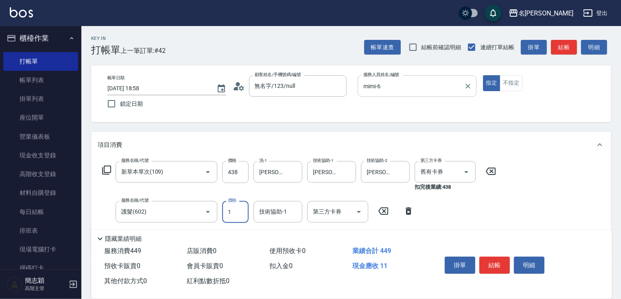
type input "0"
type input "小慧-18"
type input "剪髮(400)(401)"
type input "500"
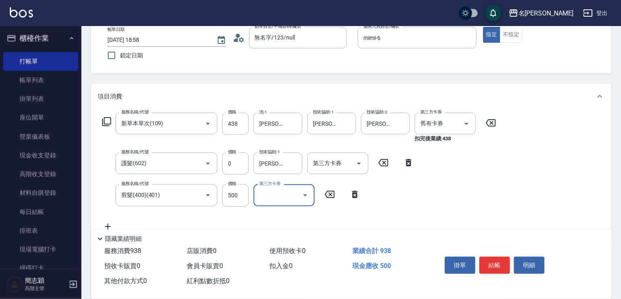
scroll to position [168, 0]
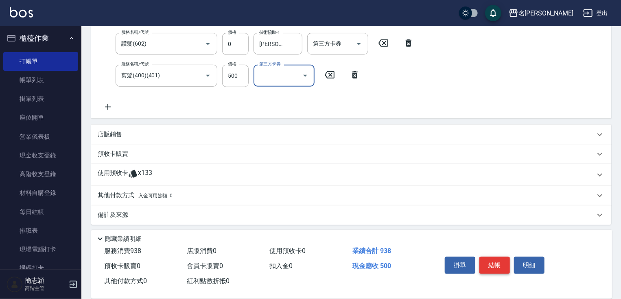
click at [497, 260] on button "結帳" at bounding box center [494, 265] width 31 height 17
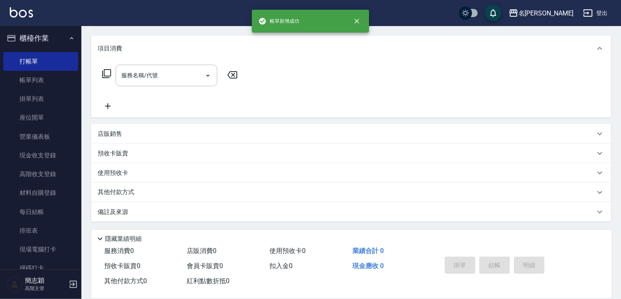
scroll to position [0, 0]
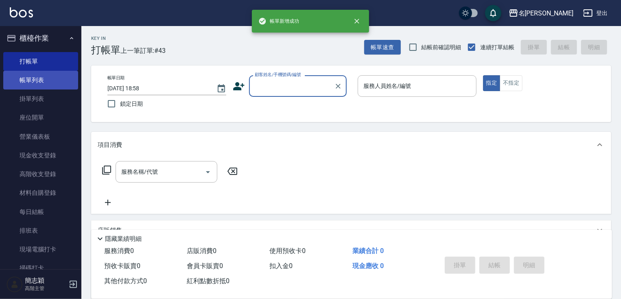
click at [50, 83] on link "帳單列表" at bounding box center [40, 80] width 75 height 19
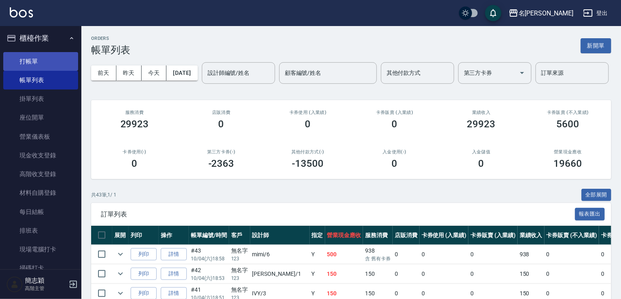
click at [52, 66] on link "打帳單" at bounding box center [40, 61] width 75 height 19
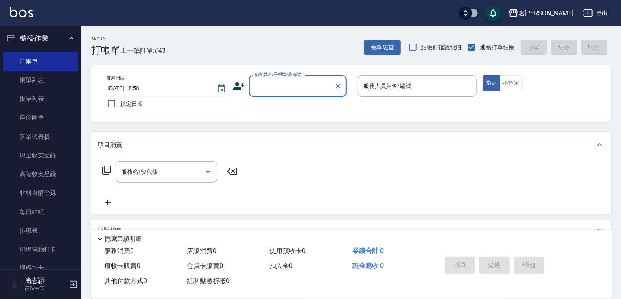
click at [275, 87] on input "顧客姓名/手機號碼/編號" at bounding box center [292, 86] width 78 height 14
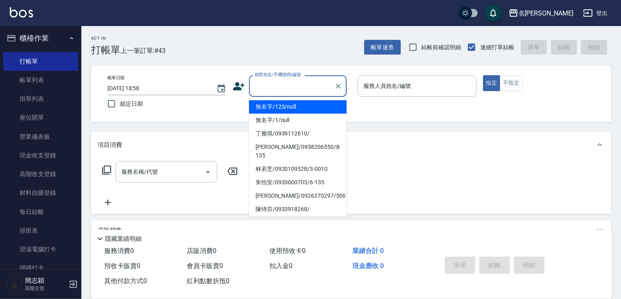
click at [279, 107] on li "無名字/123/null" at bounding box center [298, 106] width 98 height 13
type input "無名字/123/null"
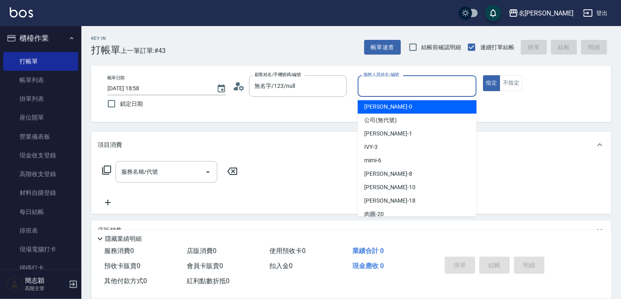
click at [383, 85] on input "服務人員姓名/編號" at bounding box center [416, 86] width 111 height 14
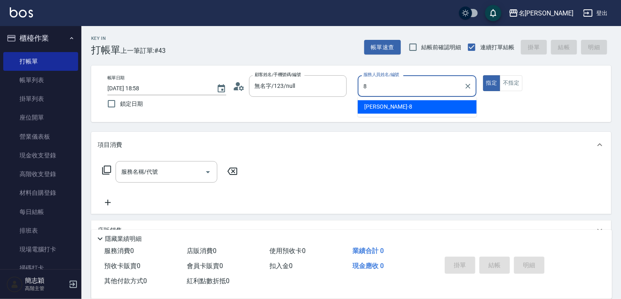
type input "曉容-8"
type button "true"
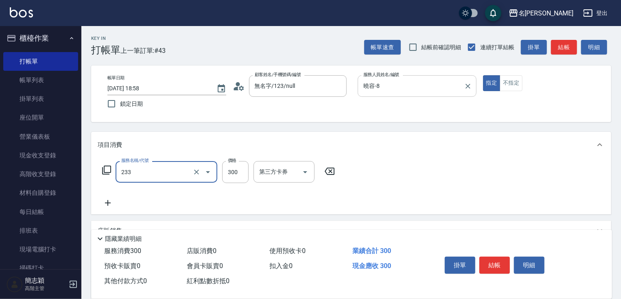
type input "洗髮300(233)"
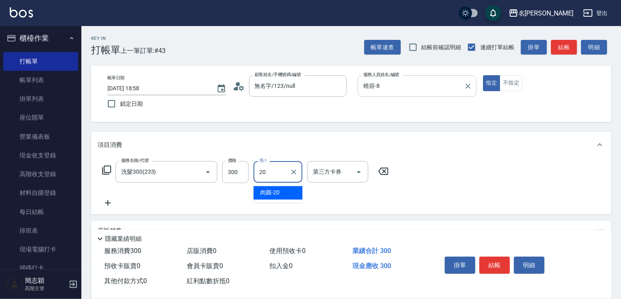
type input "肉圓-20"
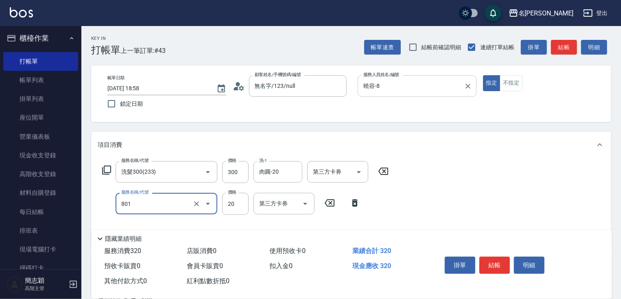
type input "潤絲20(801)"
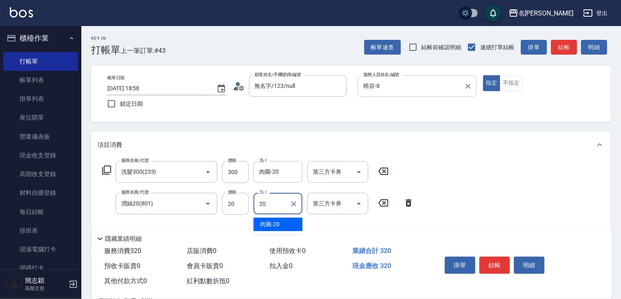
type input "肉圓-20"
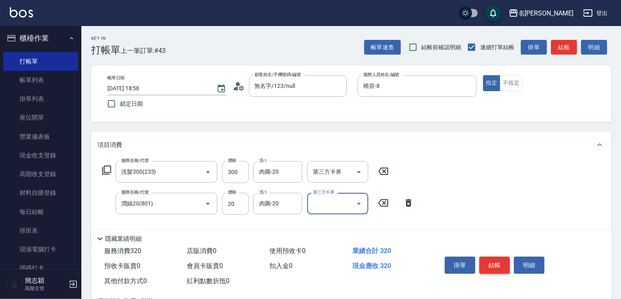
click at [498, 266] on button "結帳" at bounding box center [494, 265] width 31 height 17
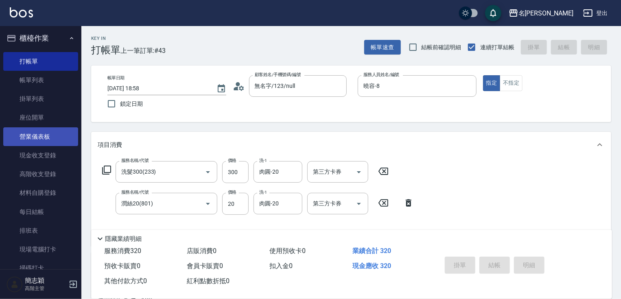
type input "2025/10/04 19:09"
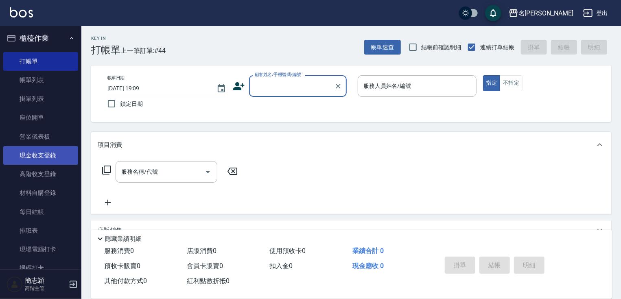
click at [55, 156] on link "現金收支登錄" at bounding box center [40, 155] width 75 height 19
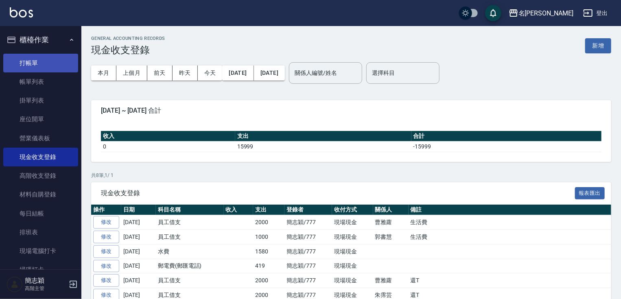
click at [60, 63] on link "打帳單" at bounding box center [40, 63] width 75 height 19
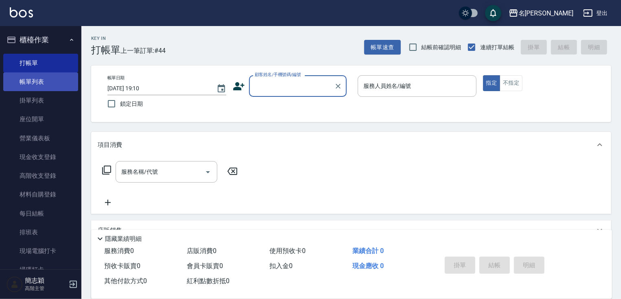
click at [52, 76] on link "帳單列表" at bounding box center [40, 81] width 75 height 19
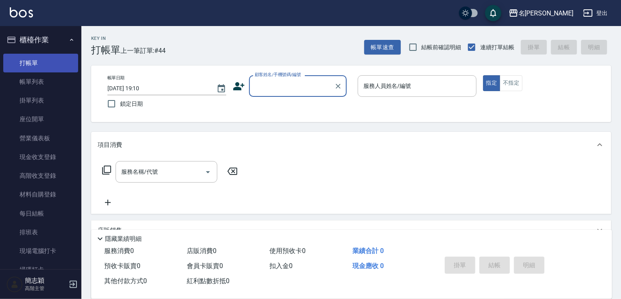
click at [52, 57] on link "打帳單" at bounding box center [40, 63] width 75 height 19
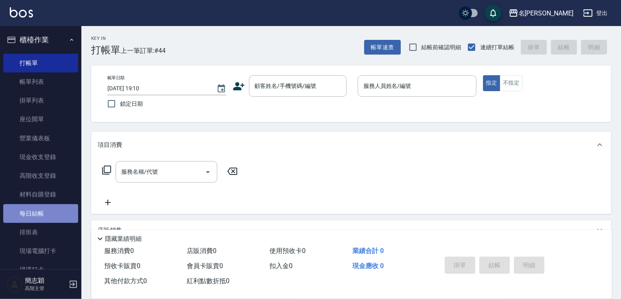
click at [57, 218] on link "每日結帳" at bounding box center [40, 213] width 75 height 19
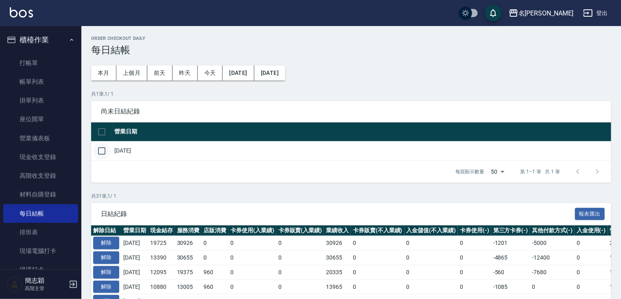
click at [101, 154] on input "checkbox" at bounding box center [101, 150] width 17 height 17
checkbox input "true"
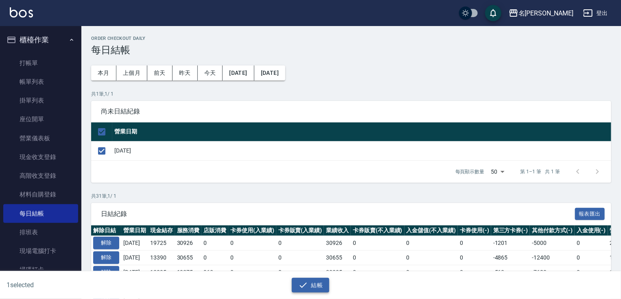
click at [313, 285] on button "結帳" at bounding box center [311, 285] width 38 height 15
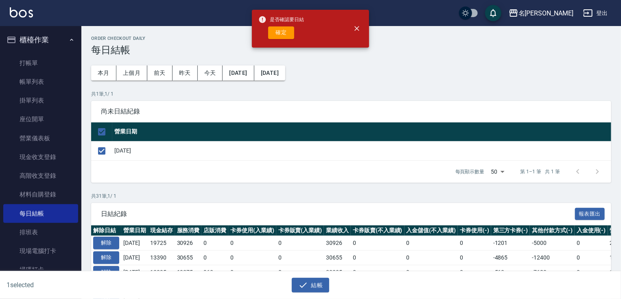
click at [275, 39] on div "是否確認要日結 確定" at bounding box center [281, 28] width 46 height 33
click at [278, 37] on button "確定" at bounding box center [281, 32] width 26 height 13
checkbox input "false"
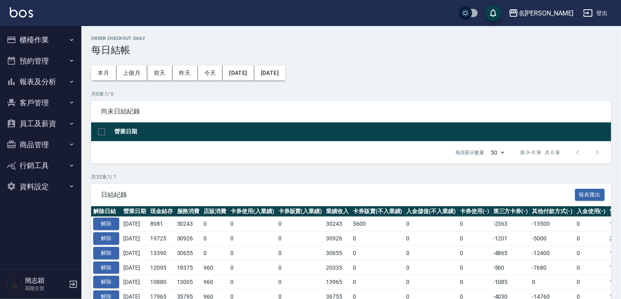
click at [51, 81] on button "報表及分析" at bounding box center [40, 81] width 75 height 21
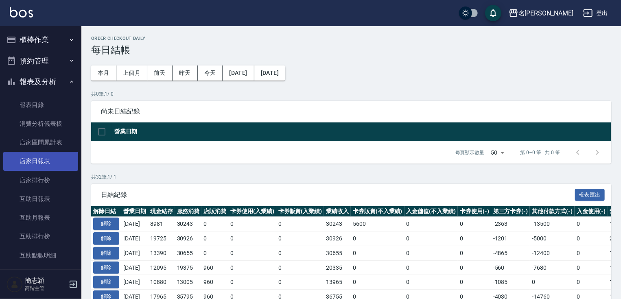
click at [44, 168] on link "店家日報表" at bounding box center [40, 161] width 75 height 19
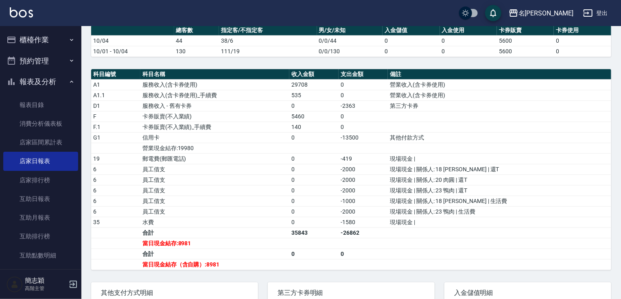
scroll to position [225, 0]
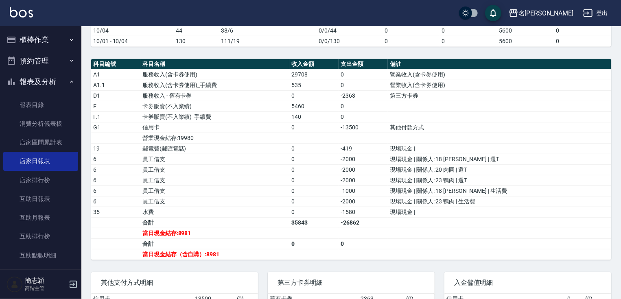
click at [46, 83] on button "報表及分析" at bounding box center [40, 81] width 75 height 21
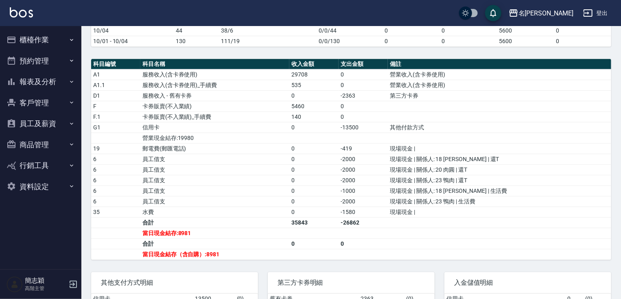
click at [51, 42] on button "櫃檯作業" at bounding box center [40, 39] width 75 height 21
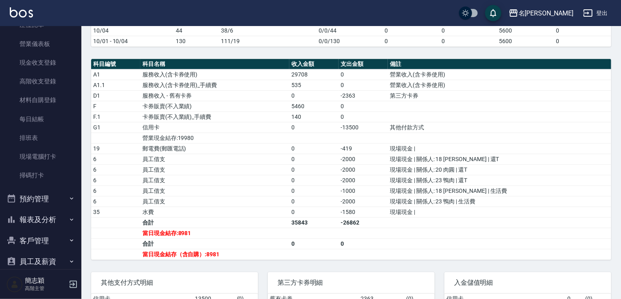
scroll to position [169, 0]
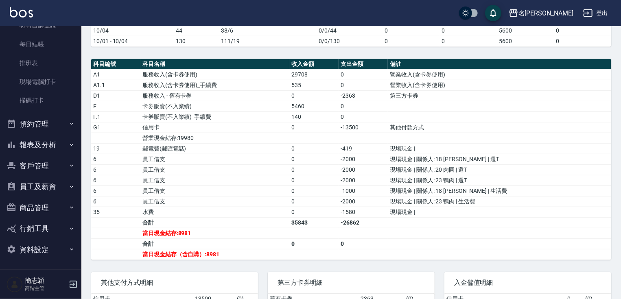
click at [57, 143] on button "報表及分析" at bounding box center [40, 144] width 75 height 21
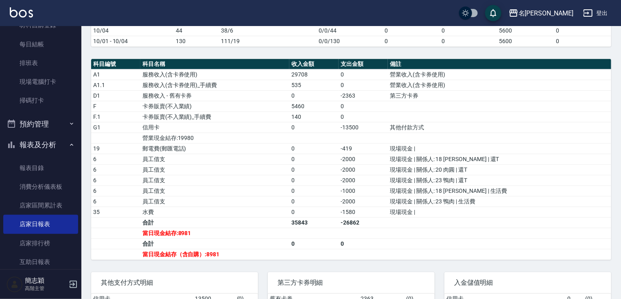
drag, startPoint x: 76, startPoint y: 92, endPoint x: 81, endPoint y: 143, distance: 51.5
click at [80, 199] on nav "櫃檯作業 打帳單 帳單列表 掛單列表 座位開單 營業儀表板 現金收支登錄 高階收支登錄 材料自購登錄 每日結帳 排班表 現場電腦打卡 掃碼打卡 預約管理 預約…" at bounding box center [40, 147] width 81 height 243
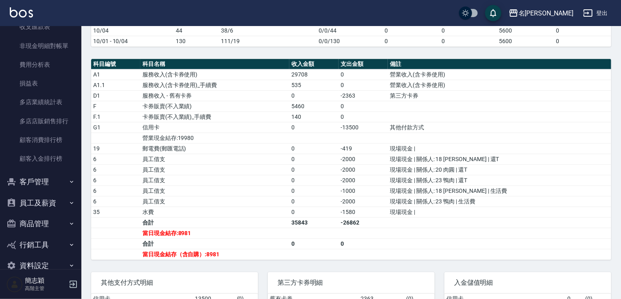
scroll to position [985, 0]
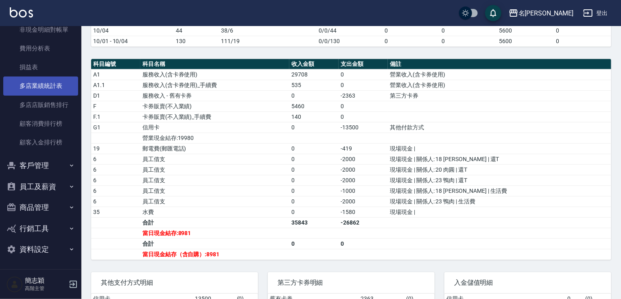
click at [49, 85] on link "多店業績統計表" at bounding box center [40, 85] width 75 height 19
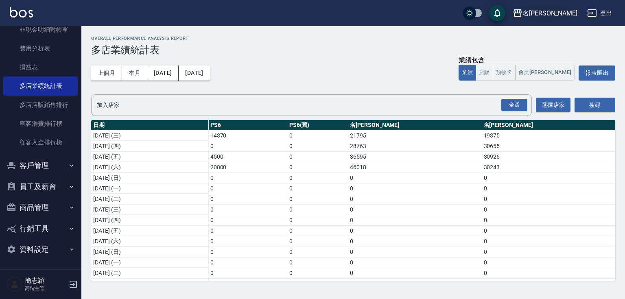
click at [560, 7] on button "名[PERSON_NAME]" at bounding box center [544, 13] width 71 height 17
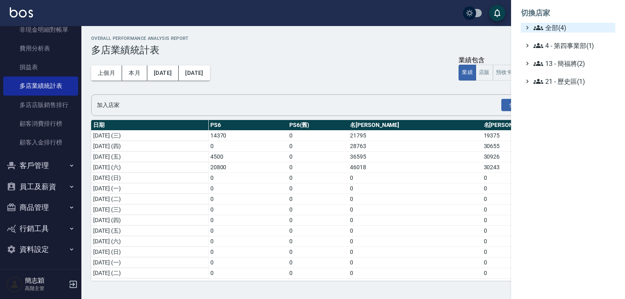
click at [556, 24] on ul "切換店家 全部(4) 4 - 第四事業部(1) 13 - 簡福將(2) 21 - 歷史區(1)" at bounding box center [568, 44] width 114 height 89
click at [556, 28] on span "全部(4)" at bounding box center [572, 28] width 79 height 10
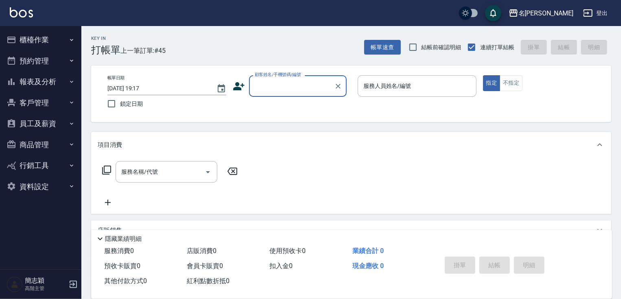
click at [63, 86] on button "報表及分析" at bounding box center [40, 81] width 75 height 21
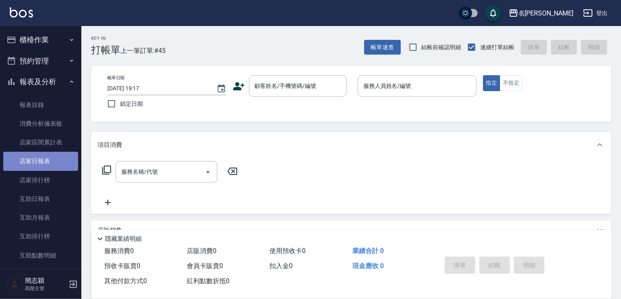
click at [43, 161] on link "店家日報表" at bounding box center [40, 161] width 75 height 19
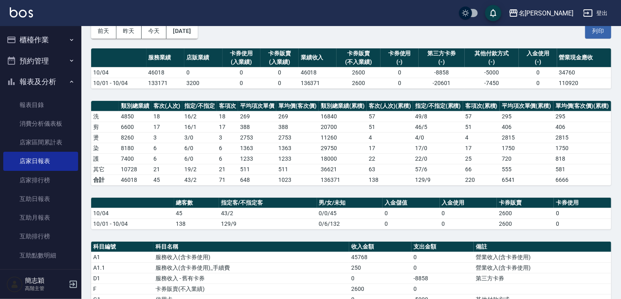
scroll to position [194, 0]
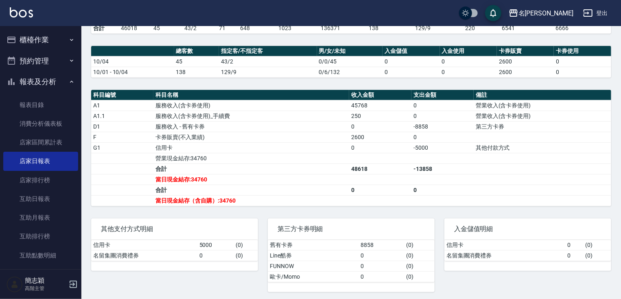
drag, startPoint x: 76, startPoint y: 72, endPoint x: 76, endPoint y: 76, distance: 4.1
click at [76, 76] on nav "櫃檯作業 打帳單 帳單列表 掛單列表 座位開單 營業儀表板 現金收支登錄 高階收支登錄 材料自購登錄 每日結帳 排班表 現場電腦打卡 掃碼打卡 預約管理 預約…" at bounding box center [40, 147] width 81 height 243
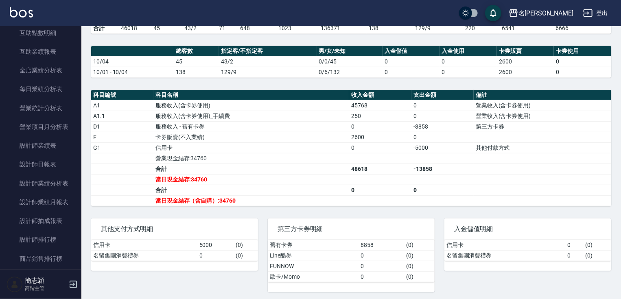
scroll to position [268, 0]
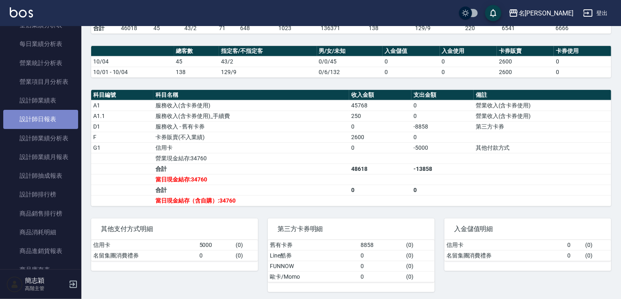
click at [56, 115] on link "設計師日報表" at bounding box center [40, 119] width 75 height 19
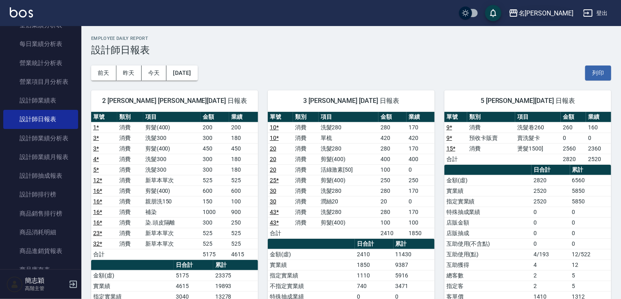
click at [564, 9] on div "名[PERSON_NAME]" at bounding box center [545, 13] width 55 height 10
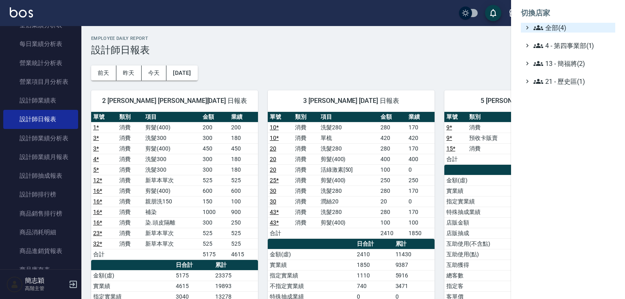
click at [561, 26] on span "全部(4)" at bounding box center [572, 28] width 79 height 10
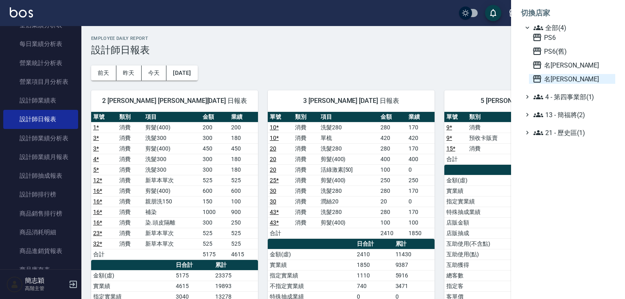
click at [552, 80] on span "名[PERSON_NAME]" at bounding box center [572, 79] width 80 height 10
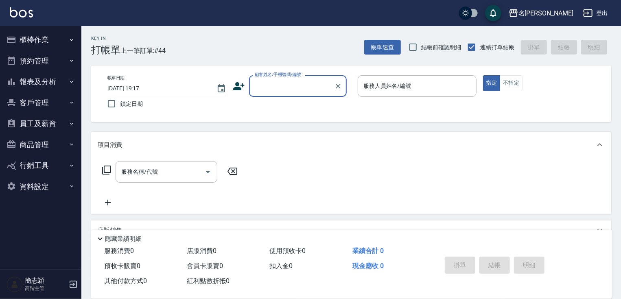
click at [605, 14] on button "登出" at bounding box center [595, 13] width 31 height 15
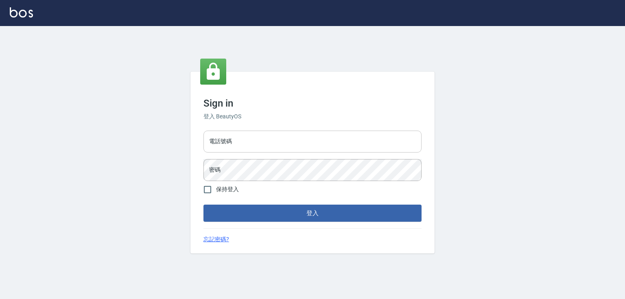
click at [250, 142] on input "電話號碼" at bounding box center [312, 142] width 218 height 22
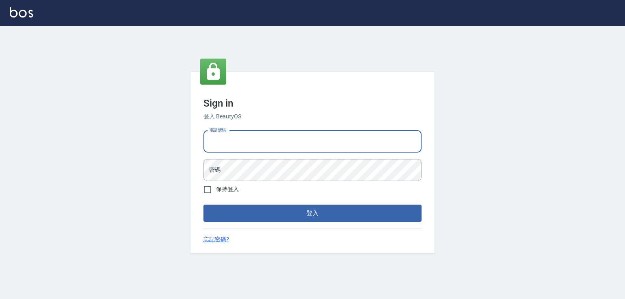
type input "0932942809"
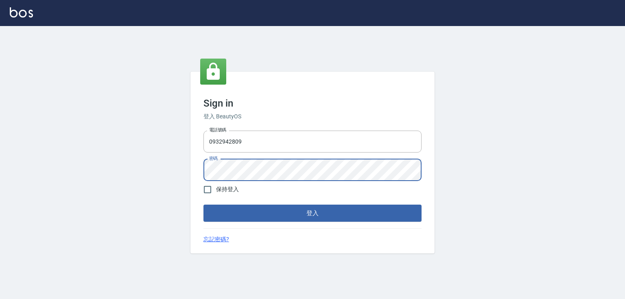
click at [218, 187] on span "保持登入" at bounding box center [227, 189] width 23 height 9
click at [216, 187] on input "保持登入" at bounding box center [207, 189] width 17 height 17
checkbox input "true"
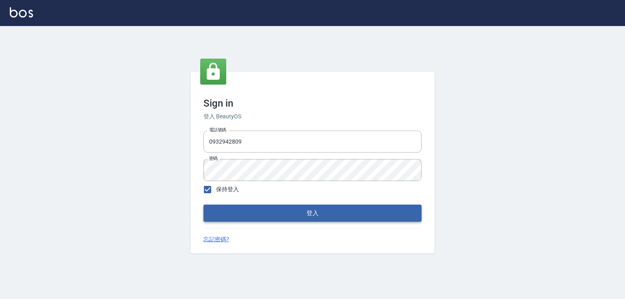
click at [318, 213] on button "登入" at bounding box center [312, 213] width 218 height 17
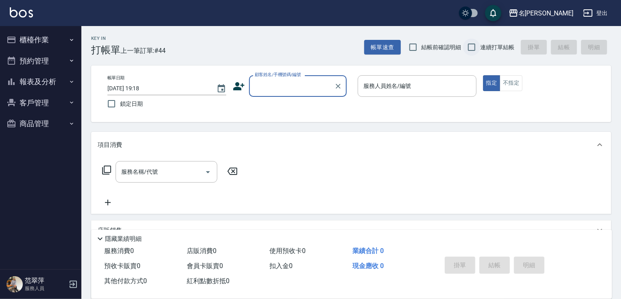
click at [468, 49] on input "連續打單結帳" at bounding box center [471, 47] width 17 height 17
checkbox input "true"
